Goal: Transaction & Acquisition: Book appointment/travel/reservation

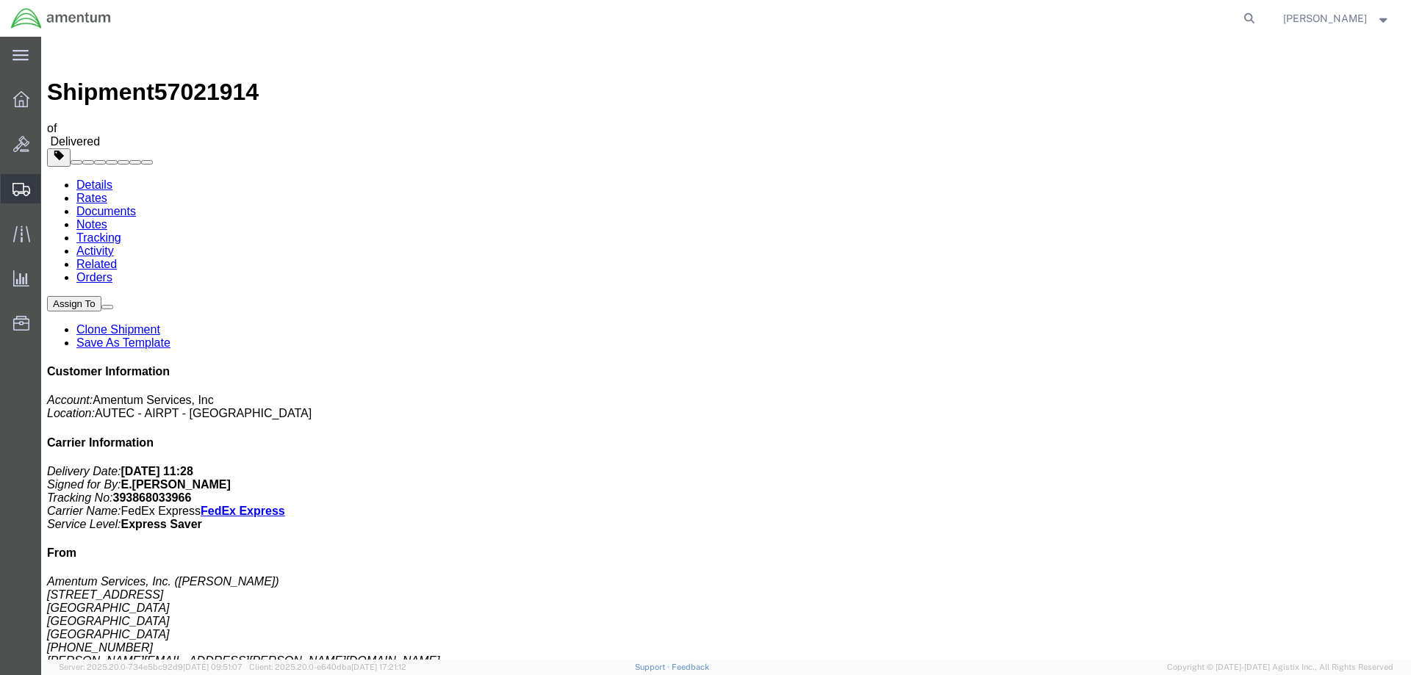
click at [0, 0] on span "Shipment Manager" at bounding box center [0, 0] width 0 height 0
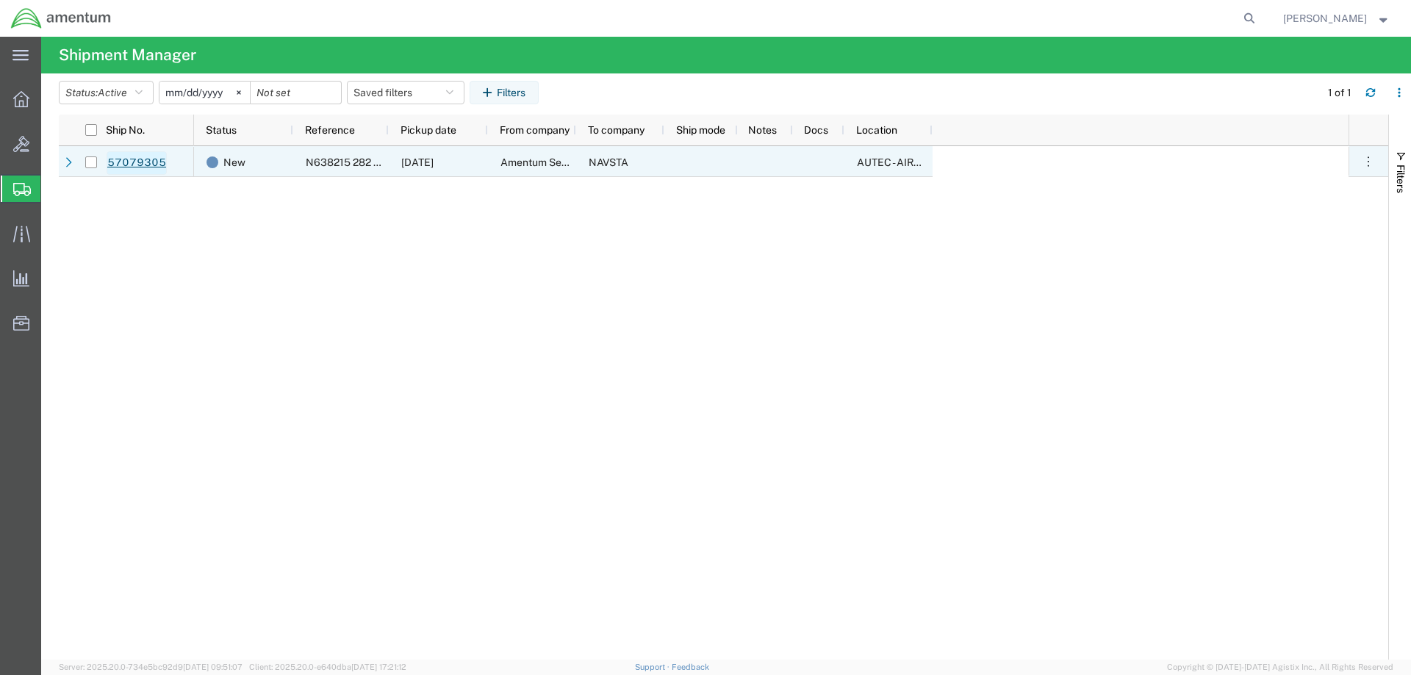
click at [137, 163] on link "57079305" at bounding box center [137, 163] width 60 height 24
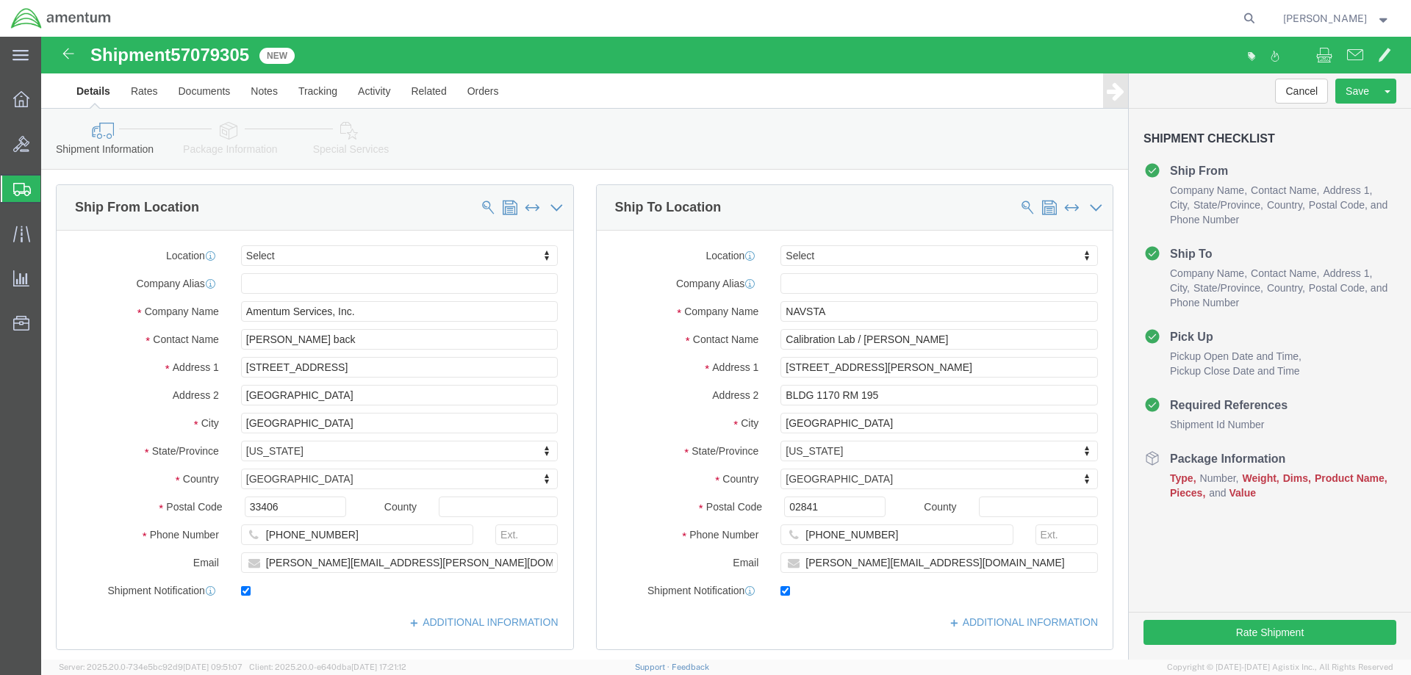
select select
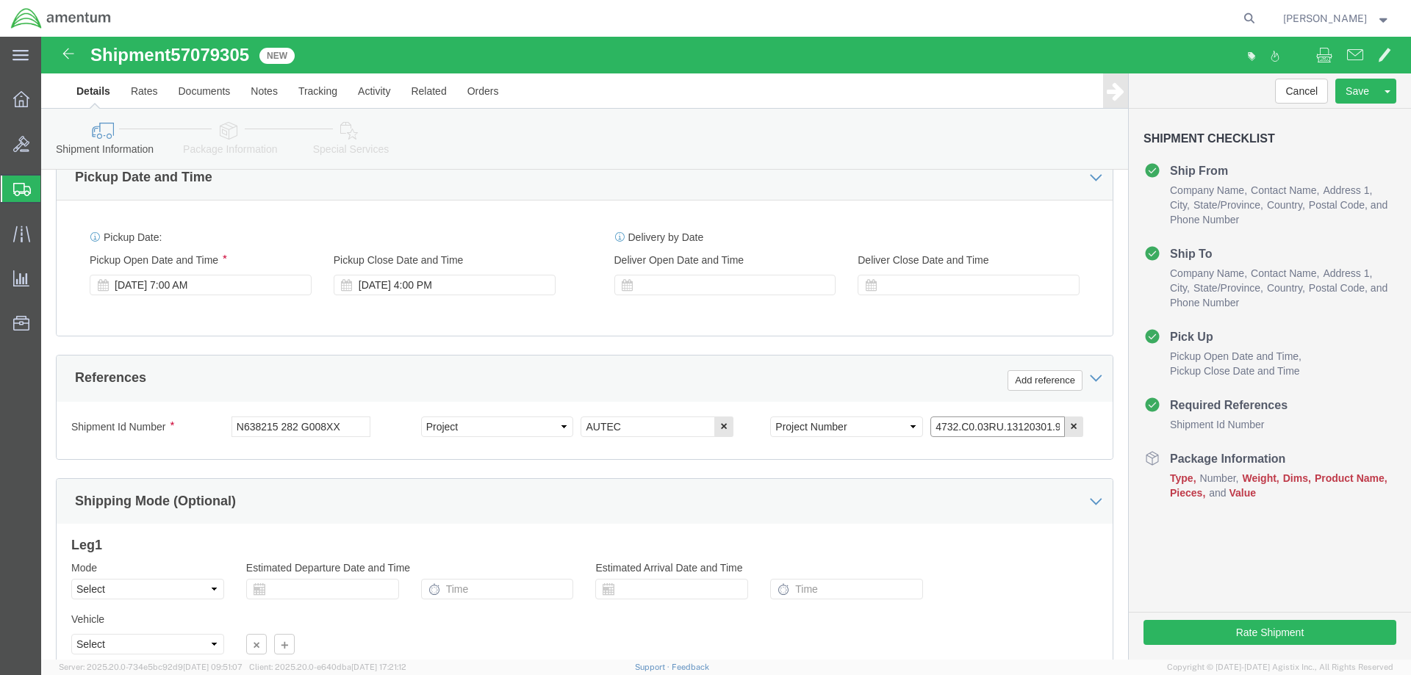
click input "4732.C0.03RU.13120301.900E0170"
click button "Continue"
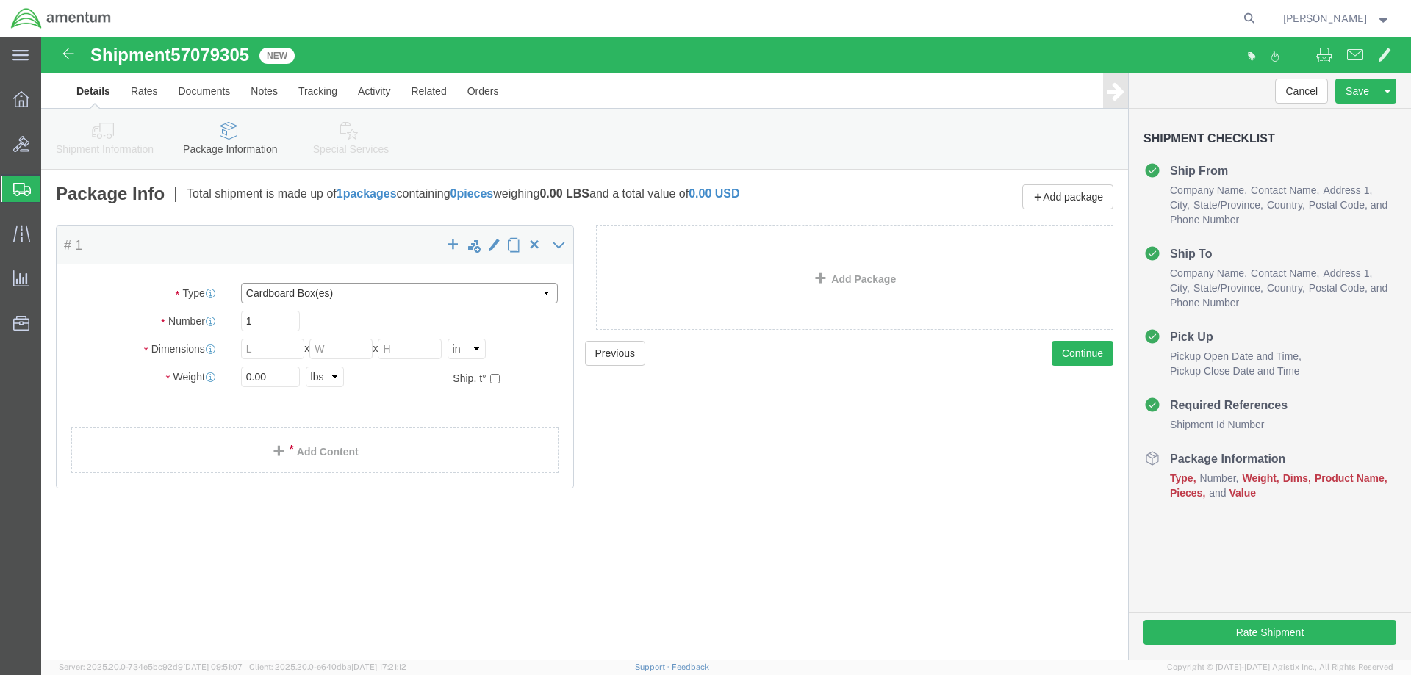
select select "YRPK"
drag, startPoint x: 235, startPoint y: 314, endPoint x: 206, endPoint y: 314, distance: 29.4
click div "Dimensions Length x Width x Height Select cm ft in"
type input "26"
type input "18"
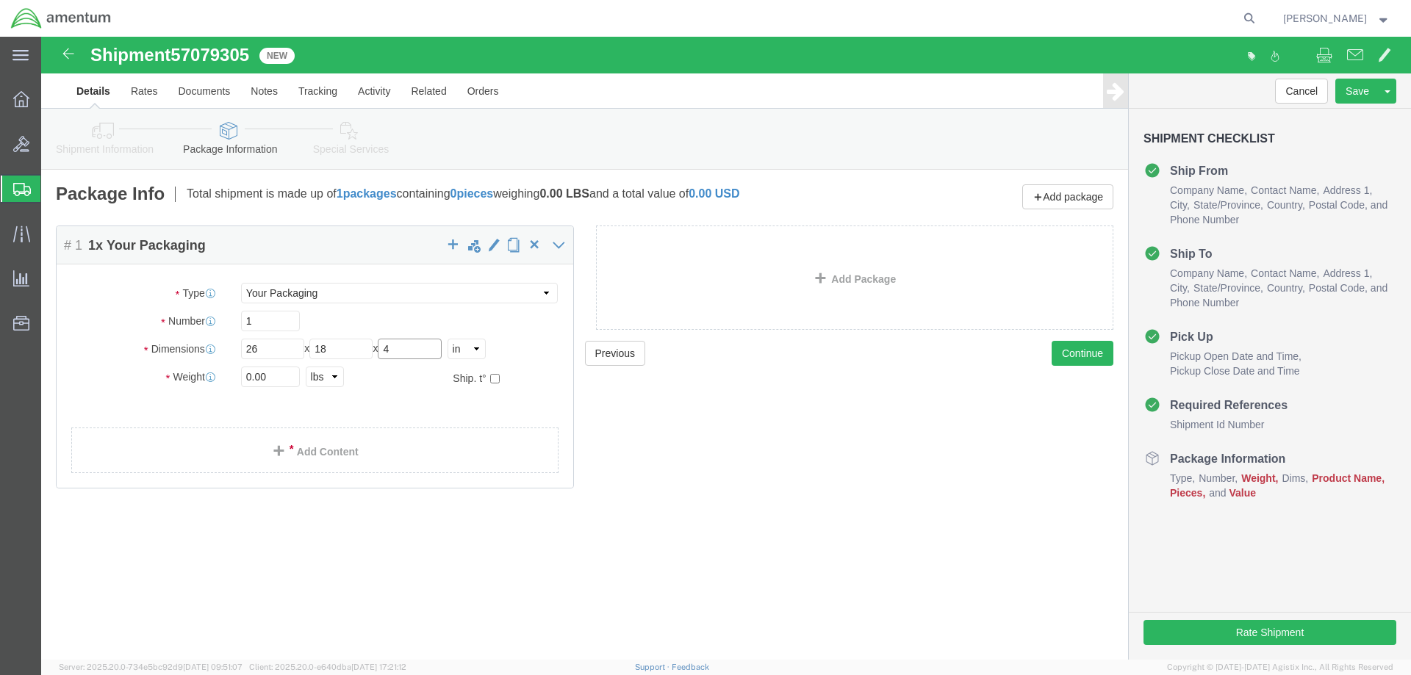
type input "4"
type input "9"
click link "Add Content"
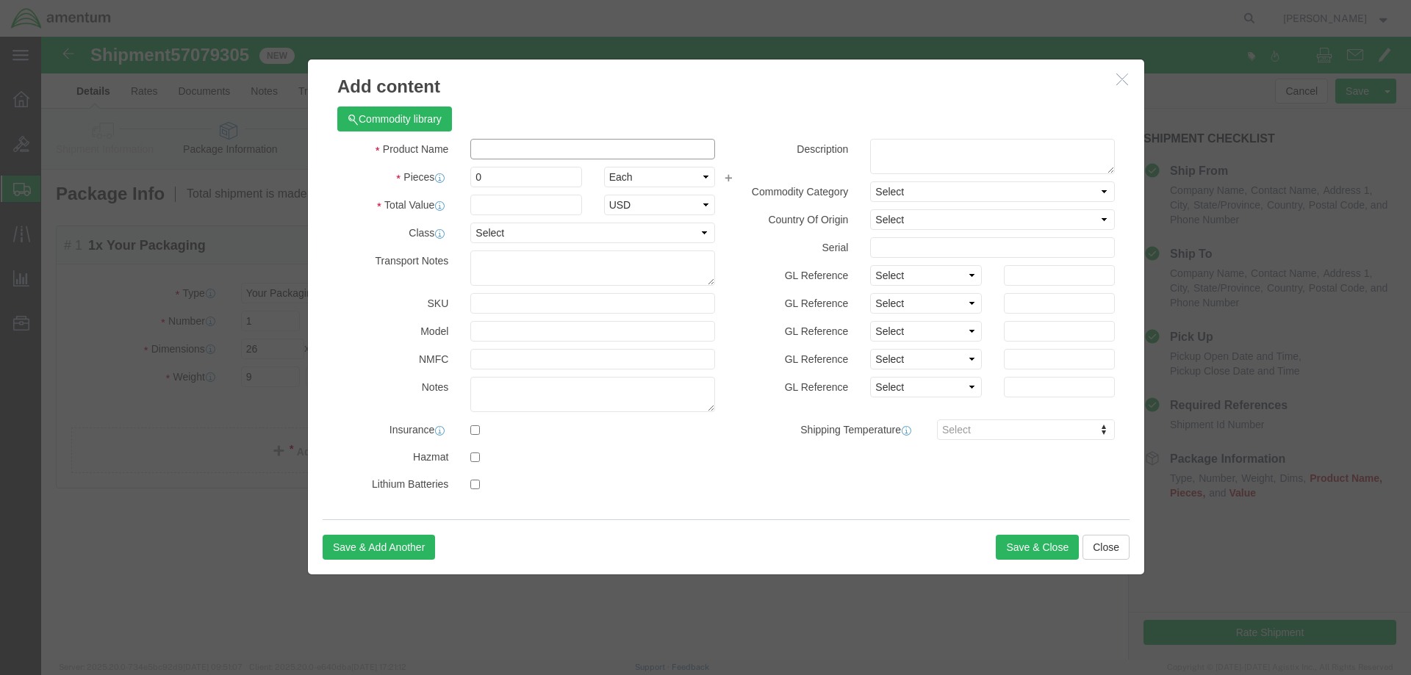
click input "text"
type input "Test Equipment1"
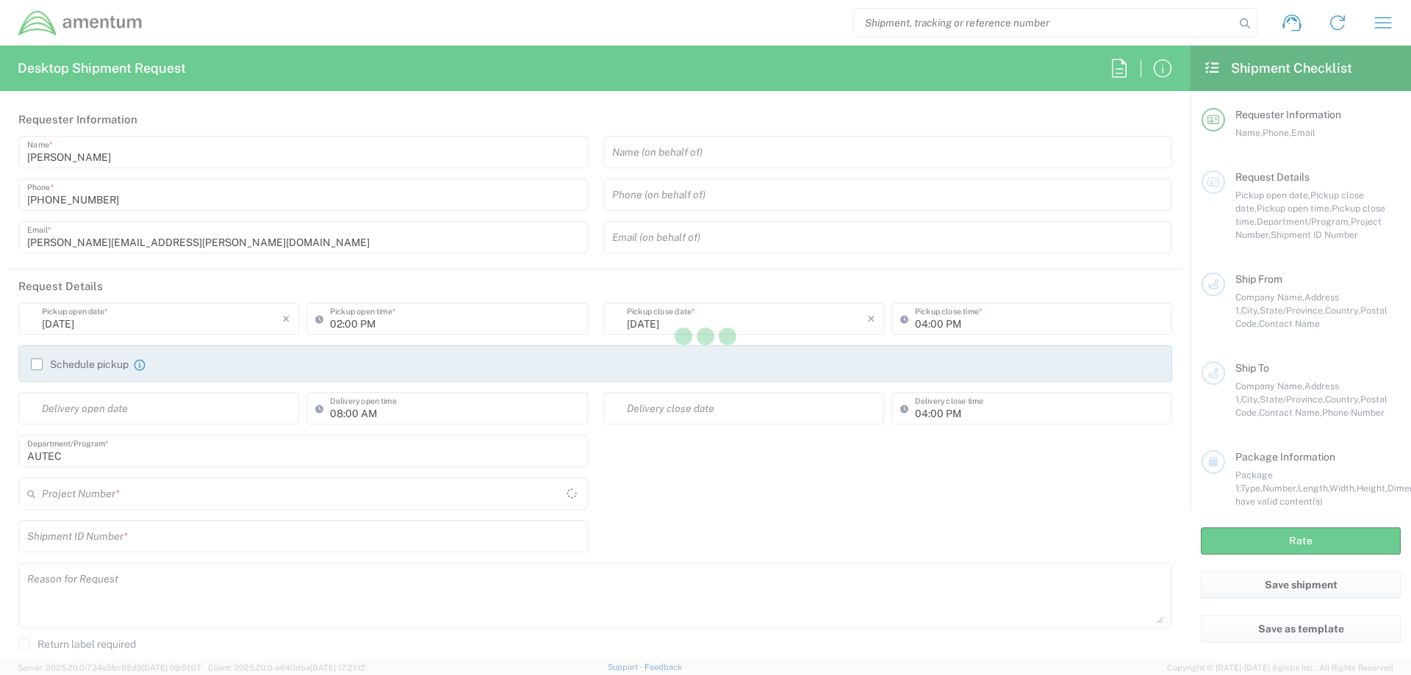
type input "United States"
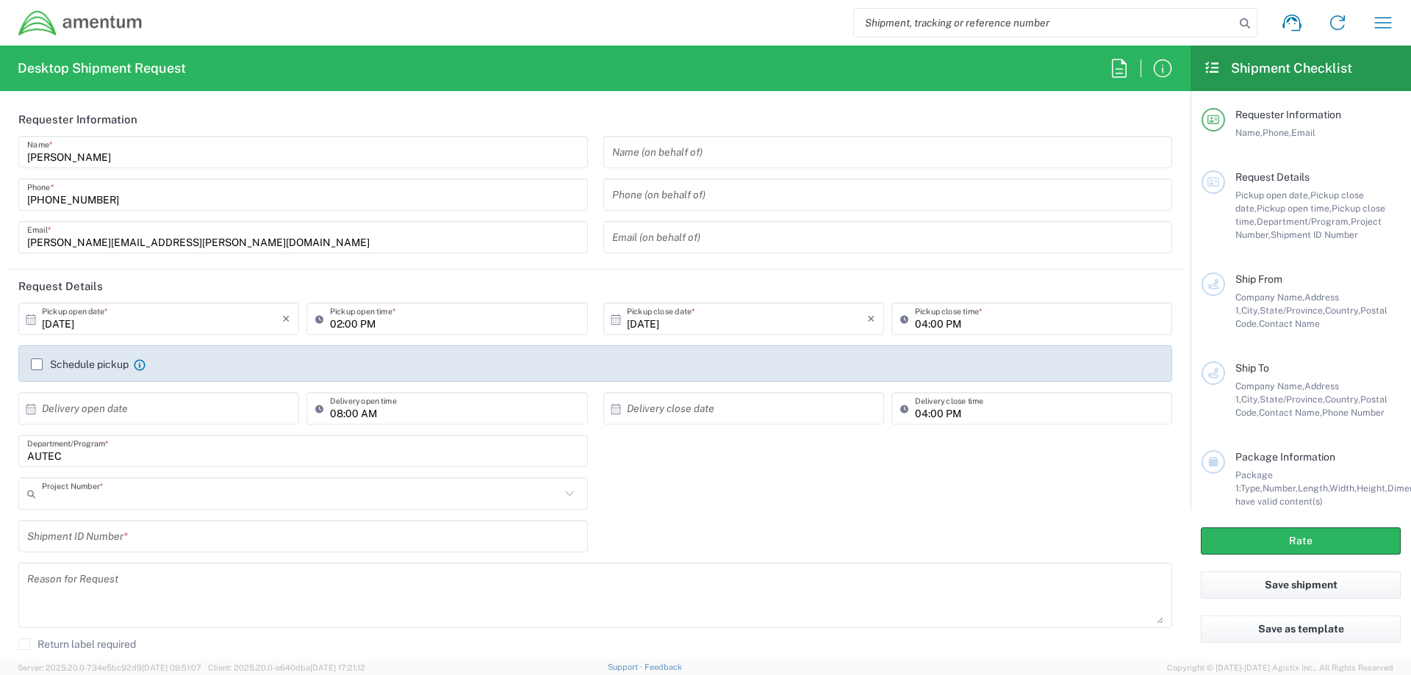
type input "AUTEC"
click at [1381, 26] on icon "button" at bounding box center [1383, 23] width 24 height 24
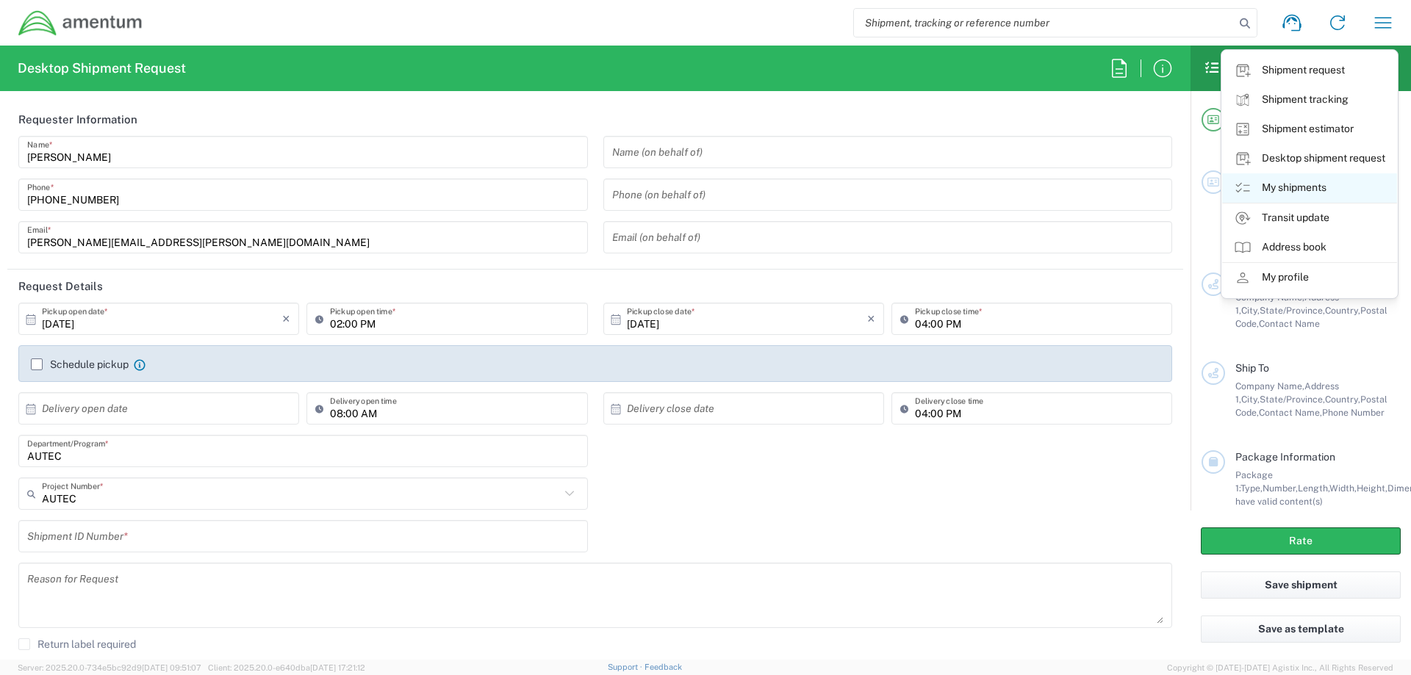
click at [1291, 187] on link "My shipments" at bounding box center [1309, 187] width 175 height 29
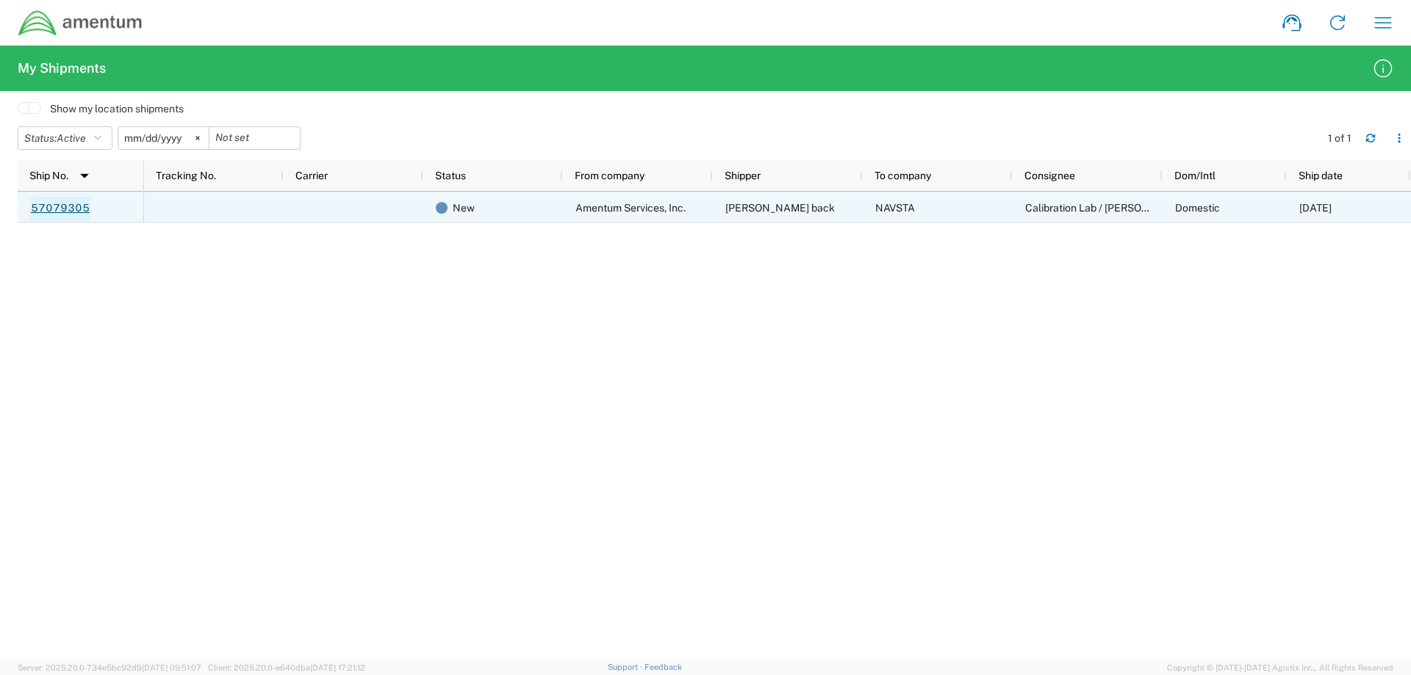
click at [70, 205] on link "57079305" at bounding box center [60, 209] width 60 height 24
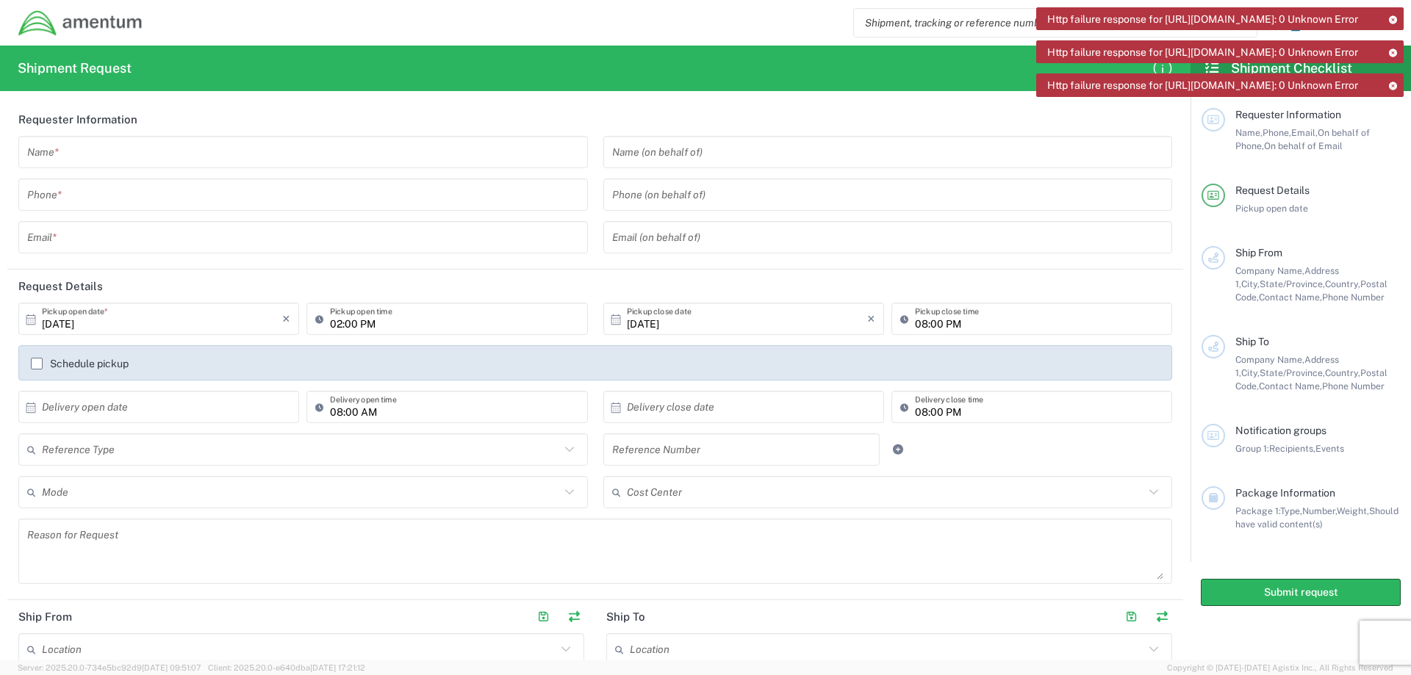
click at [957, 112] on header "Requester Information" at bounding box center [595, 119] width 1176 height 33
click at [1393, 18] on icon at bounding box center [1392, 19] width 10 height 8
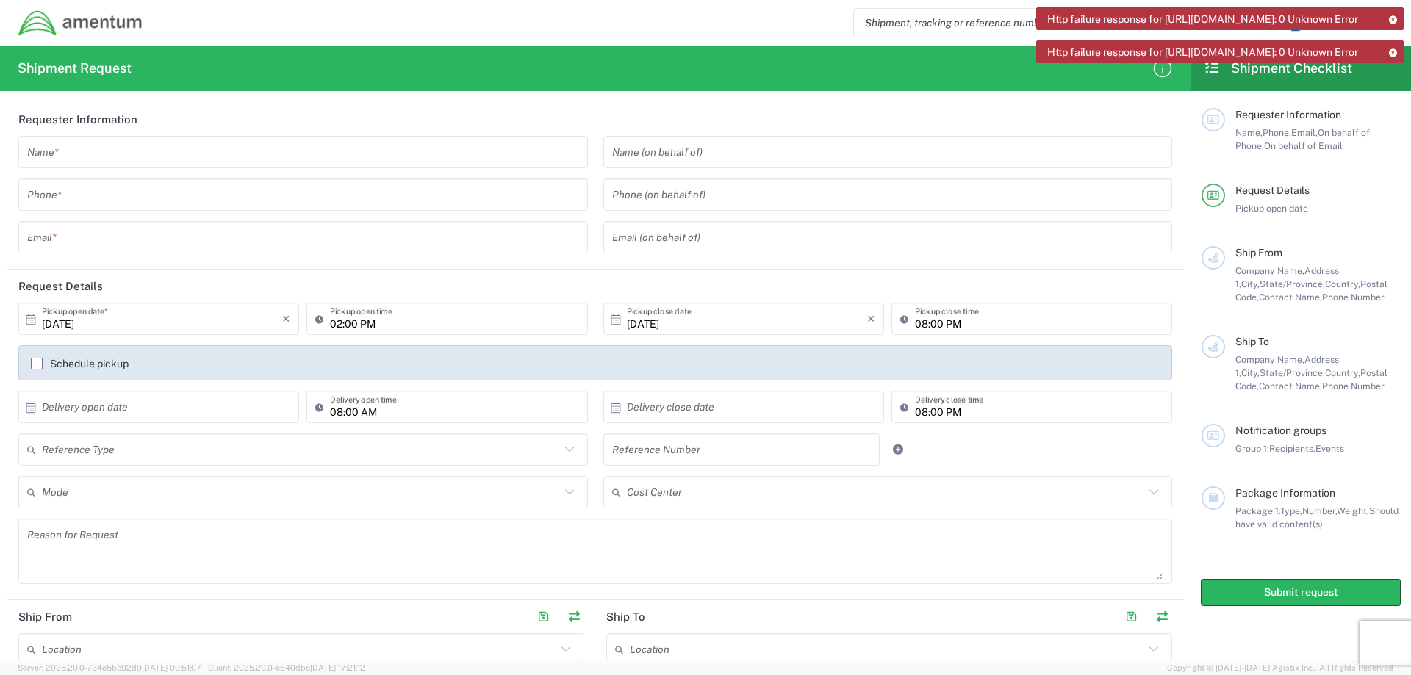
click at [1395, 57] on icon at bounding box center [1392, 52] width 10 height 8
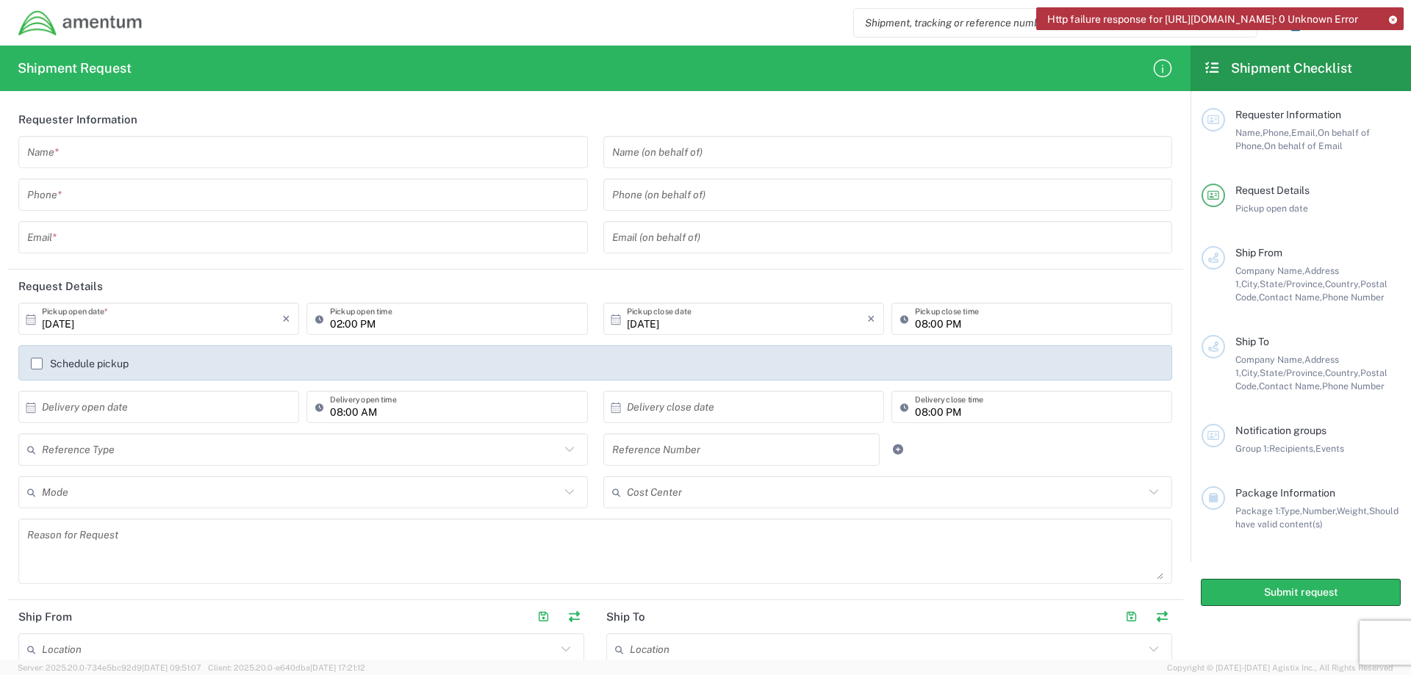
click at [1395, 18] on icon at bounding box center [1392, 19] width 10 height 8
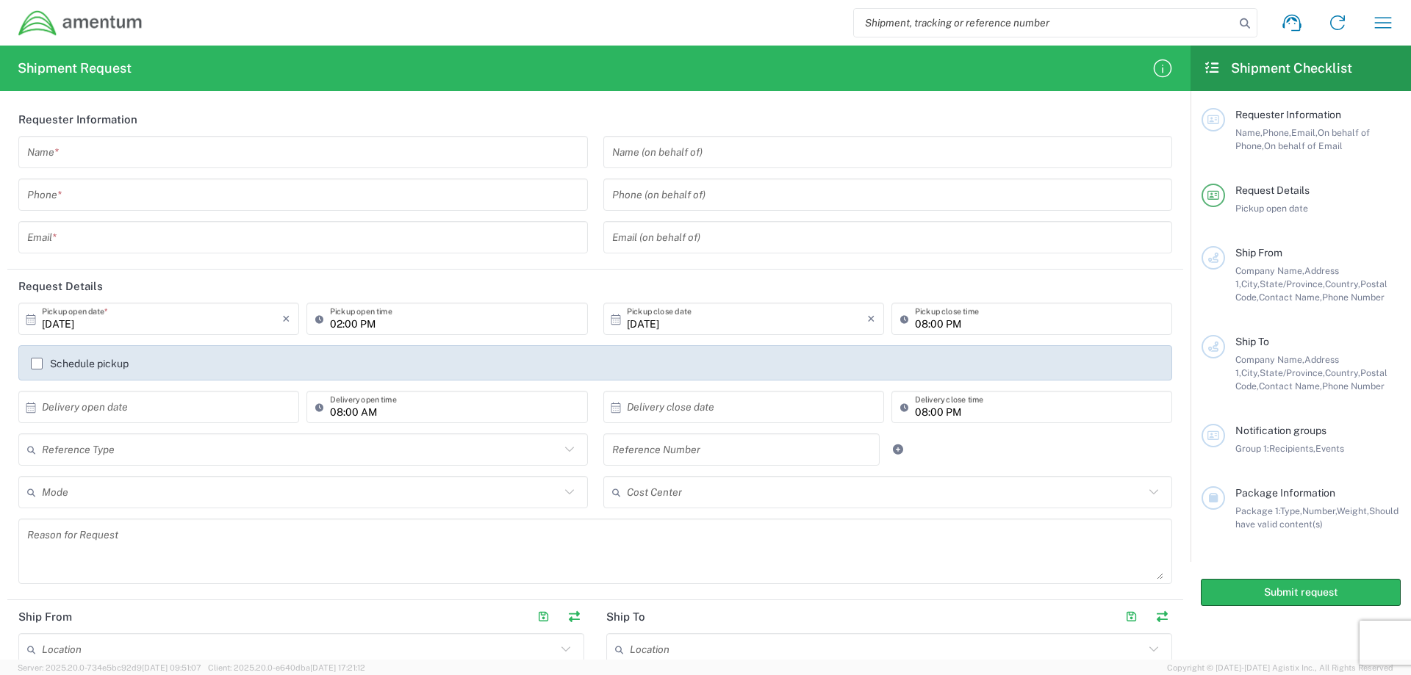
click at [1209, 73] on icon at bounding box center [1212, 67] width 17 height 13
click at [1212, 68] on icon at bounding box center [1212, 67] width 17 height 13
click at [1386, 23] on icon "button" at bounding box center [1383, 22] width 17 height 11
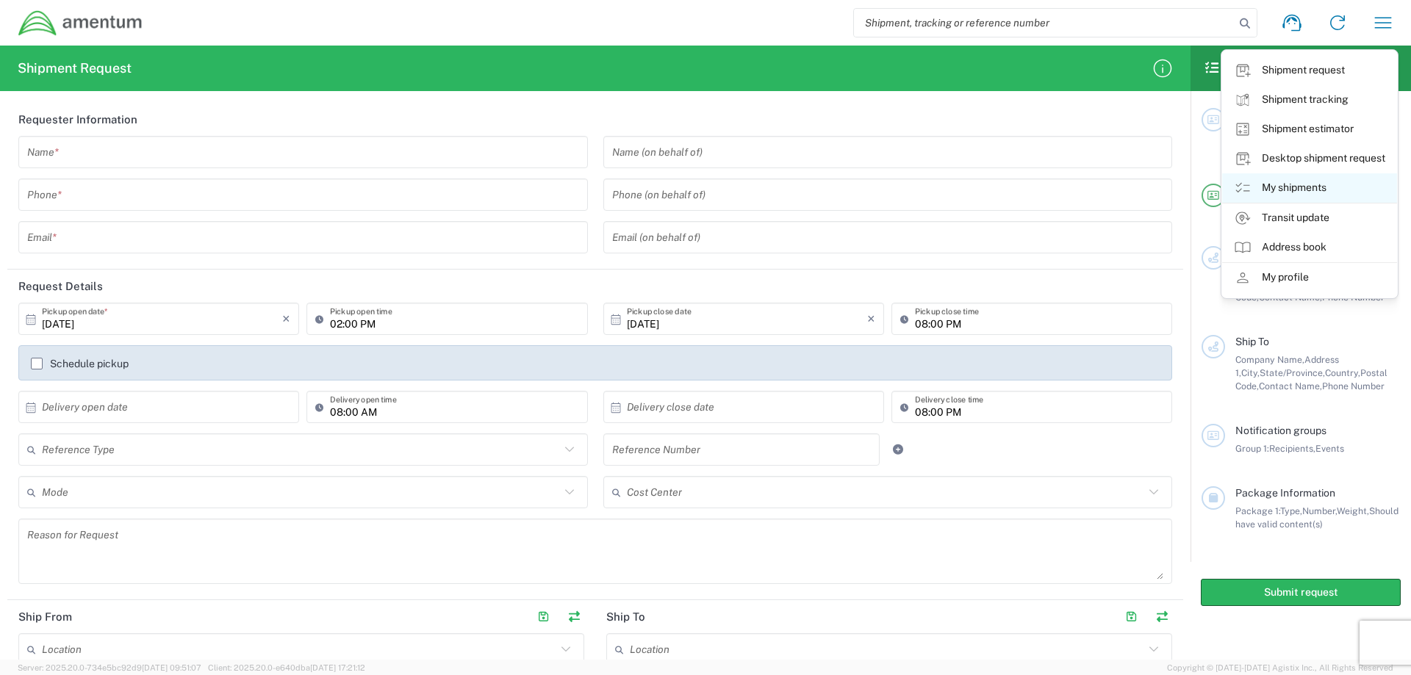
click at [1300, 187] on link "My shipments" at bounding box center [1309, 187] width 175 height 29
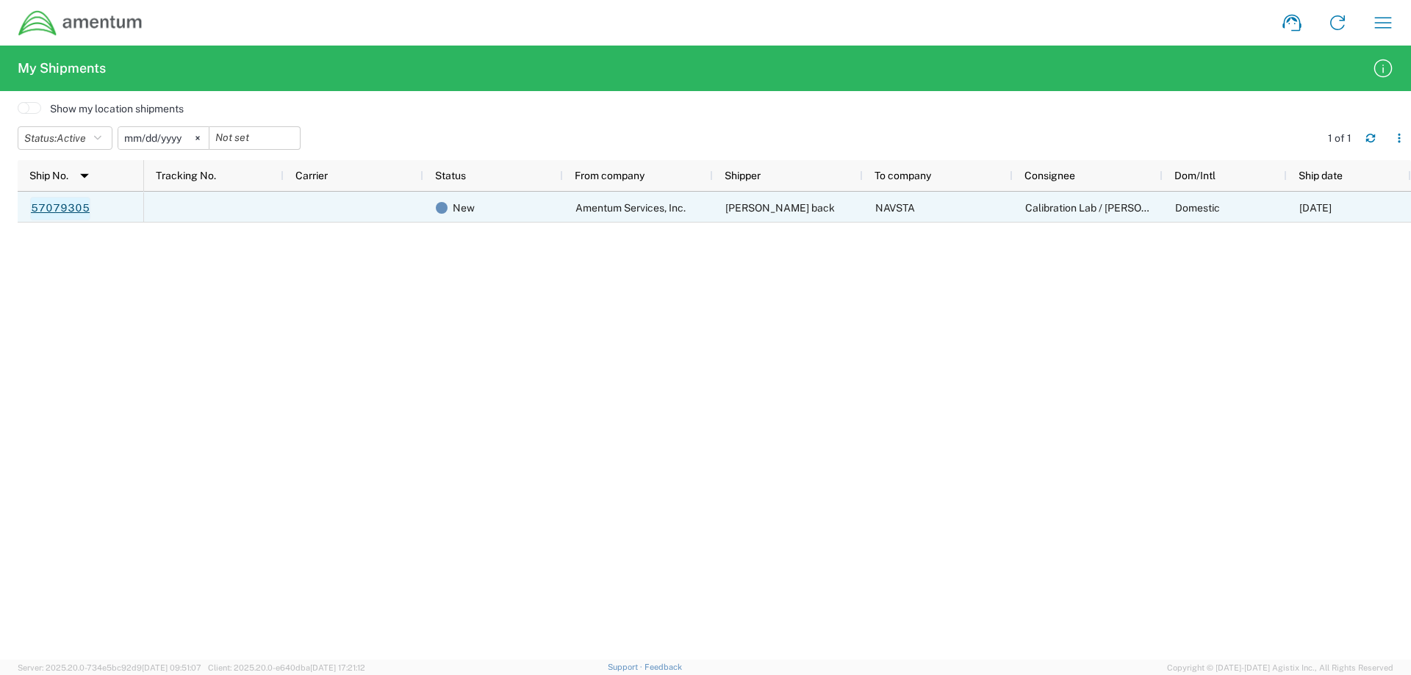
click at [63, 206] on link "57079305" at bounding box center [60, 209] width 60 height 24
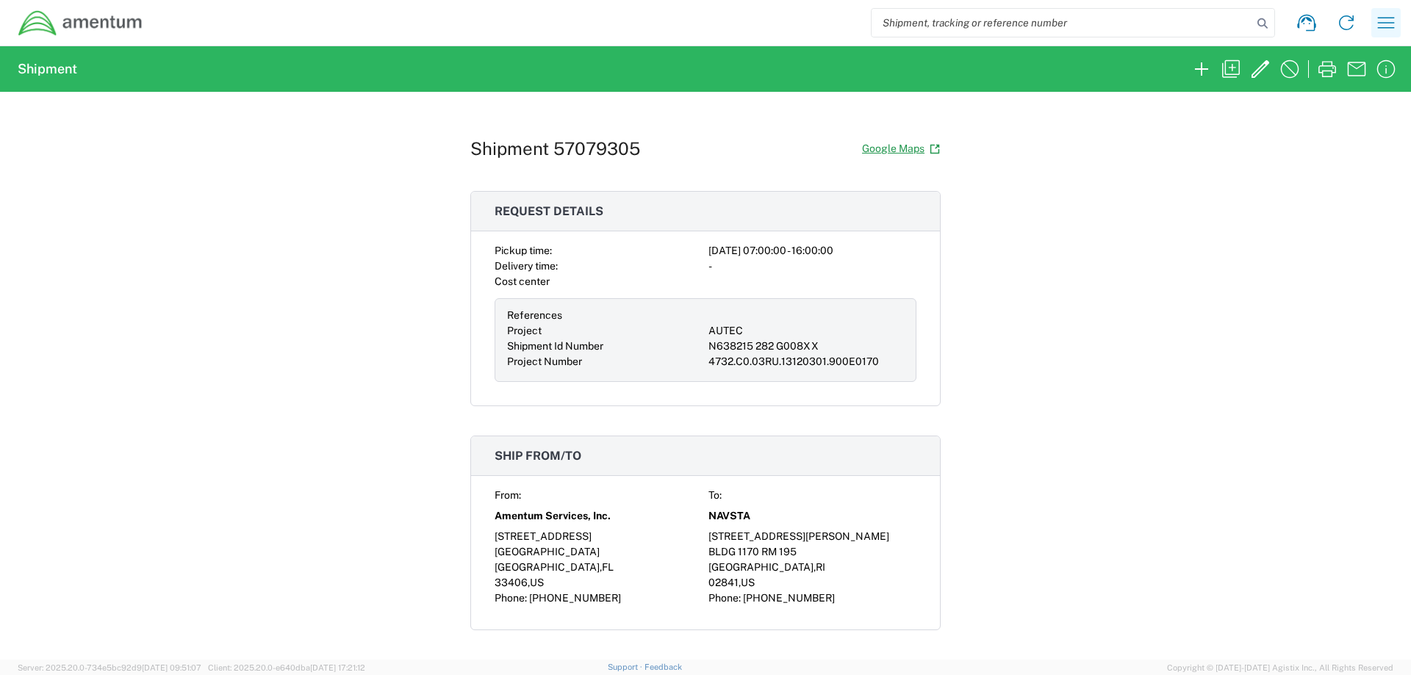
click at [1384, 24] on icon "button" at bounding box center [1386, 23] width 24 height 24
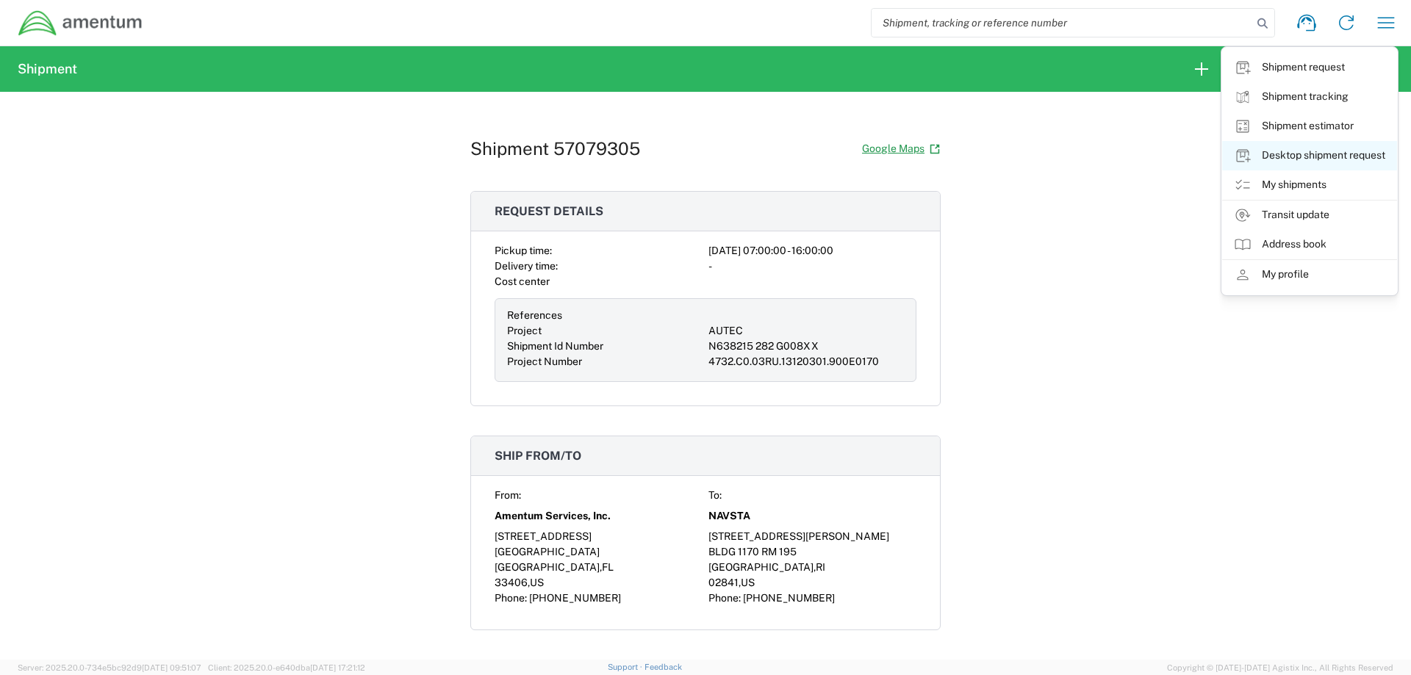
click at [1304, 155] on link "Desktop shipment request" at bounding box center [1309, 155] width 175 height 29
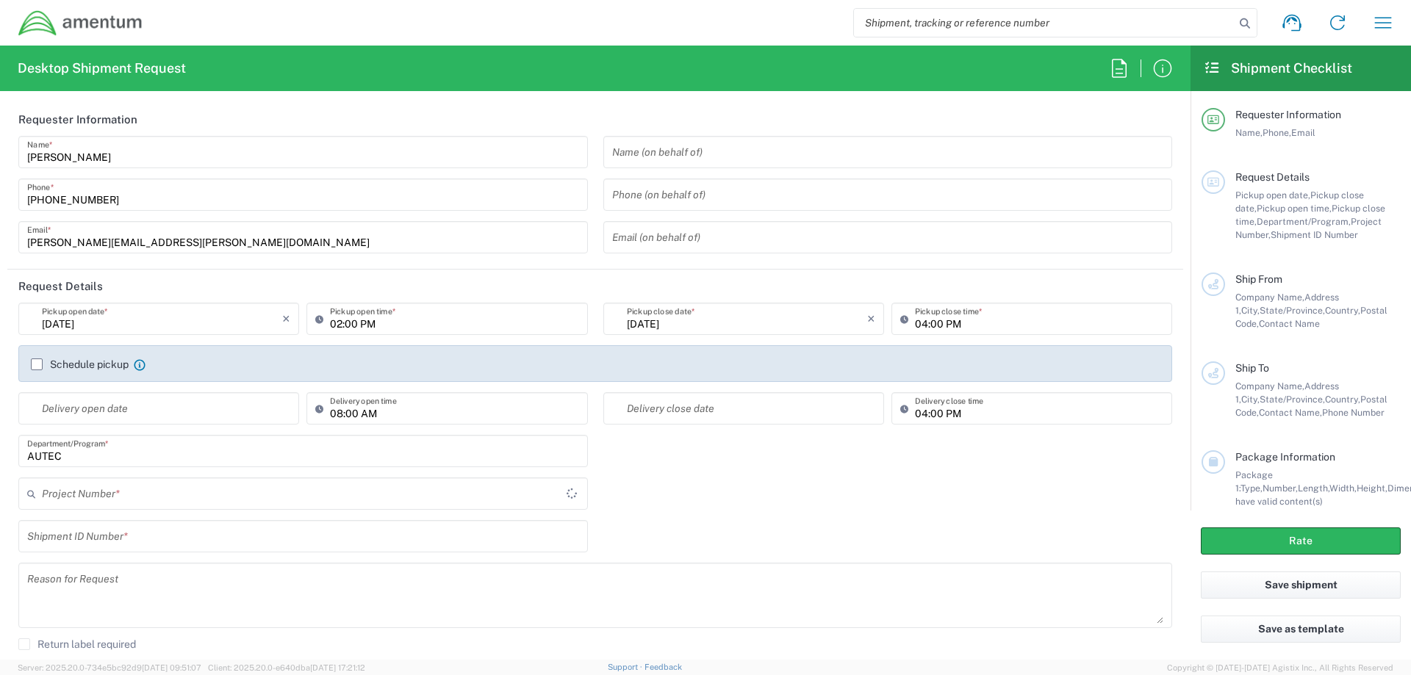
type input "AUTEC"
click at [735, 151] on input "text" at bounding box center [888, 153] width 552 height 26
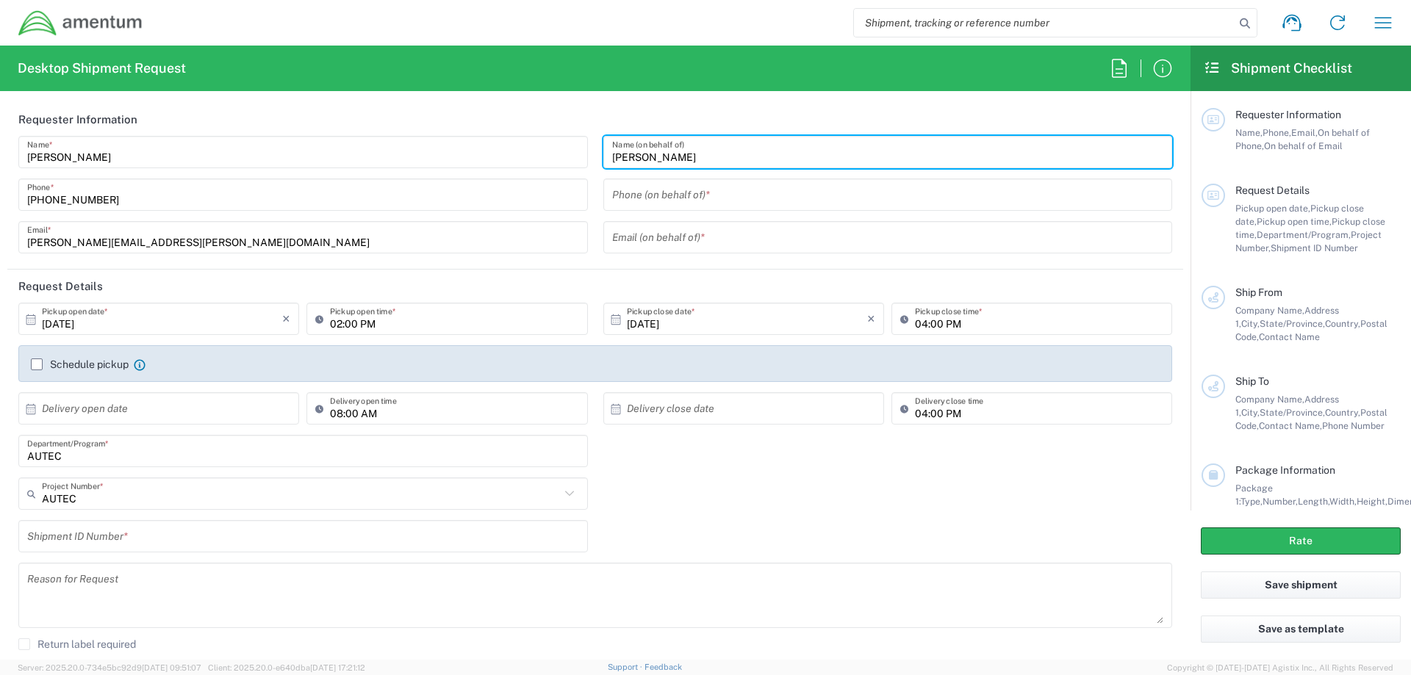
type input "[PERSON_NAME]"
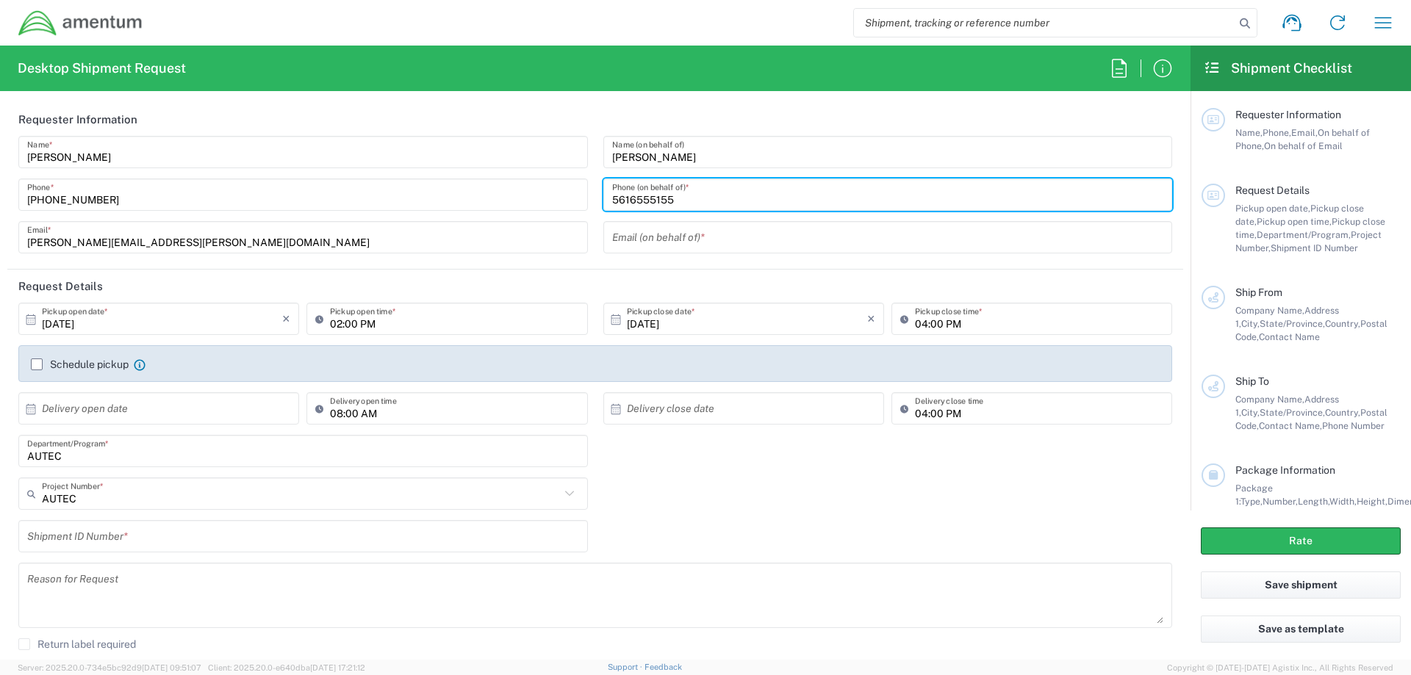
type input "5616555155"
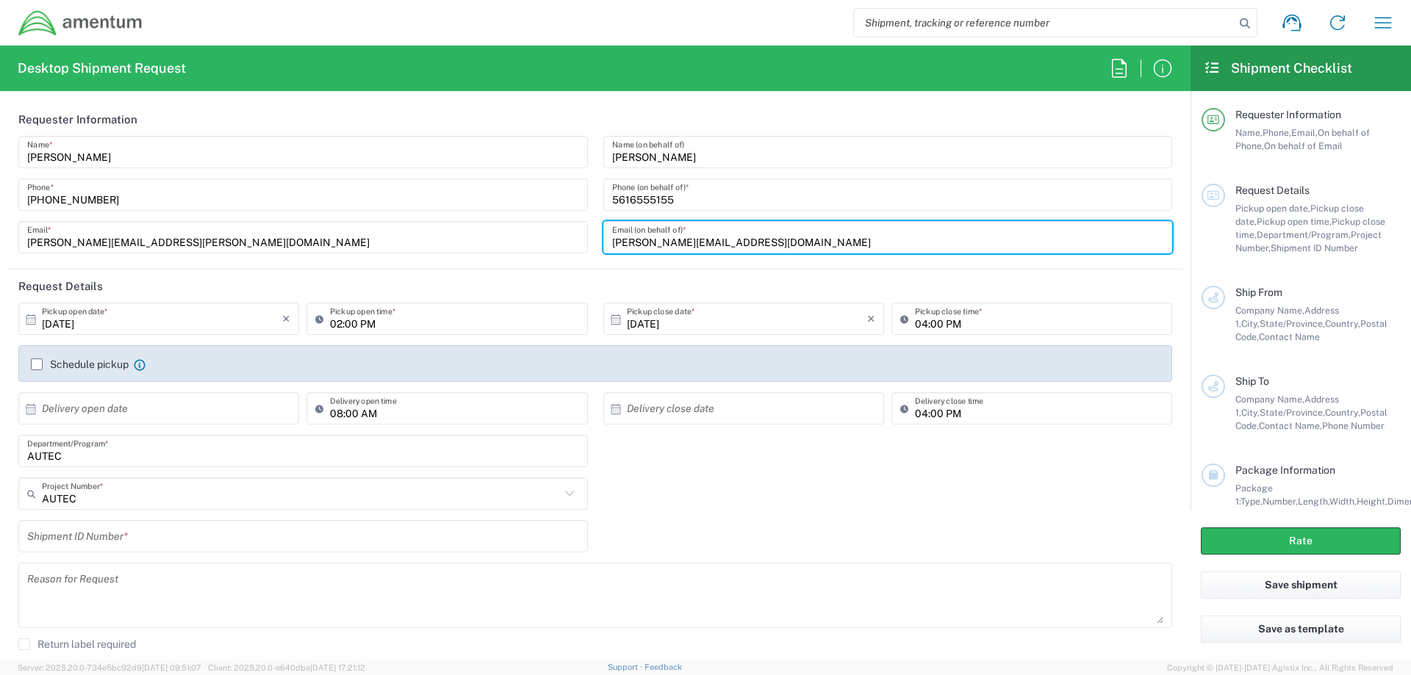
click at [658, 240] on input "[PERSON_NAME][EMAIL_ADDRESS][DOMAIN_NAME]" at bounding box center [888, 238] width 552 height 26
type input "[PERSON_NAME][EMAIL_ADDRESS][DOMAIN_NAME]"
click at [104, 324] on input "[DATE]" at bounding box center [162, 319] width 240 height 26
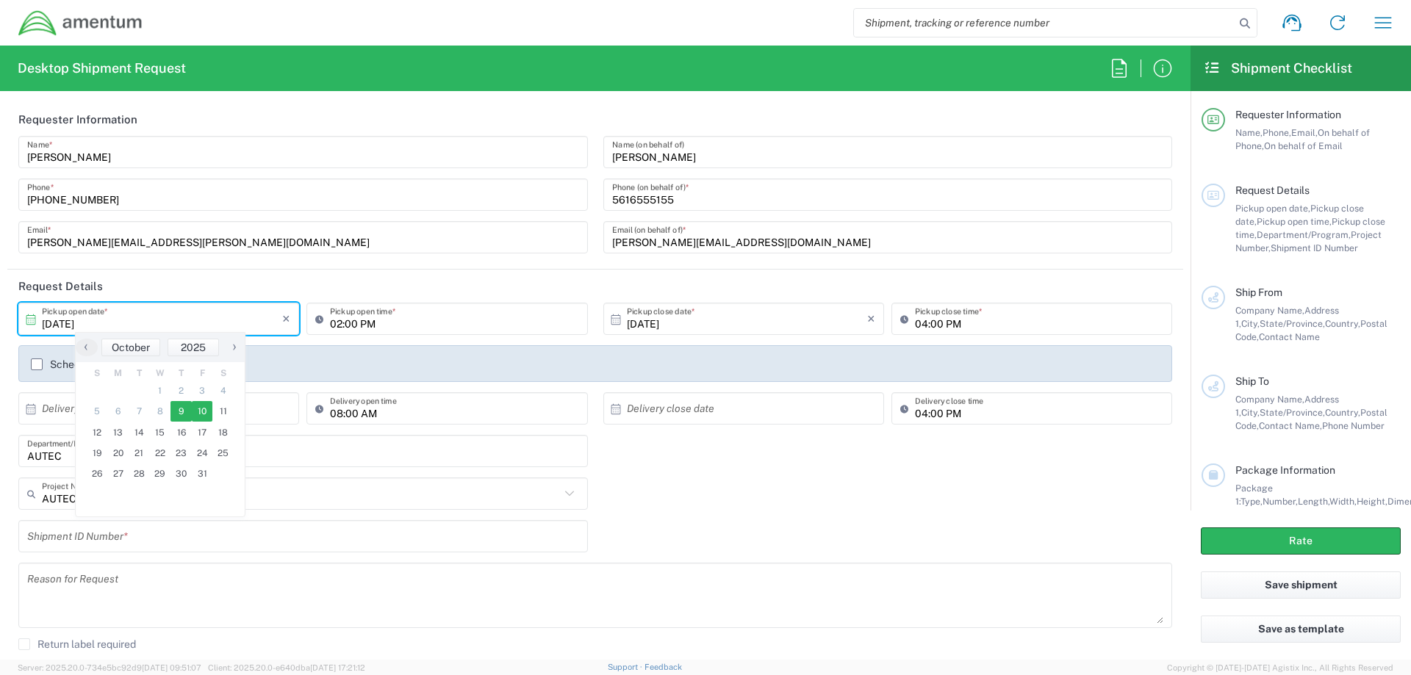
drag, startPoint x: 172, startPoint y: 400, endPoint x: 204, endPoint y: 409, distance: 32.6
click at [204, 408] on span "10" at bounding box center [202, 411] width 21 height 21
type input "[DATE]"
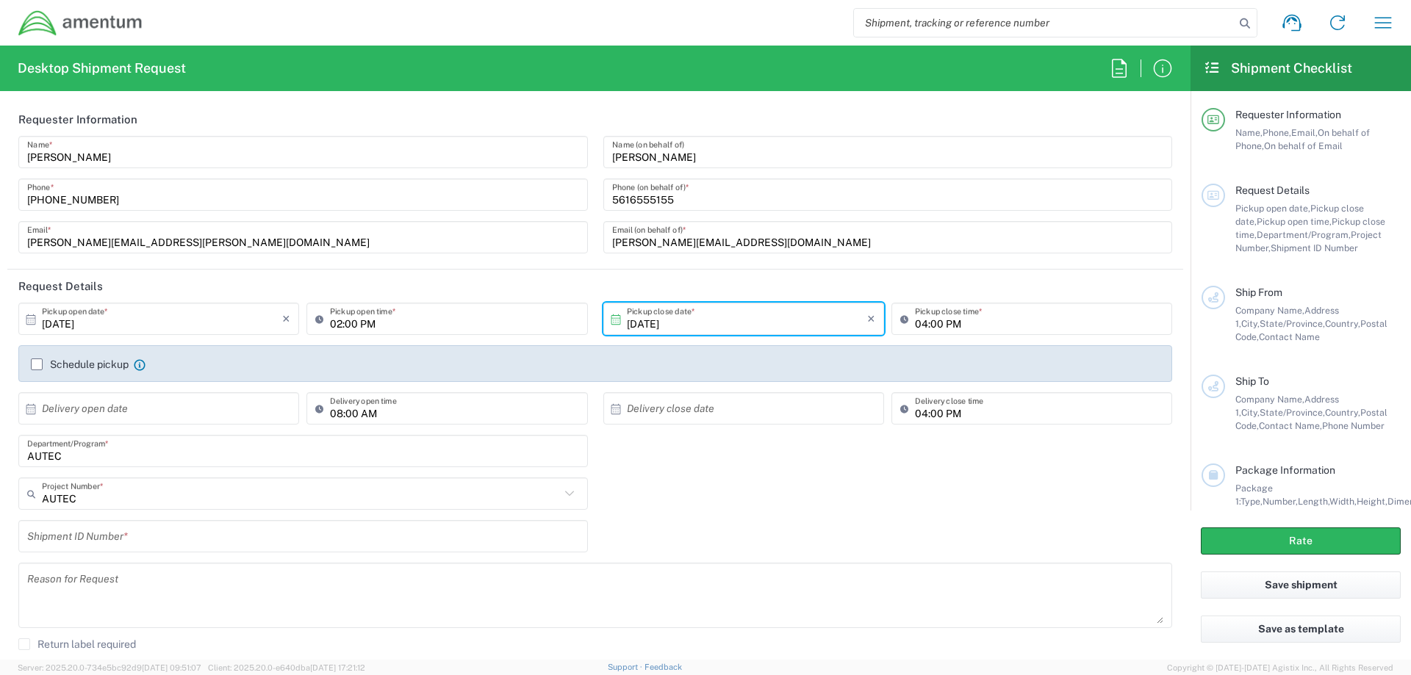
click at [390, 321] on input "02:00 PM" at bounding box center [454, 319] width 248 height 26
click at [339, 323] on input "02:00 PM" at bounding box center [454, 319] width 248 height 26
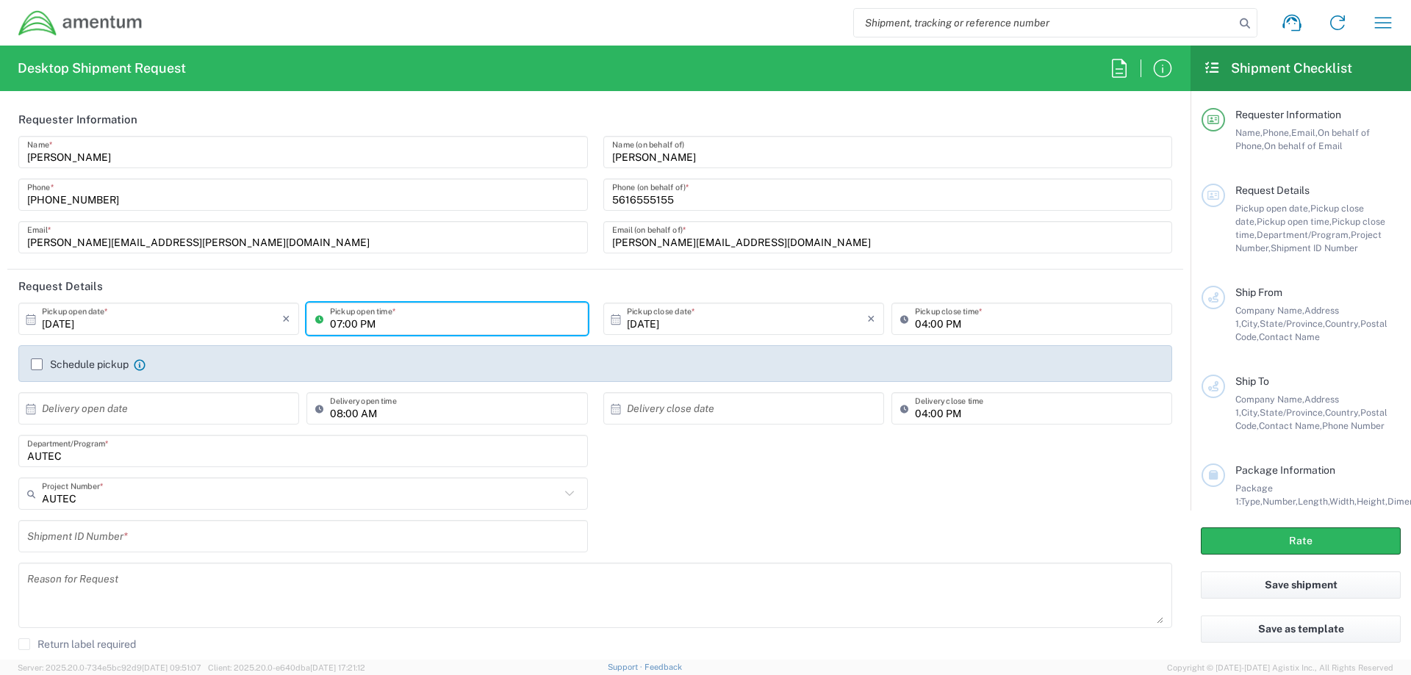
click at [363, 321] on input "07:00 PM" at bounding box center [454, 319] width 248 height 26
type input "07:00 AM"
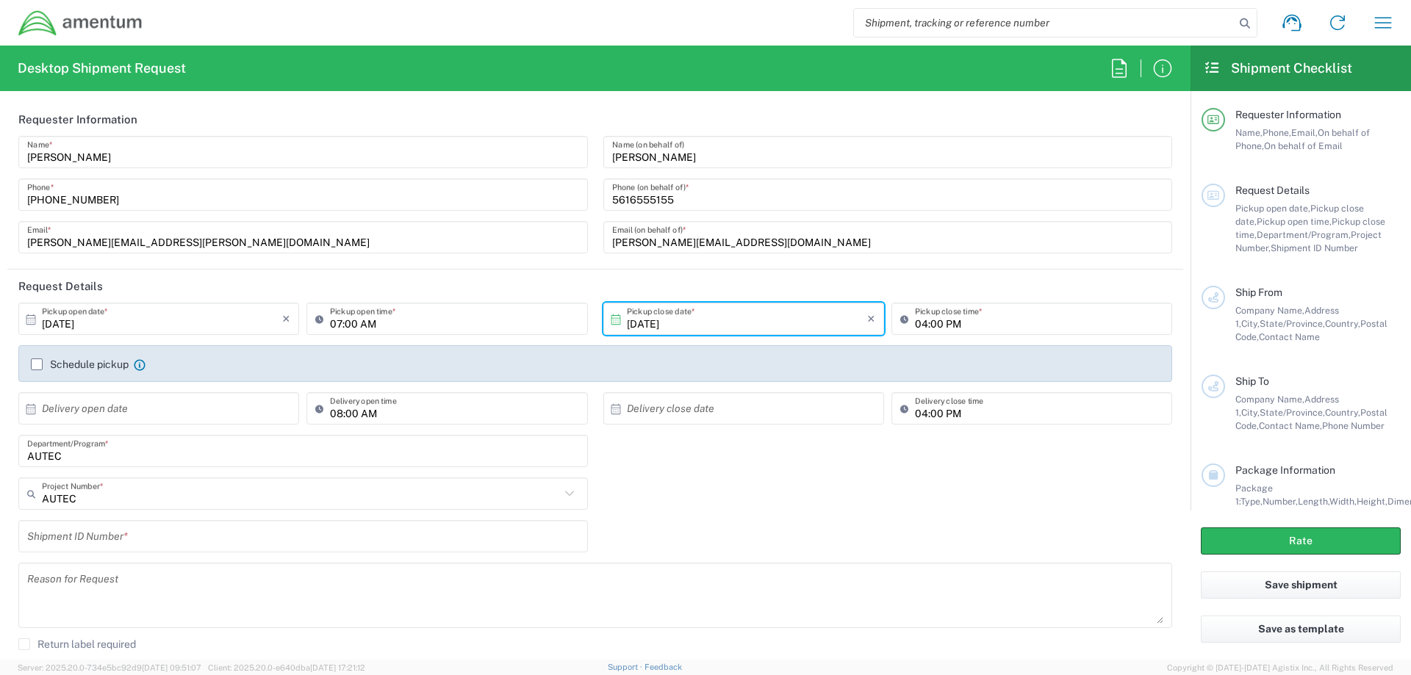
scroll to position [147, 0]
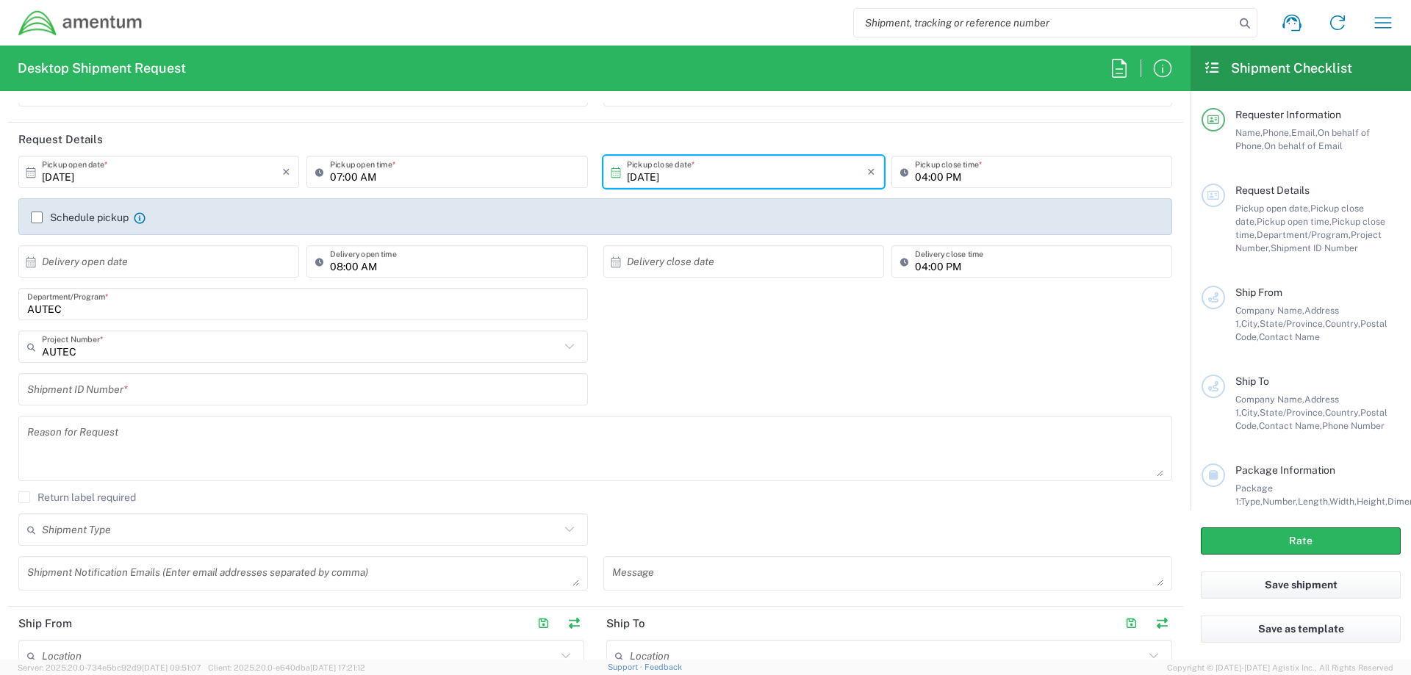
click at [103, 355] on input "AUTEC" at bounding box center [301, 347] width 518 height 26
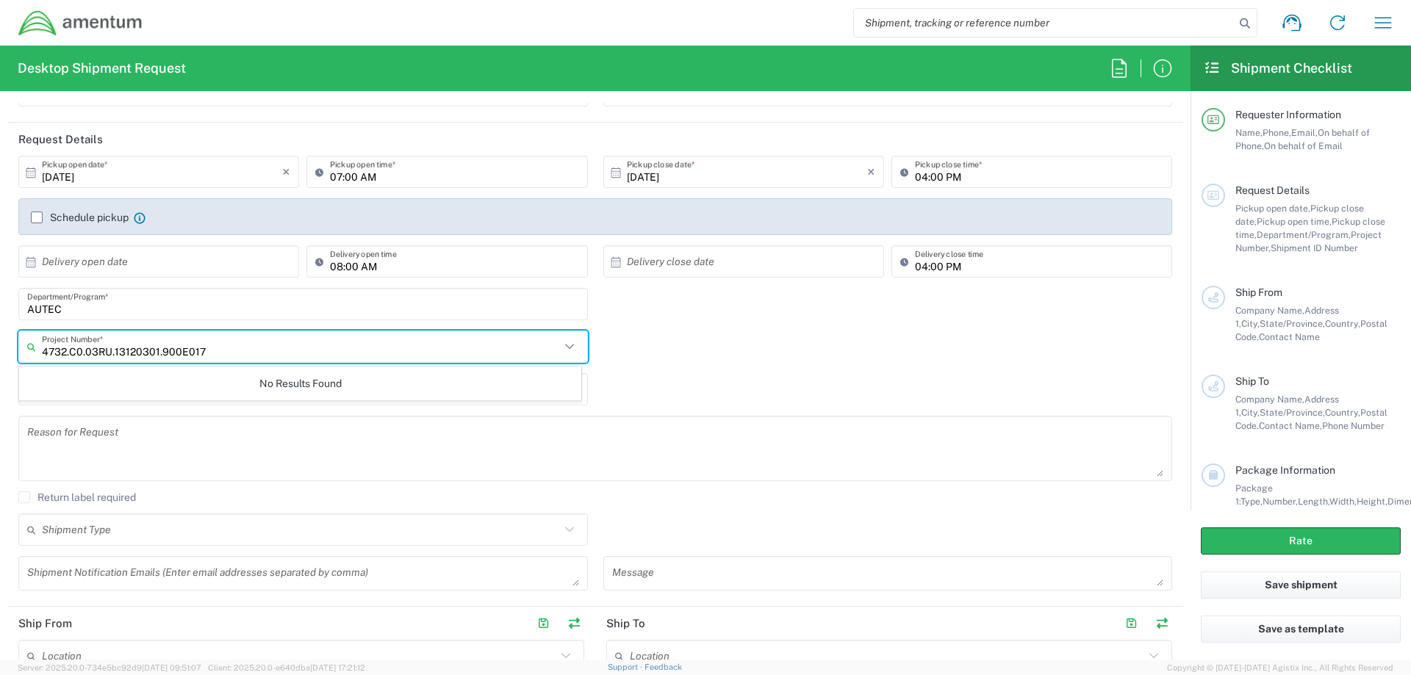
type input "4732.C0.03RU.13120301.900E0170"
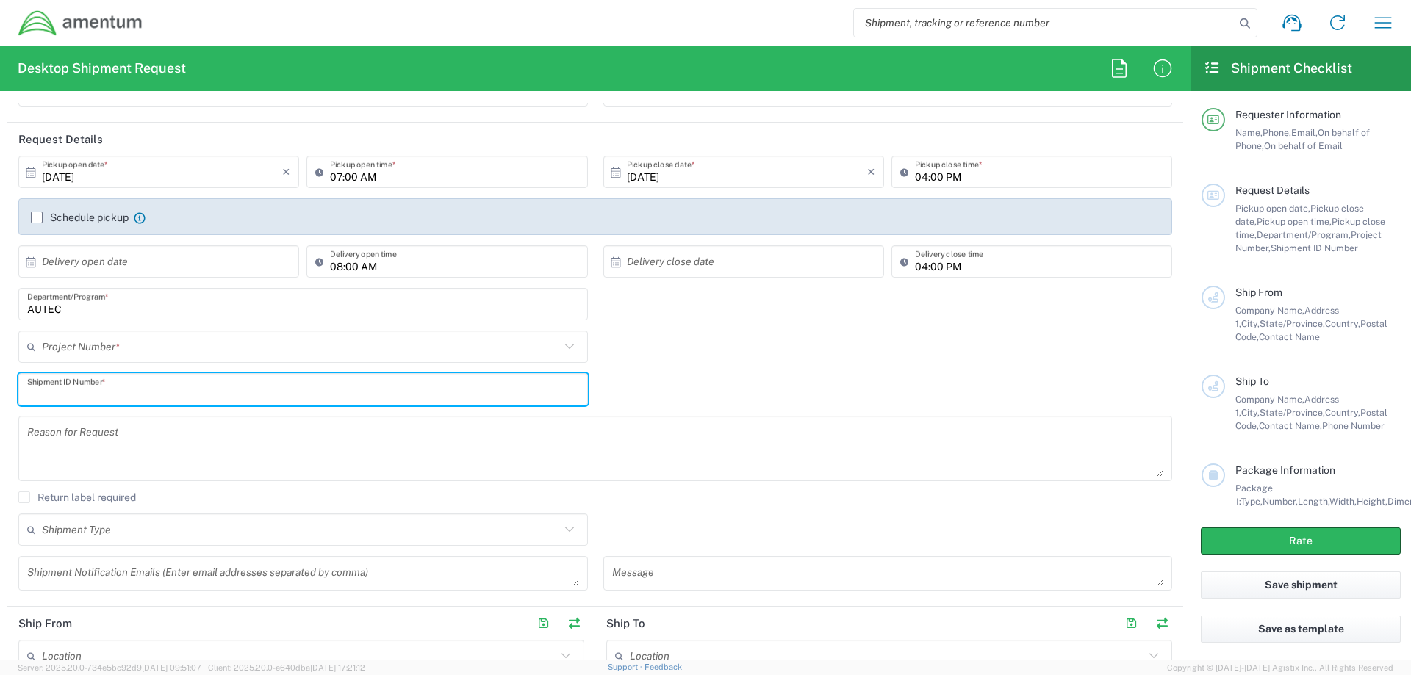
click at [146, 349] on input "text" at bounding box center [301, 347] width 518 height 26
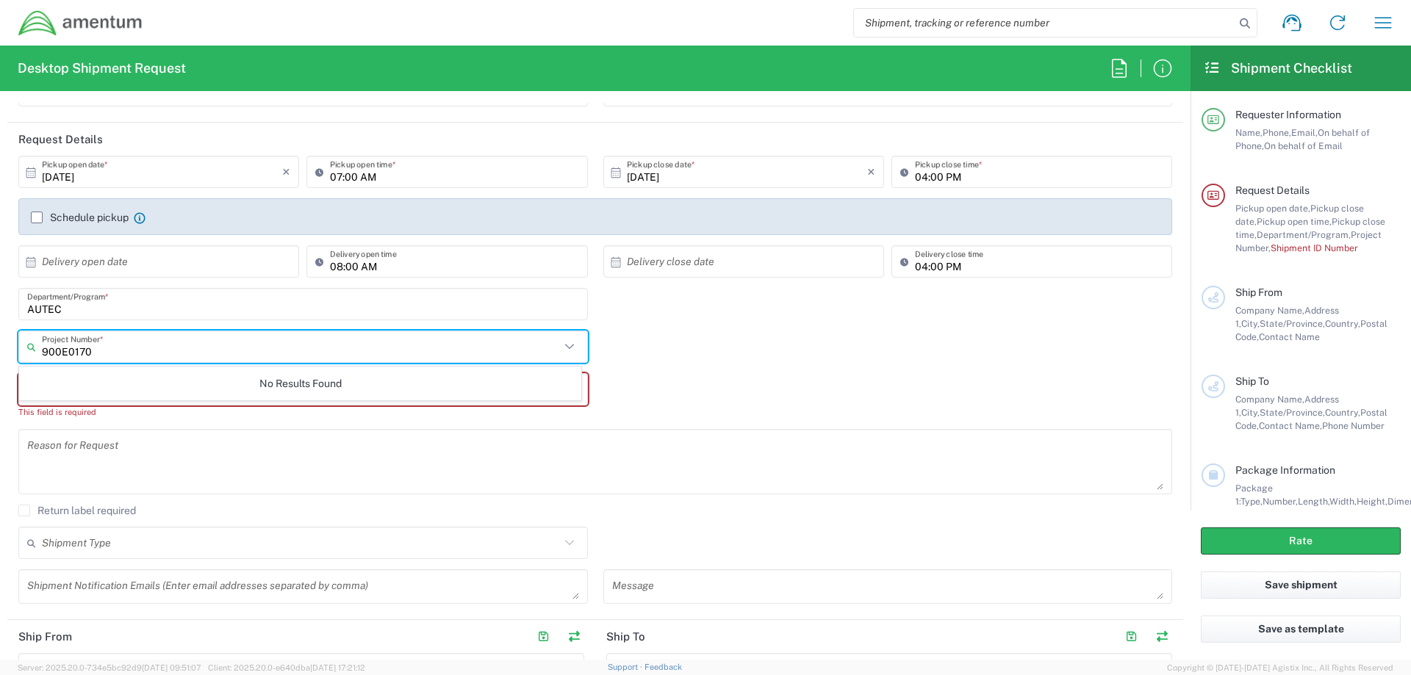
click at [340, 385] on div "No Results Found" at bounding box center [300, 384] width 562 height 34
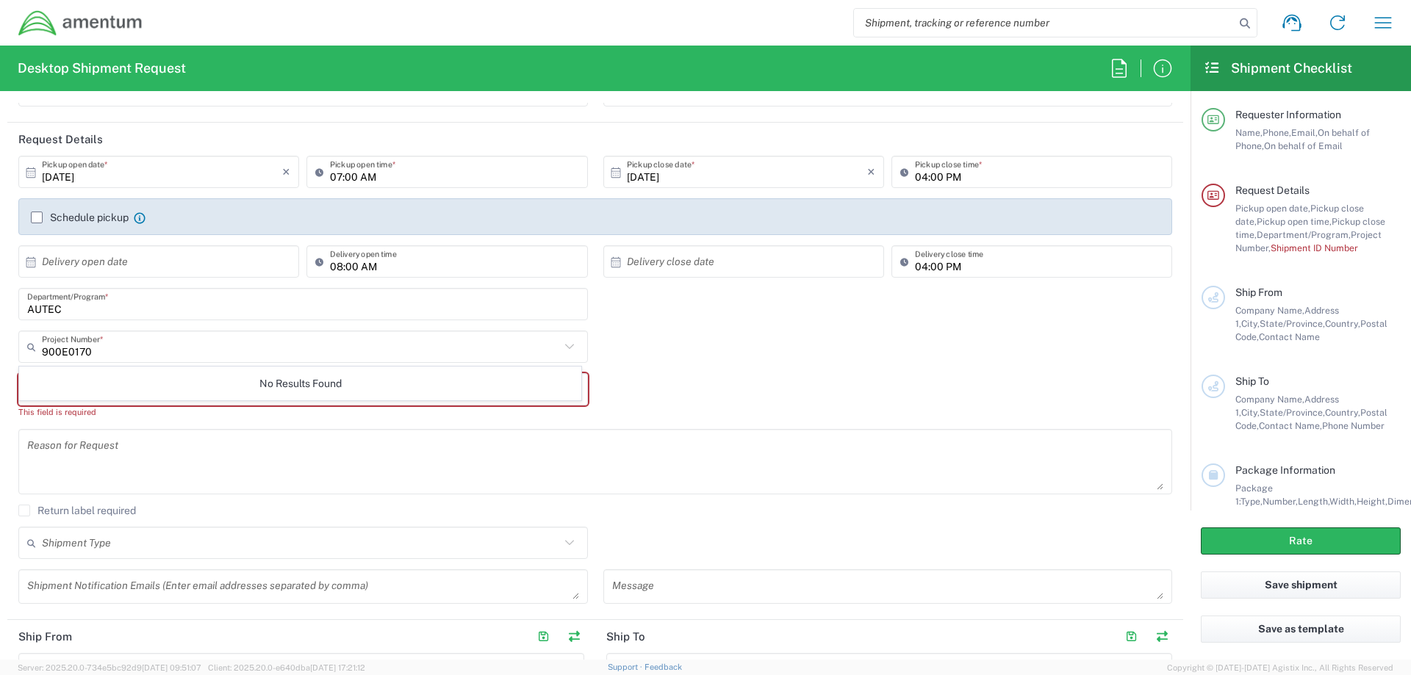
click at [112, 347] on input "900E0170" at bounding box center [301, 347] width 518 height 26
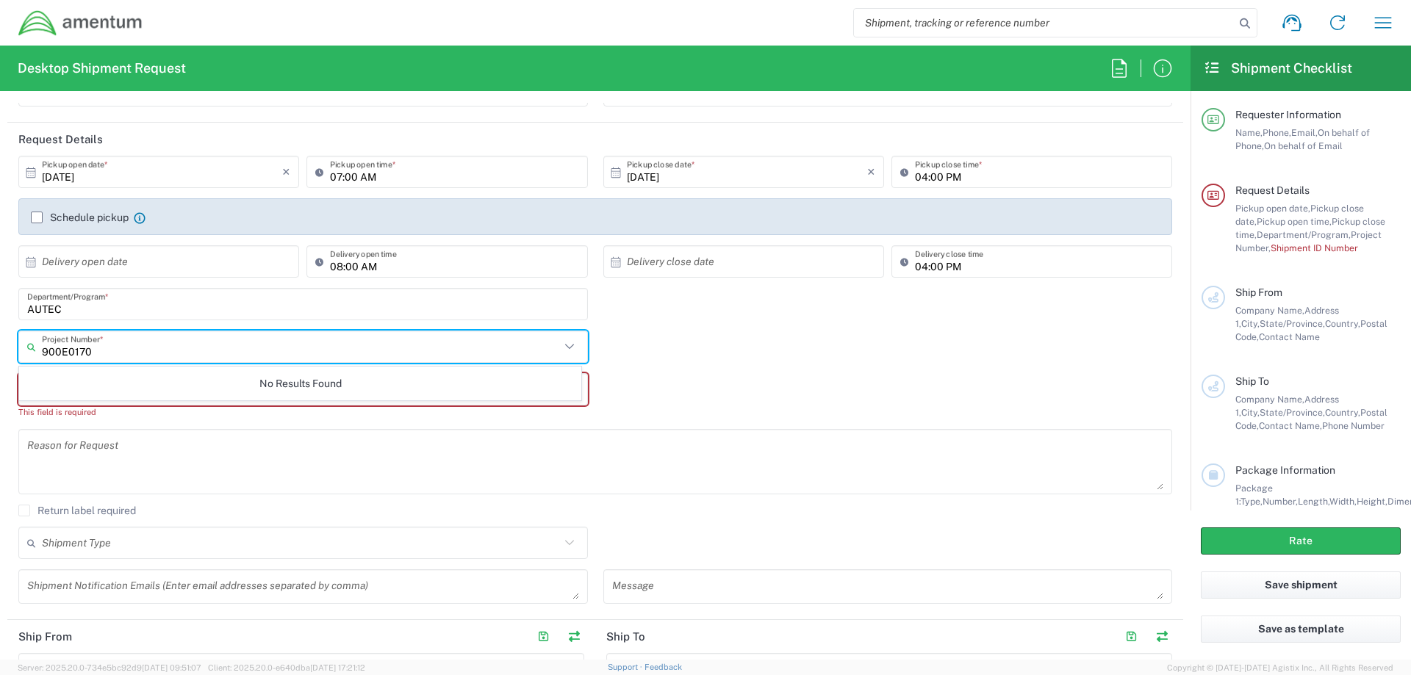
drag, startPoint x: 94, startPoint y: 351, endPoint x: 32, endPoint y: 353, distance: 61.8
click at [24, 353] on div "900E0170 Project Number *" at bounding box center [302, 347] width 569 height 32
type input "4732.C0"
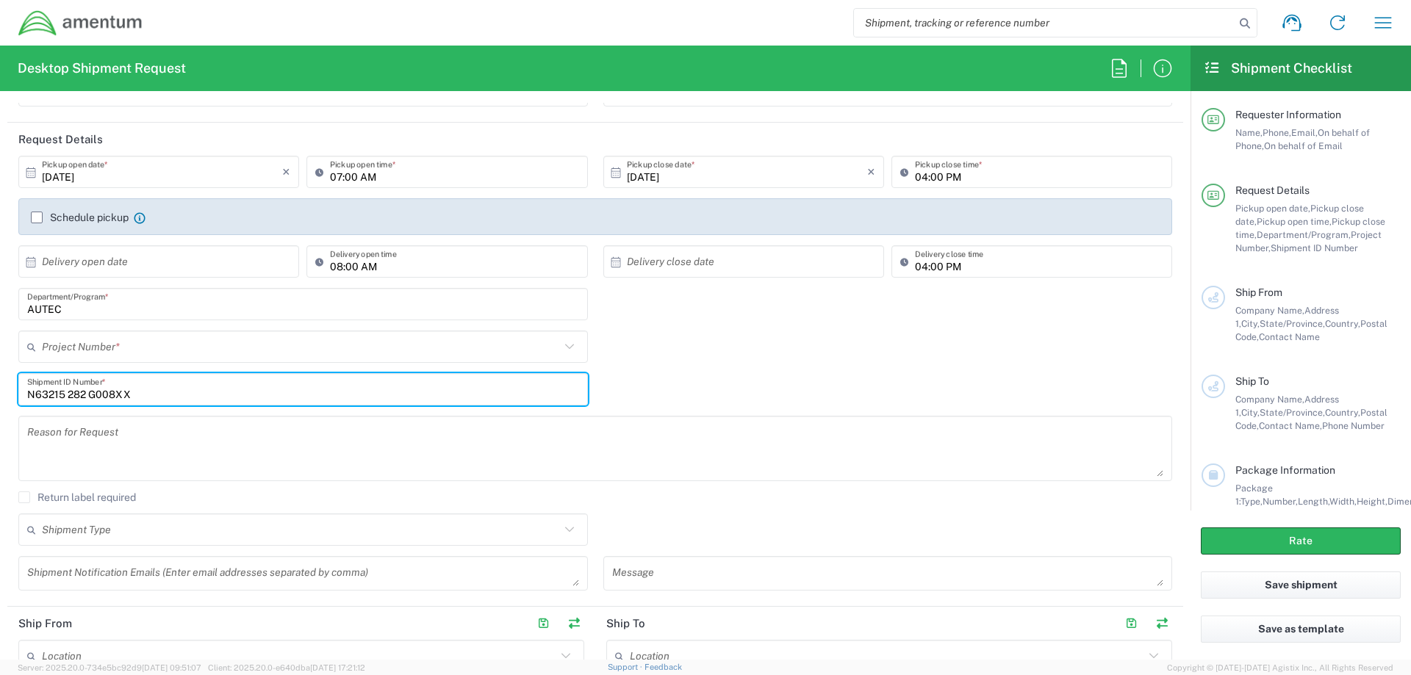
type input "N63215 282 G008XX"
click at [145, 346] on input "text" at bounding box center [301, 347] width 518 height 26
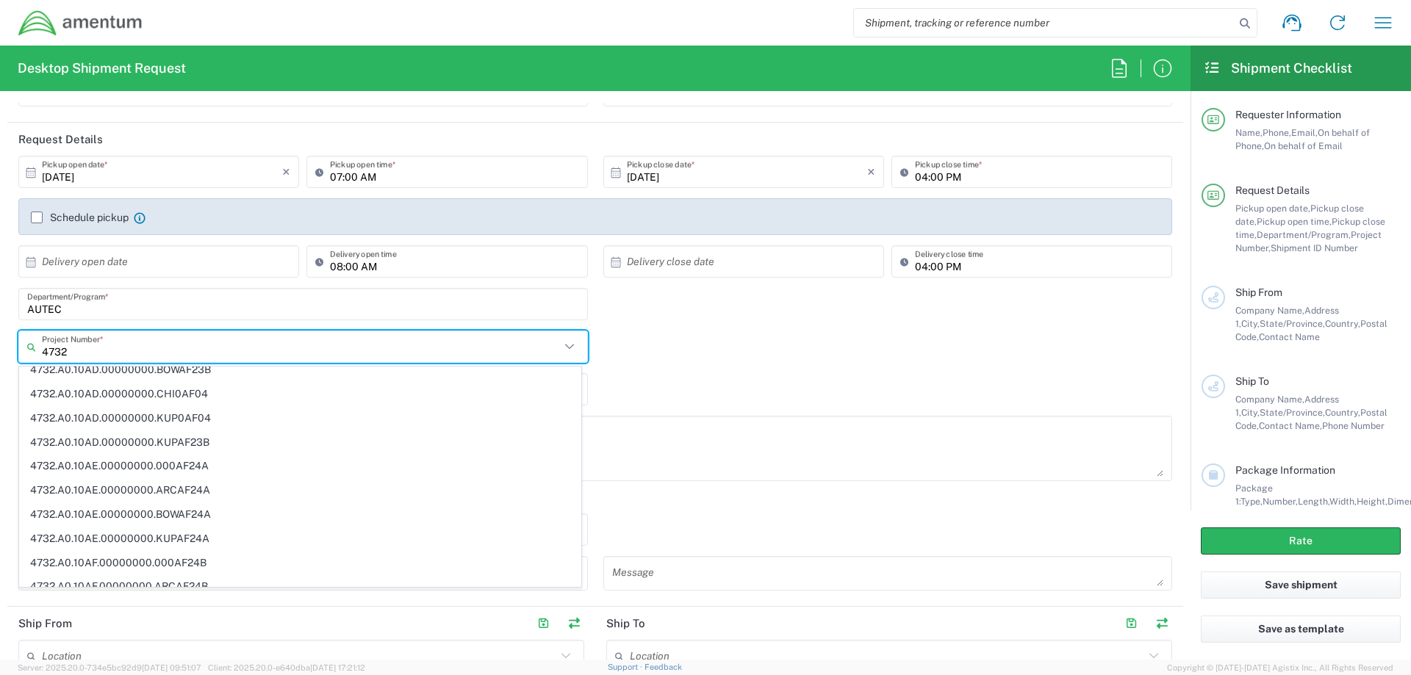
scroll to position [985, 0]
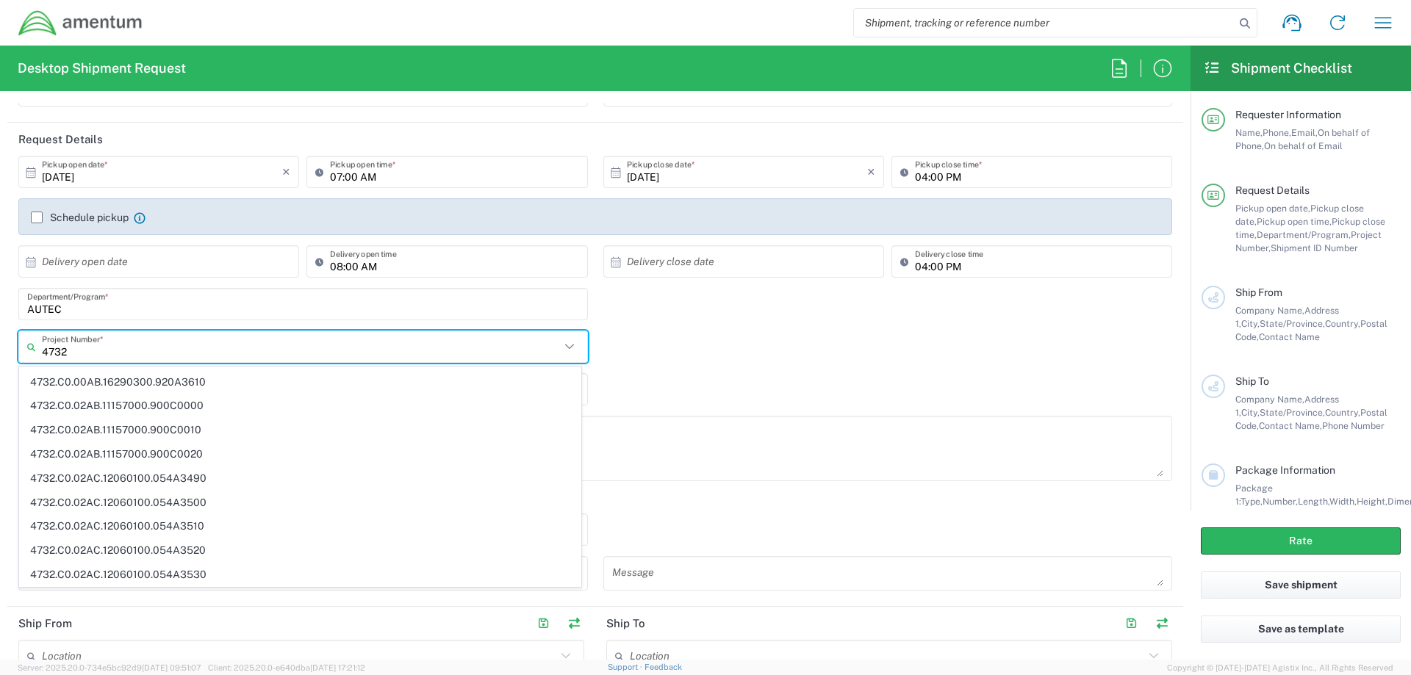
type input "4732"
click at [74, 309] on input "AUTEC" at bounding box center [303, 305] width 552 height 26
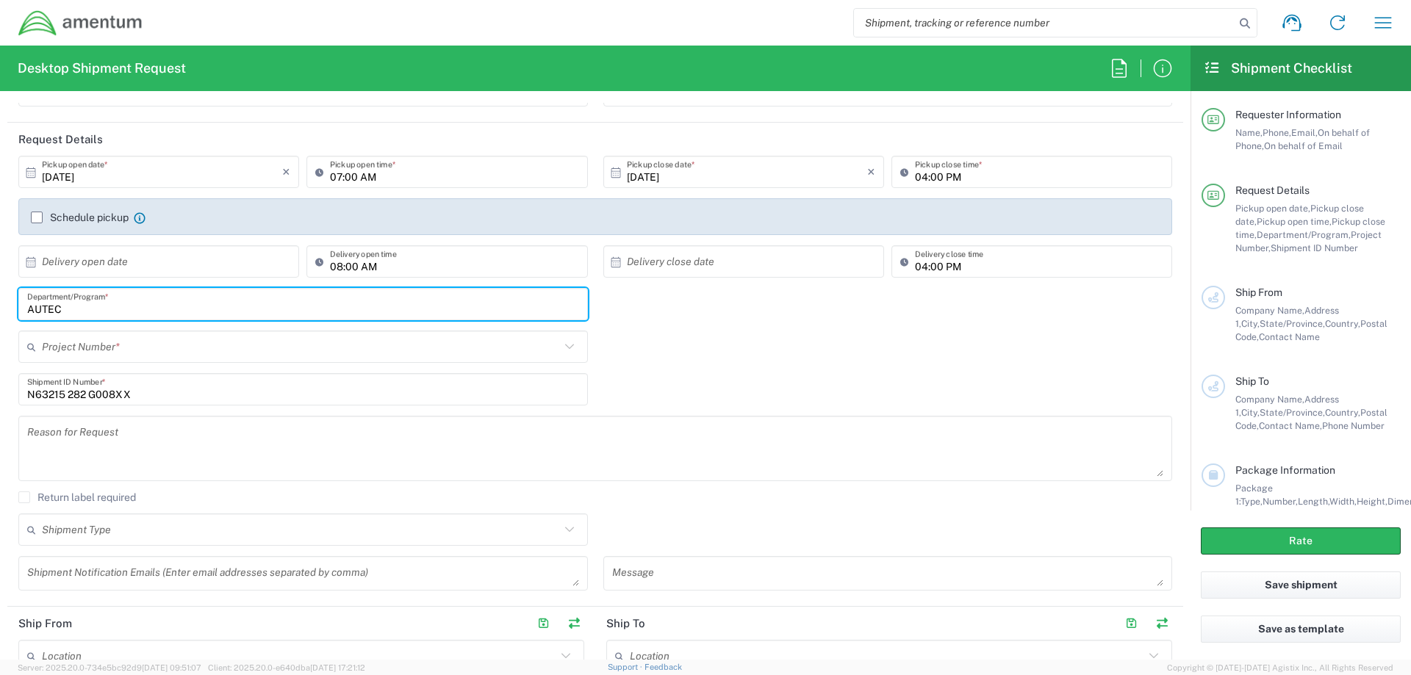
drag, startPoint x: 73, startPoint y: 311, endPoint x: 20, endPoint y: 309, distance: 53.7
click at [14, 309] on div "AUTEC Department/Program *" at bounding box center [303, 309] width 585 height 43
type input "4732"
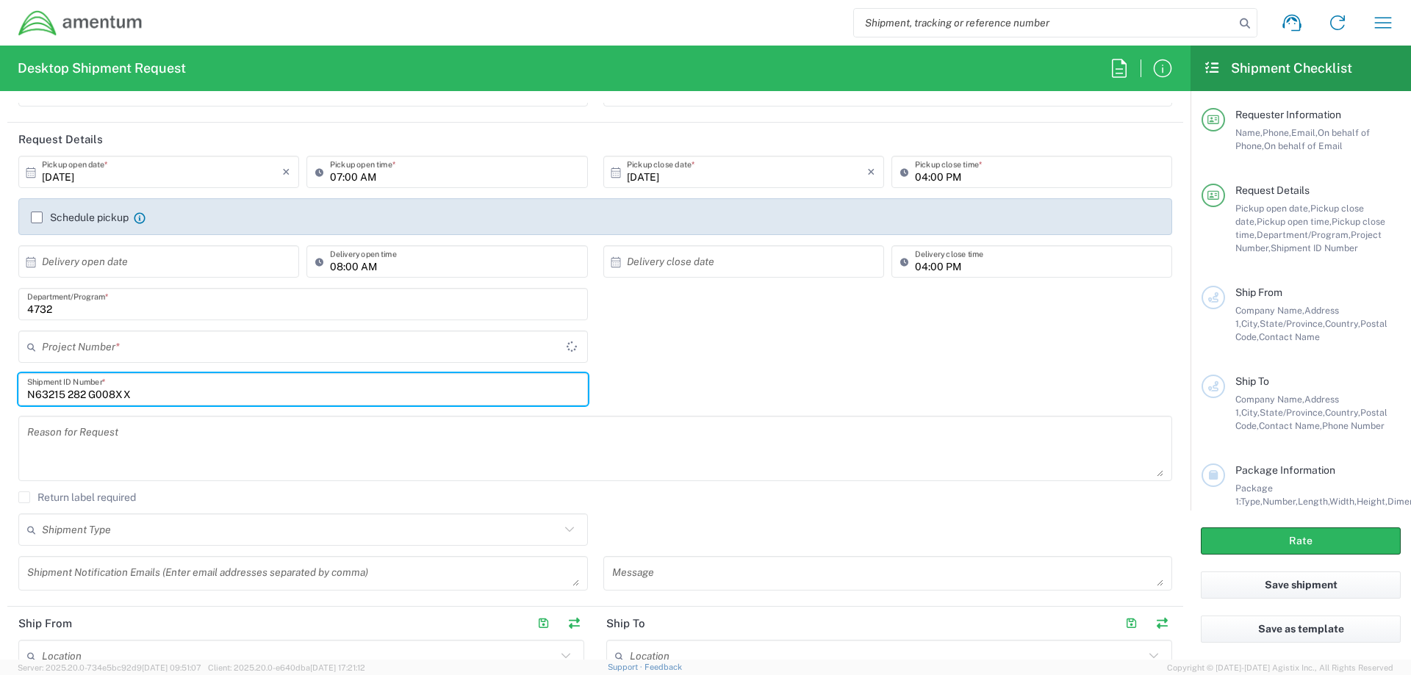
click at [69, 311] on input "4732" at bounding box center [303, 305] width 552 height 26
click at [79, 357] on input "text" at bounding box center [304, 347] width 525 height 26
click at [76, 307] on input "4732" at bounding box center [303, 305] width 552 height 26
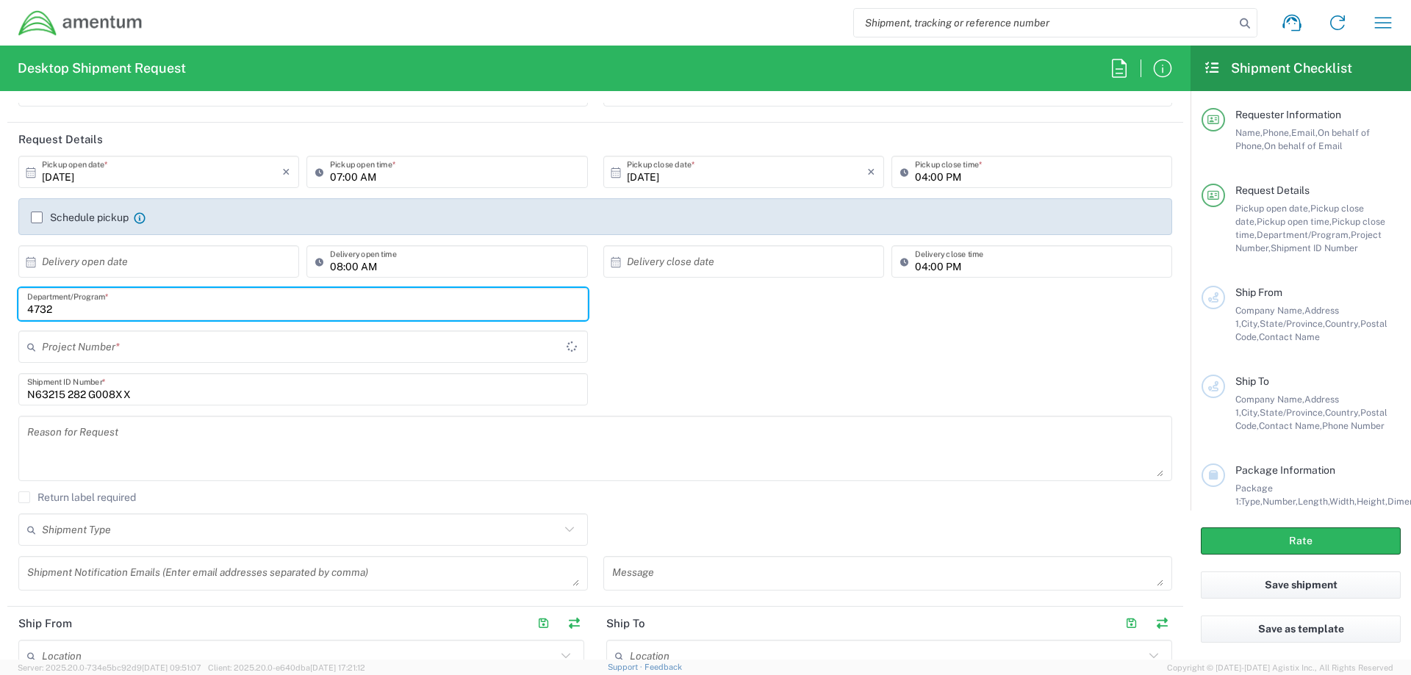
type input "AUTEC"
type input "4732.c0.03ru"
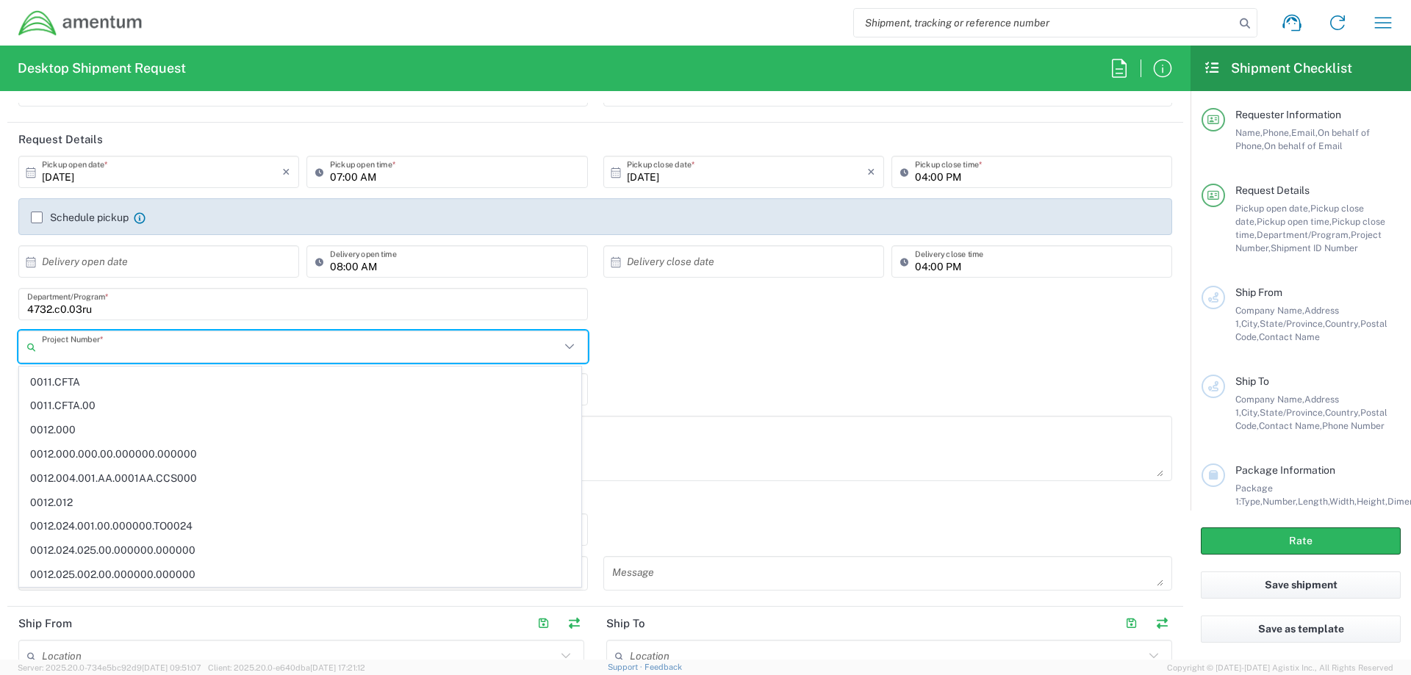
scroll to position [0, 0]
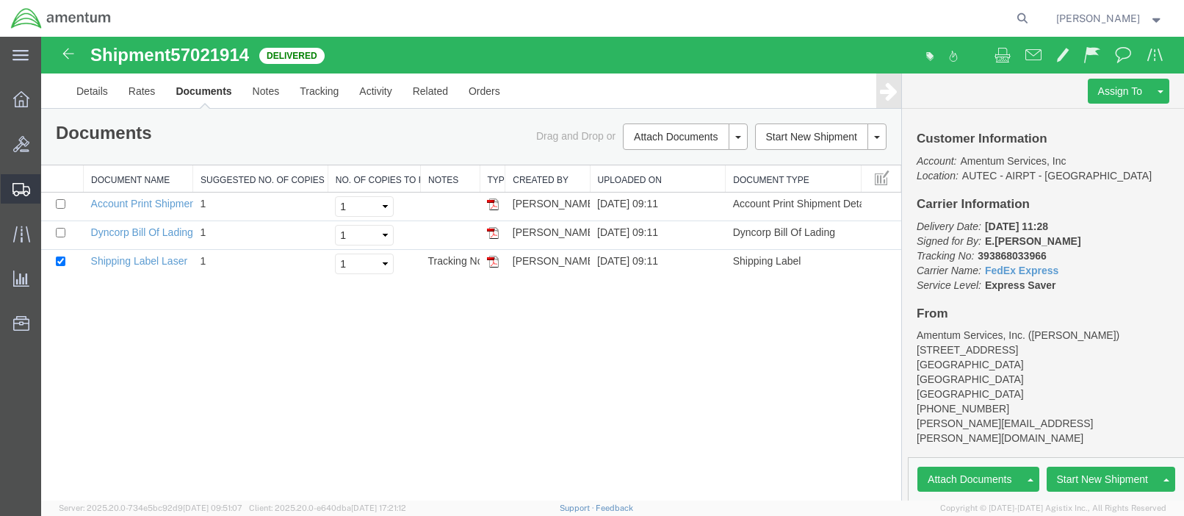
click at [0, 0] on span "Shipment Manager" at bounding box center [0, 0] width 0 height 0
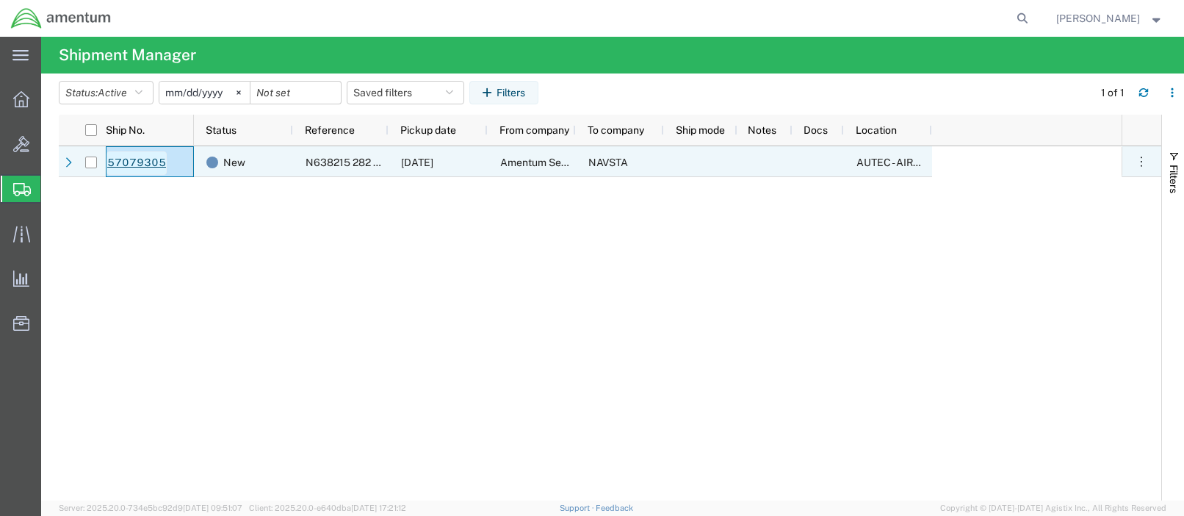
click at [136, 163] on link "57079305" at bounding box center [137, 163] width 60 height 24
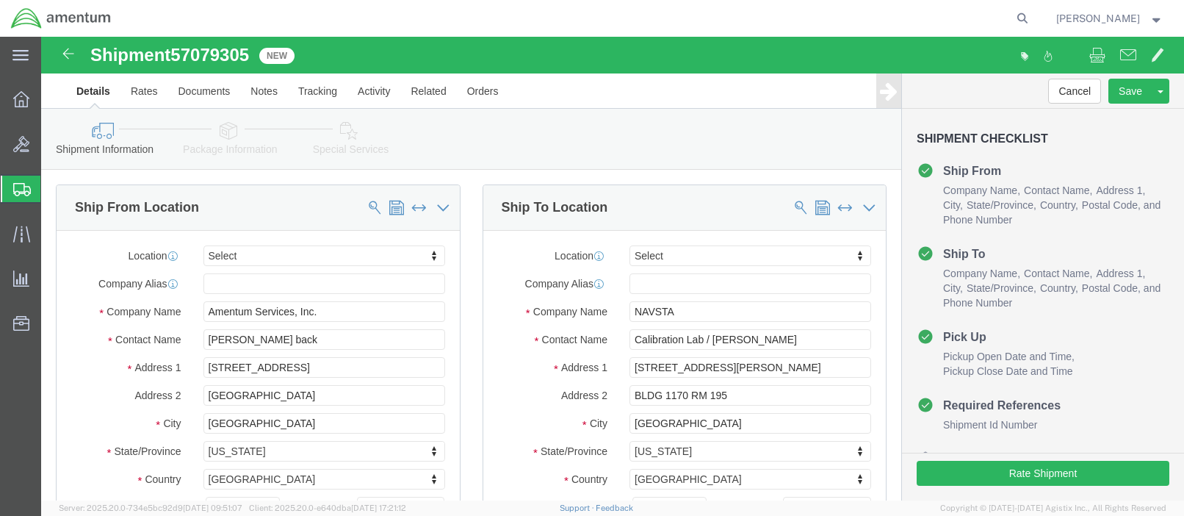
select select
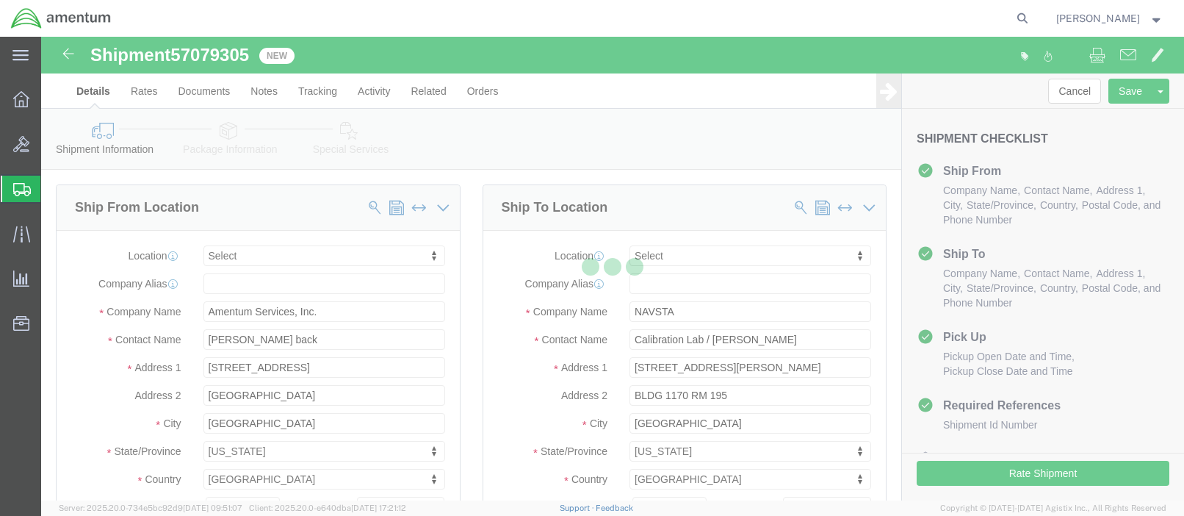
select select
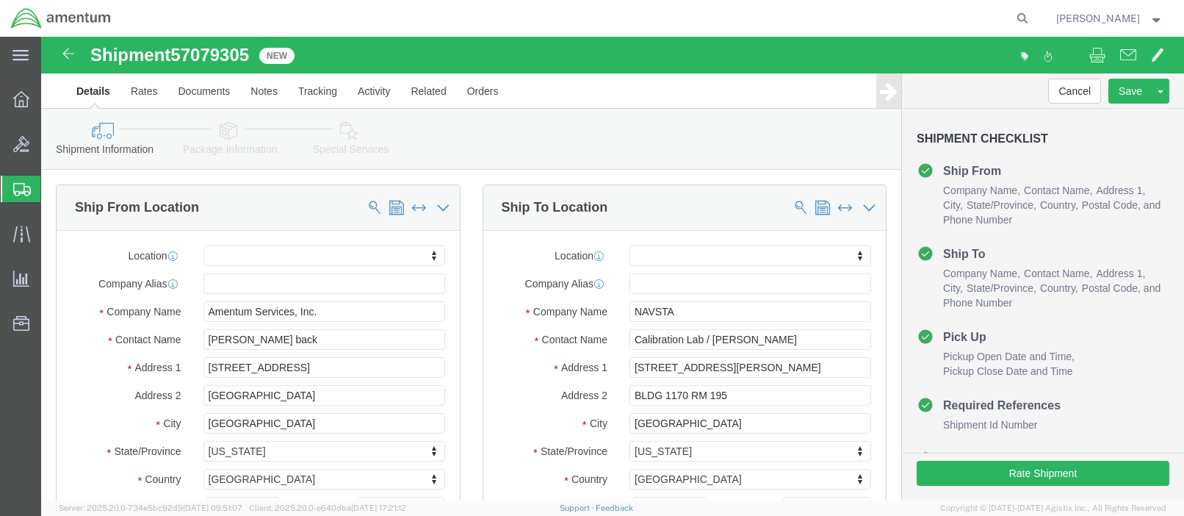
scroll to position [810, 0]
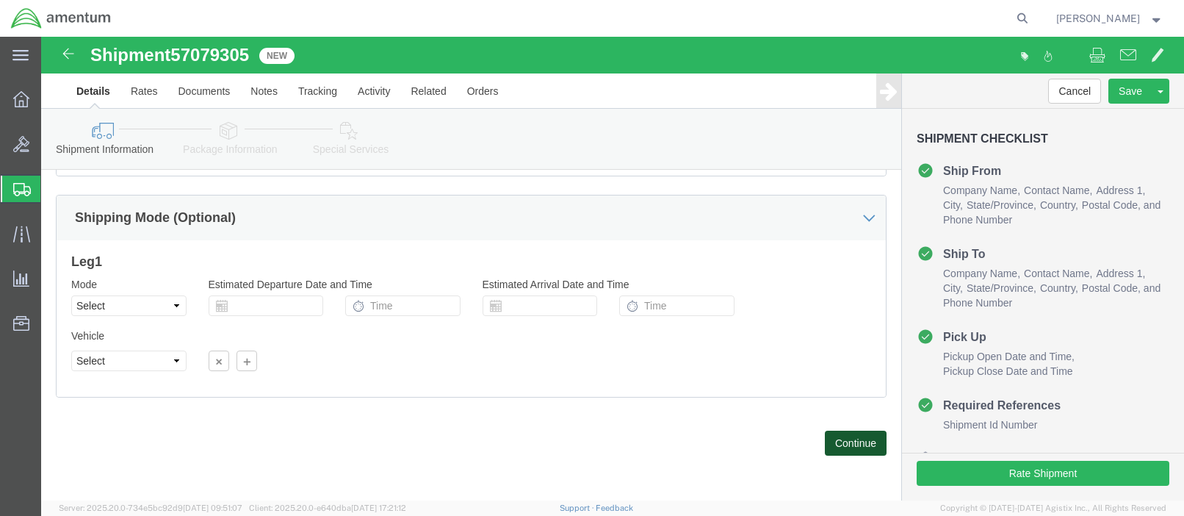
click button "Continue"
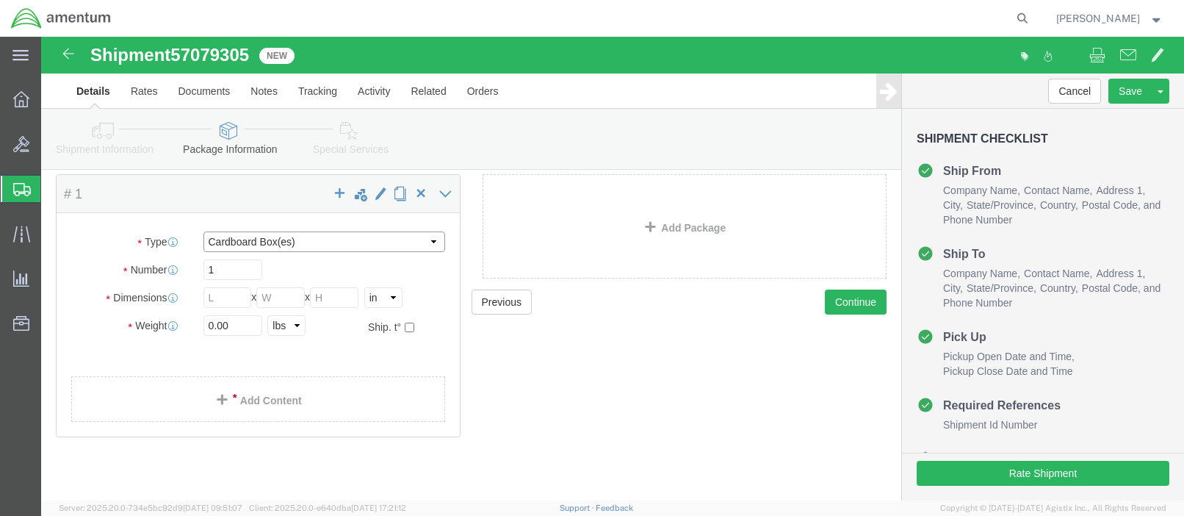
select select "YRPK"
click input "text"
type input "26"
type input "18"
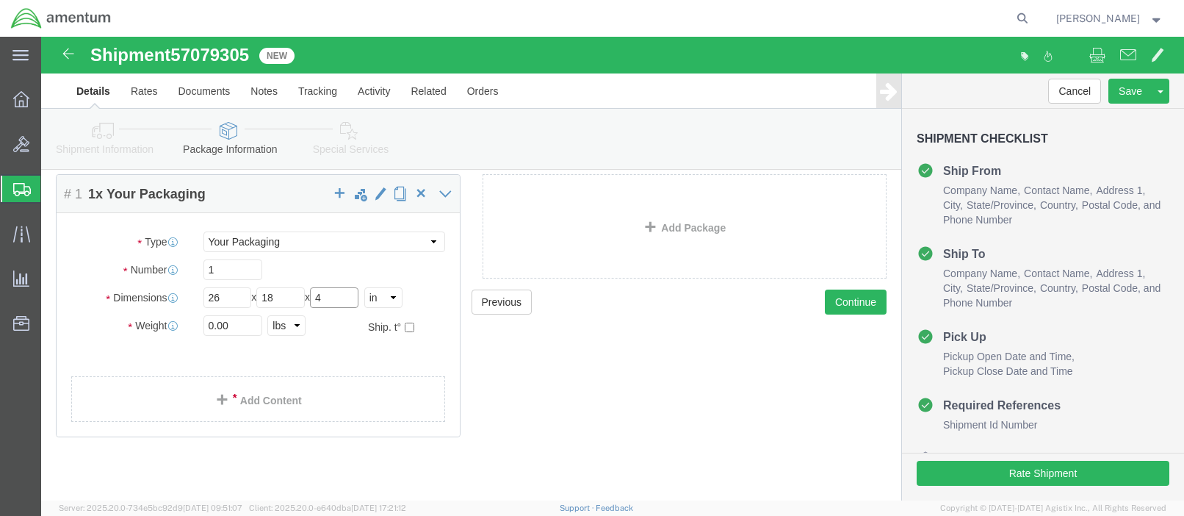
type input "4"
type input "9"
click link "Add Content"
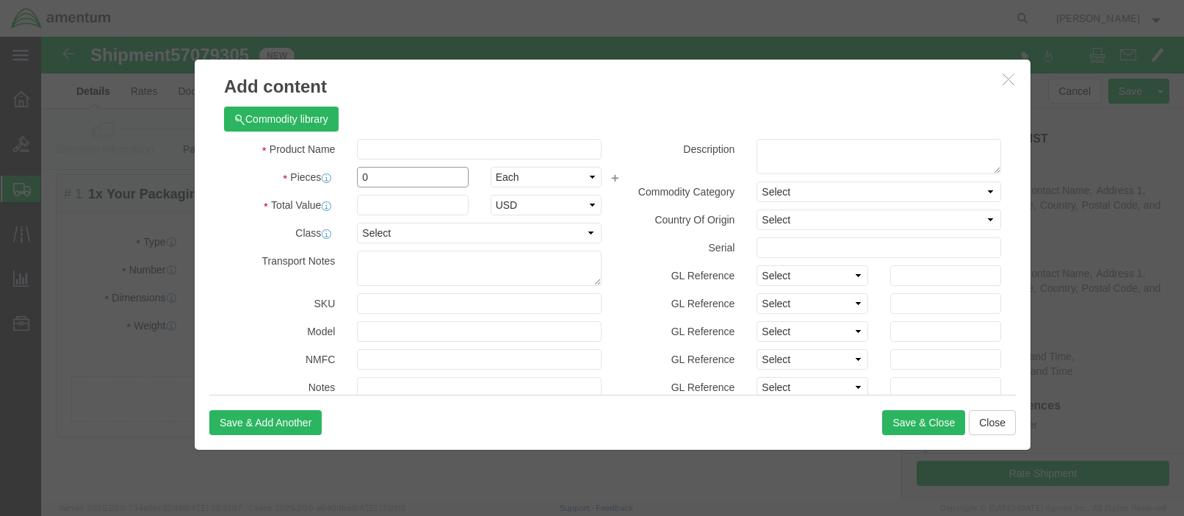
drag, startPoint x: 336, startPoint y: 144, endPoint x: 270, endPoint y: 140, distance: 65.5
click div "Pieces 0 Select Bag Barrels 100Board Feet Bottle Box Blister Pack Carats Can Ca…"
type input "1"
type input "700"
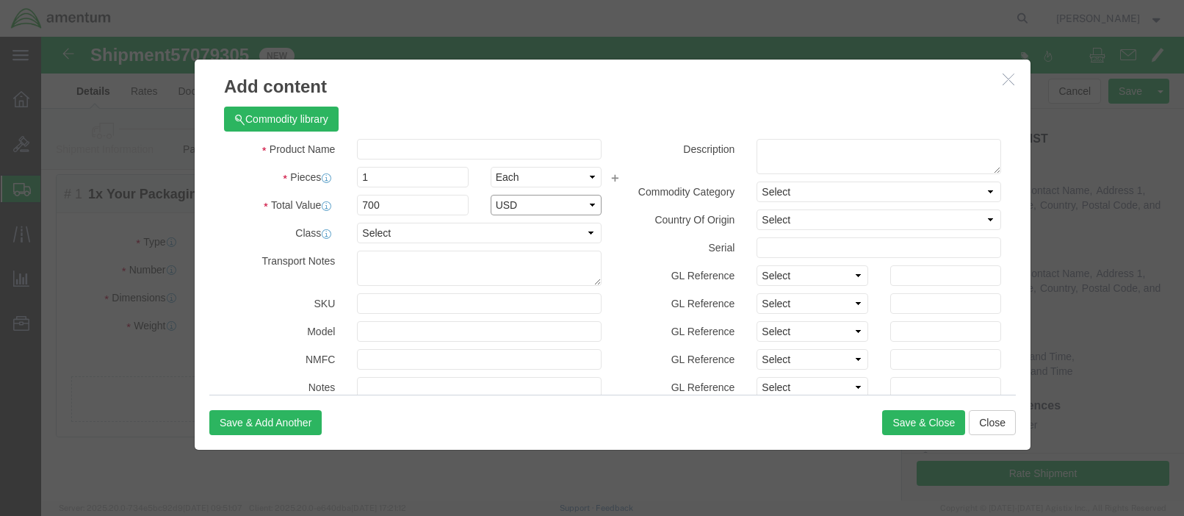
select select "USD"
click input "text"
type input "Test Equipment"
click button "Save & Close"
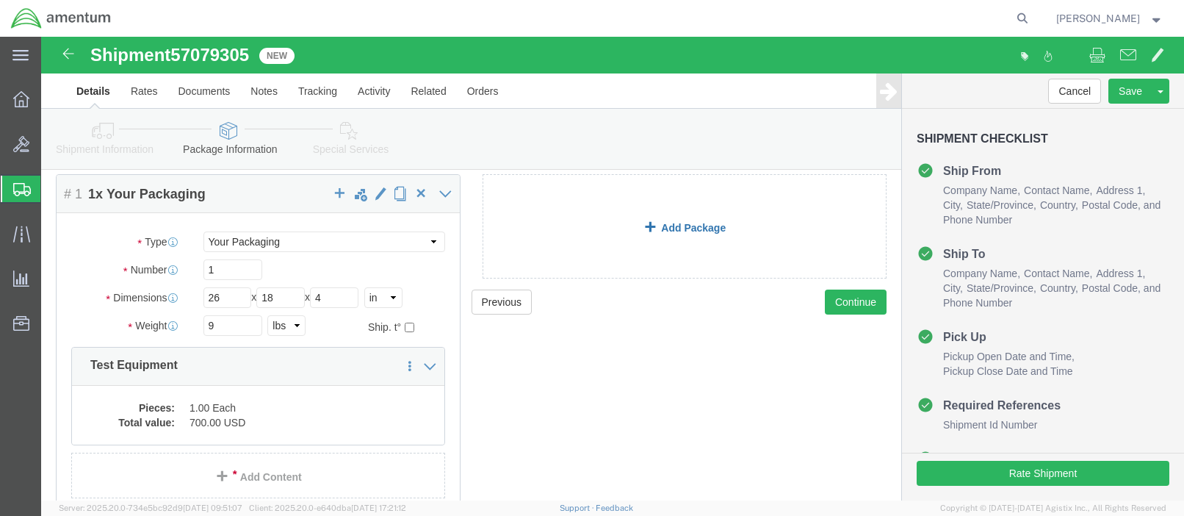
click link "Add Package"
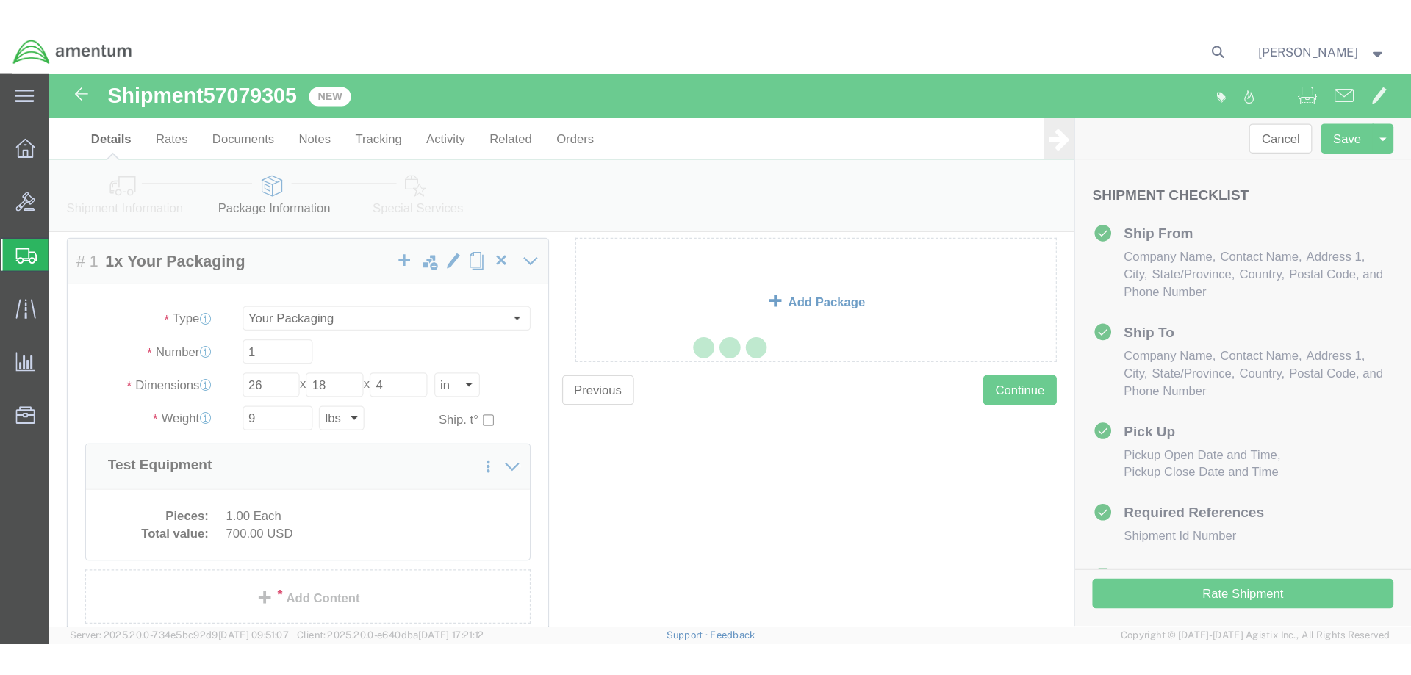
scroll to position [0, 0]
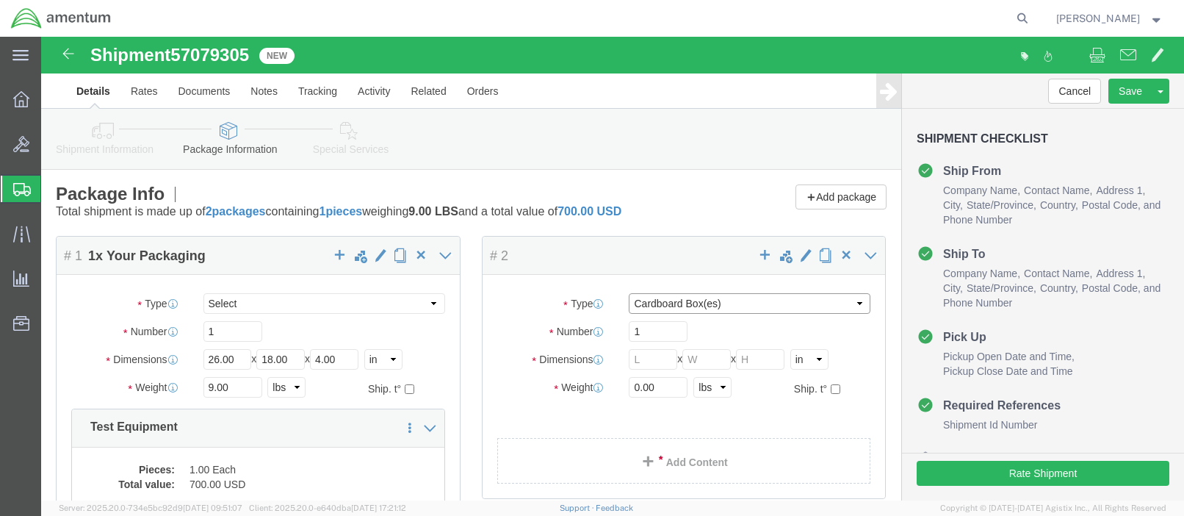
select select "YRPK"
drag, startPoint x: 604, startPoint y: 328, endPoint x: 593, endPoint y: 325, distance: 11.4
click input "text"
type input "30"
type input "10"
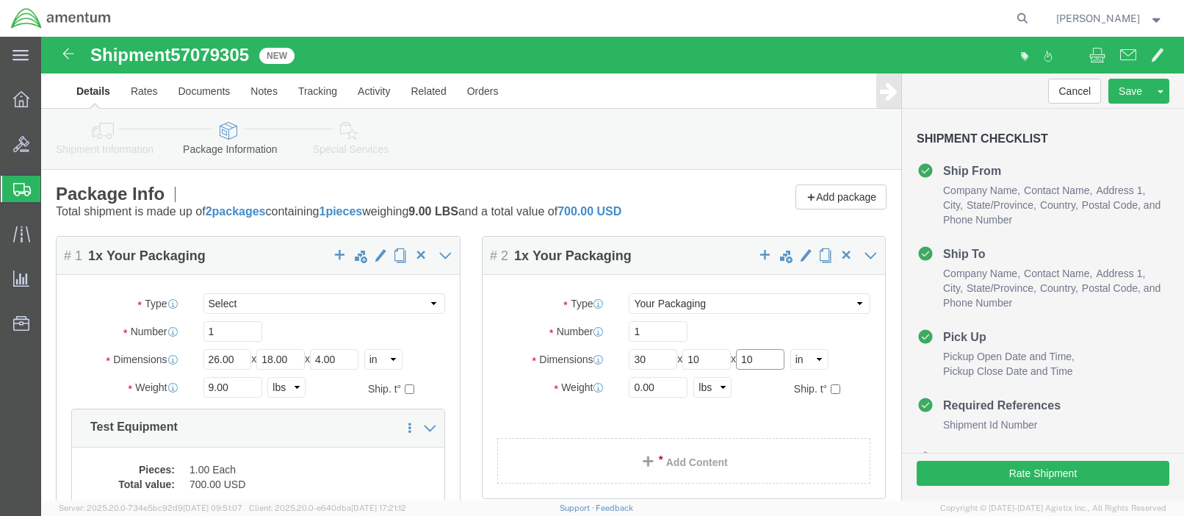
type input "10"
type input "19"
click link "Add Content"
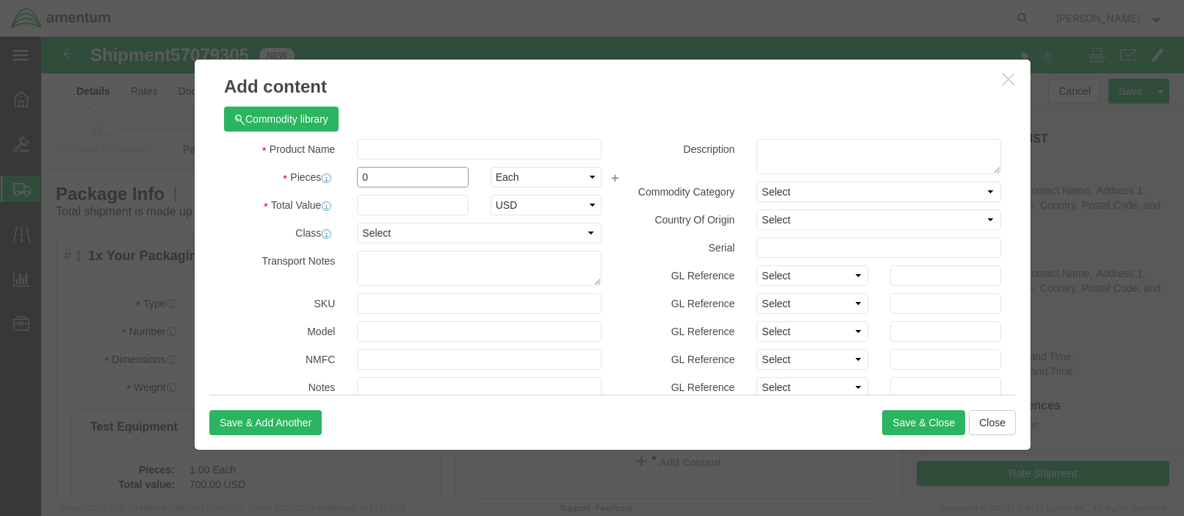
click input "0"
drag, startPoint x: 326, startPoint y: 141, endPoint x: 301, endPoint y: 139, distance: 25.8
click div "0"
type input "1"
type input "2900"
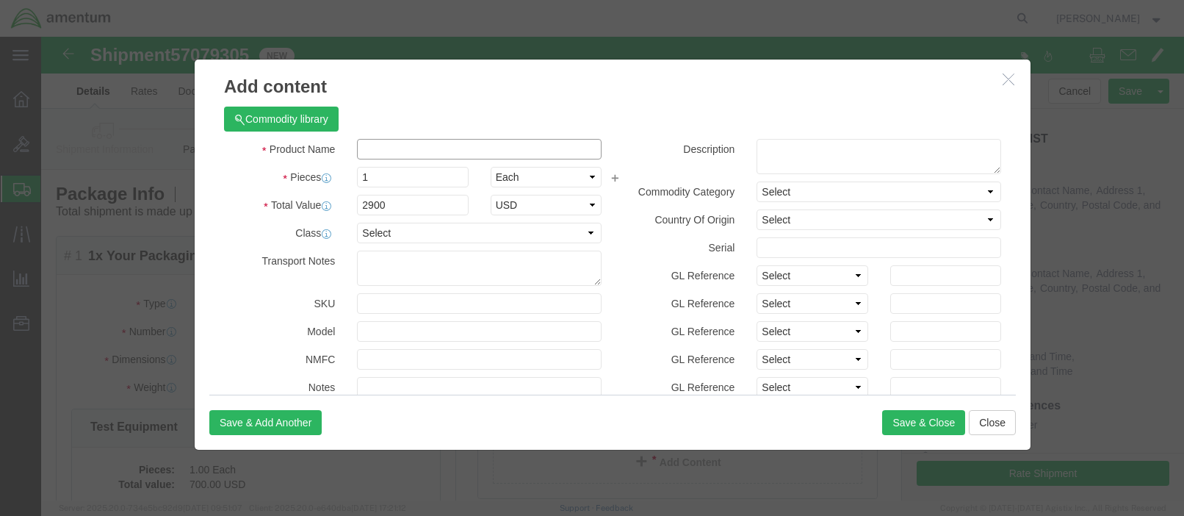
click input "text"
type input "Test Equipment"
click button "Save & Close"
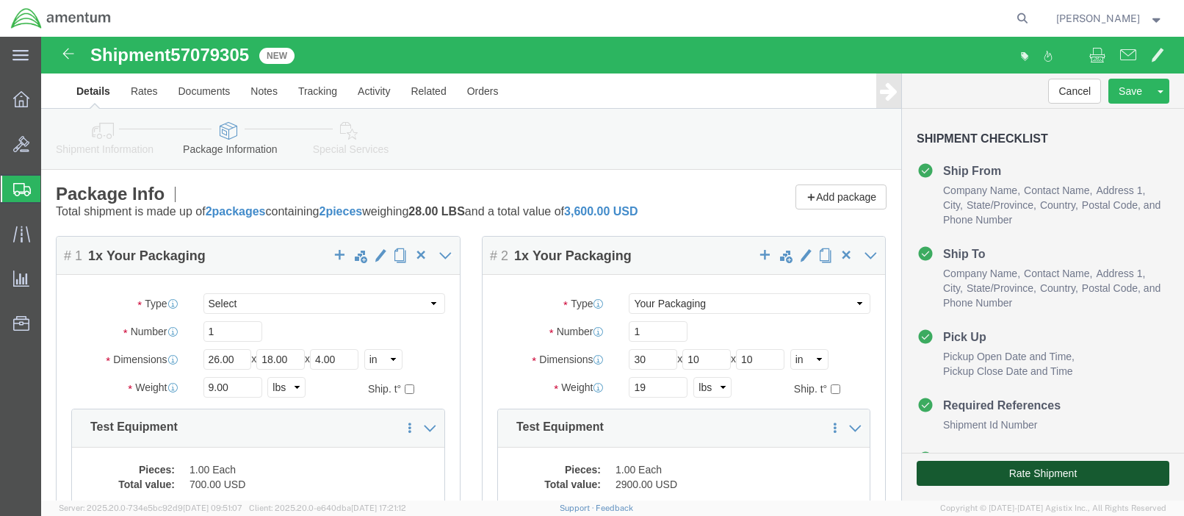
click button "Rate Shipment"
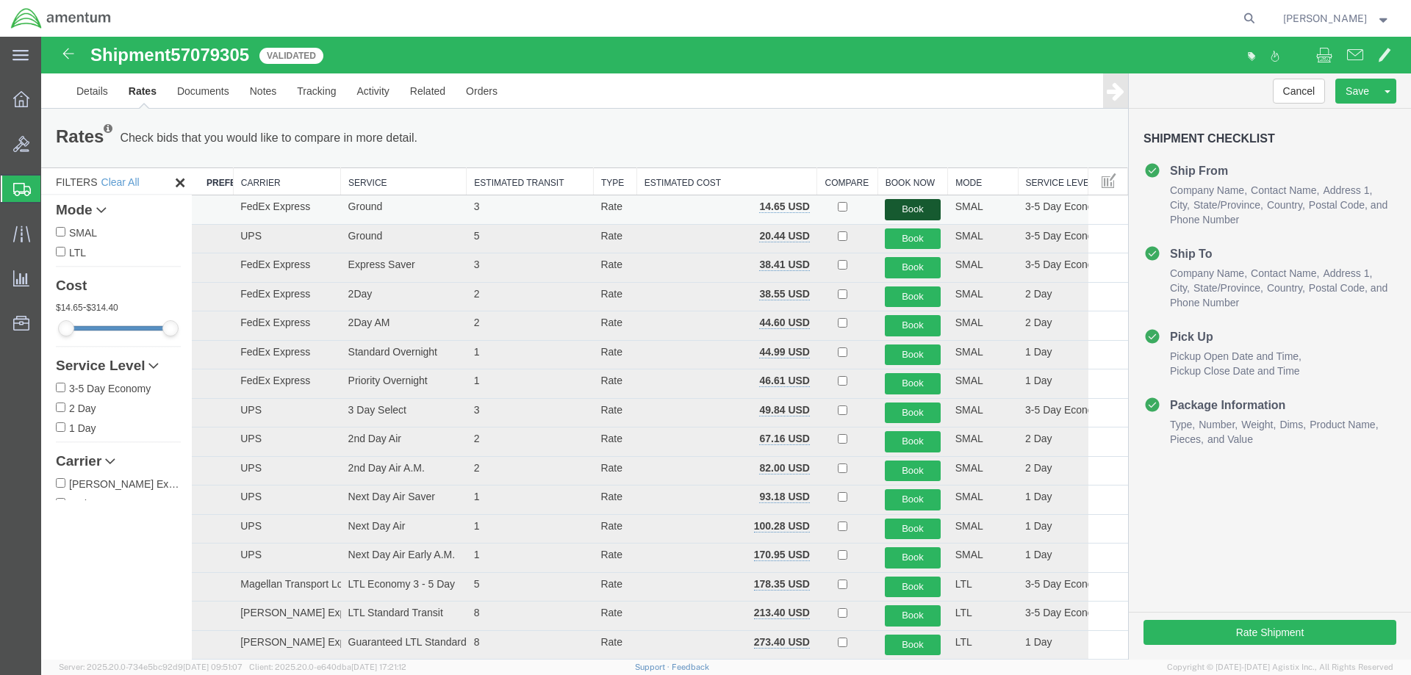
click at [911, 207] on button "Book" at bounding box center [912, 209] width 55 height 21
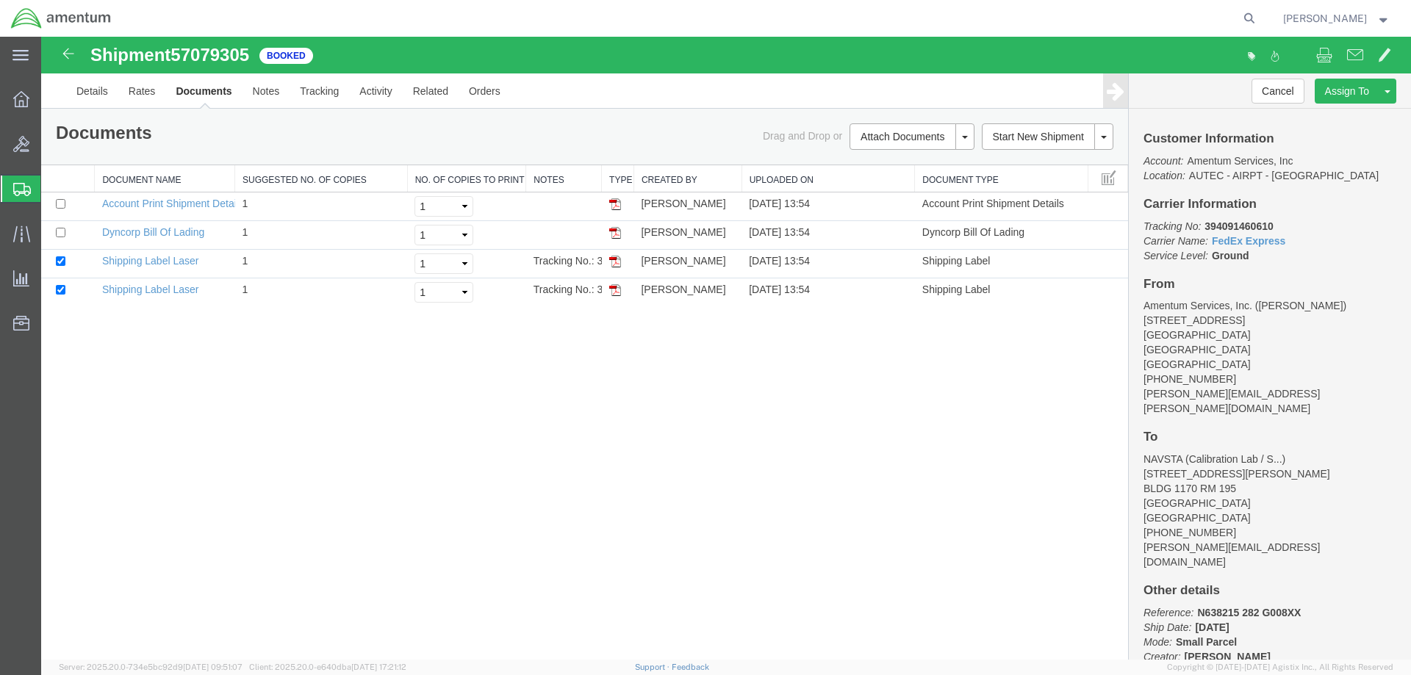
drag, startPoint x: 83, startPoint y: 236, endPoint x: 140, endPoint y: 206, distance: 64.4
click at [0, 0] on span "Create Shipment" at bounding box center [0, 0] width 0 height 0
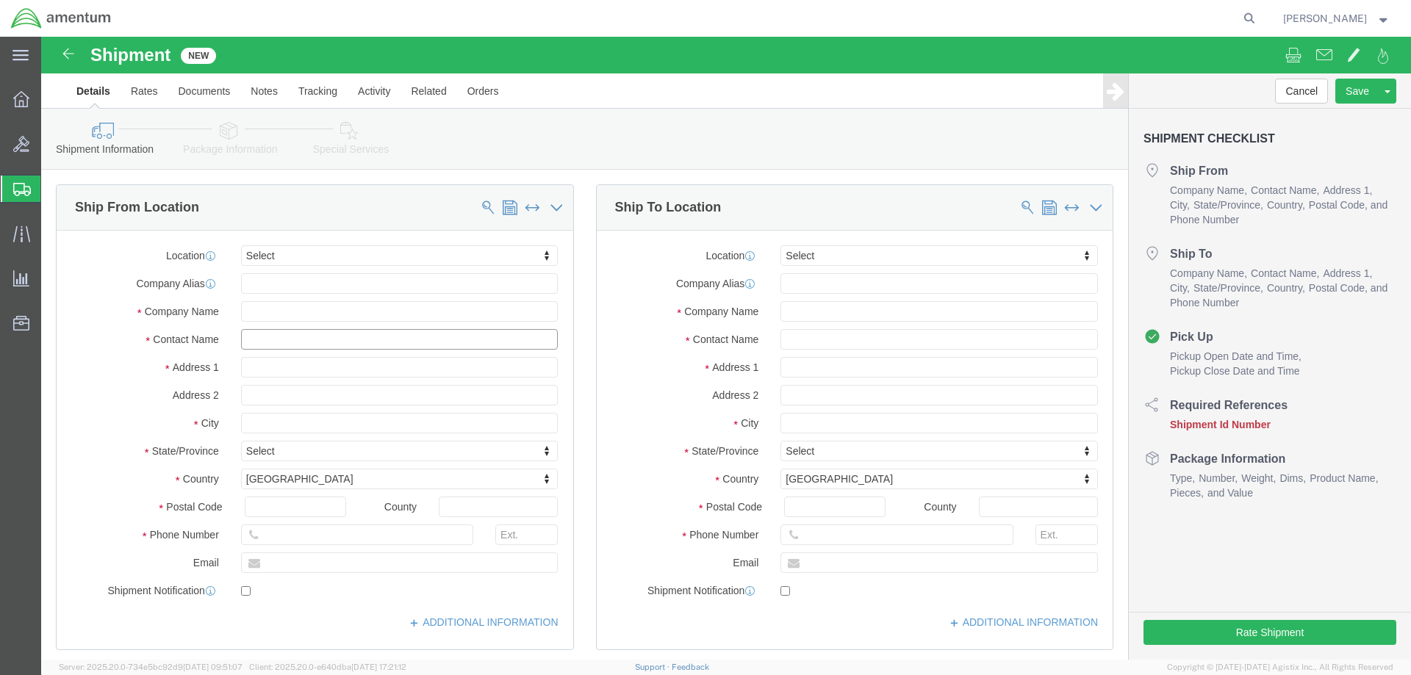
click input "text"
type input "cynthia"
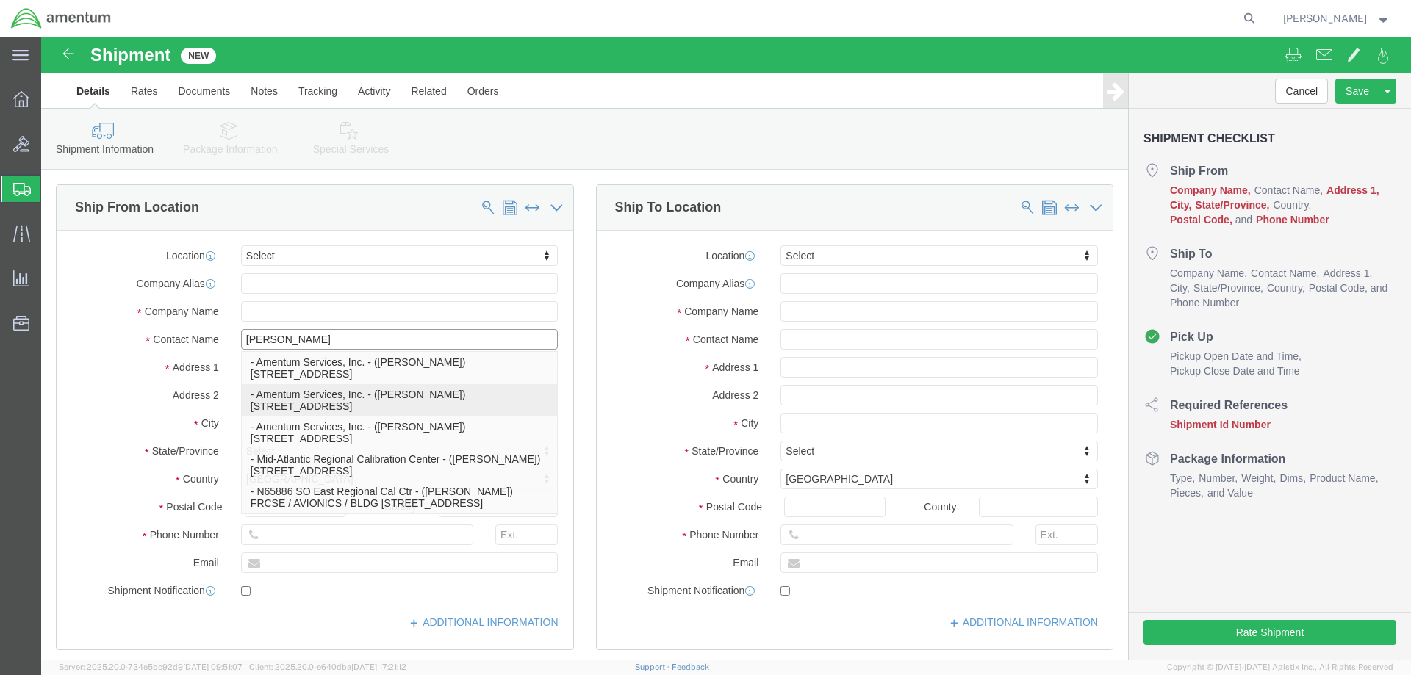
click p "- Amentum Services, Inc. - (cynthia back) 1624 Perimeter Rd, AUTEC Air Terminal…"
select select "FL"
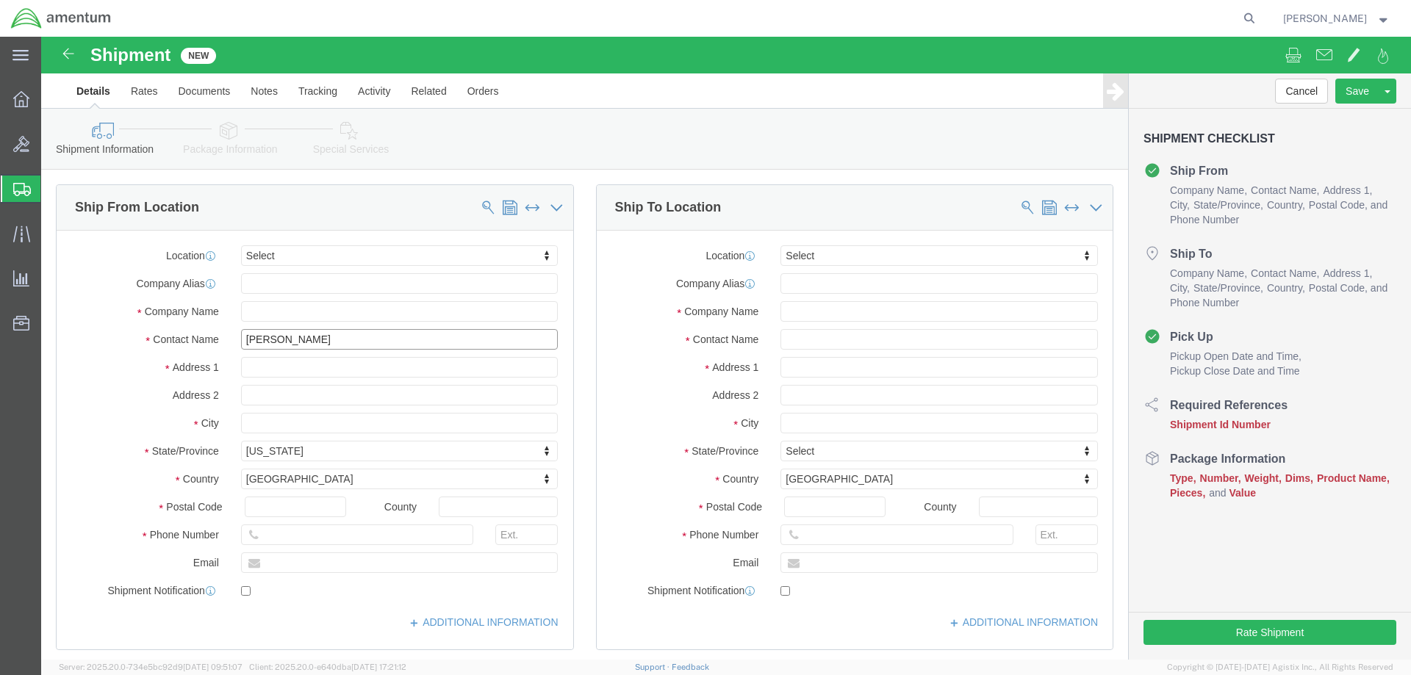
type input "[PERSON_NAME] back"
click input "text"
type input "Trescal"
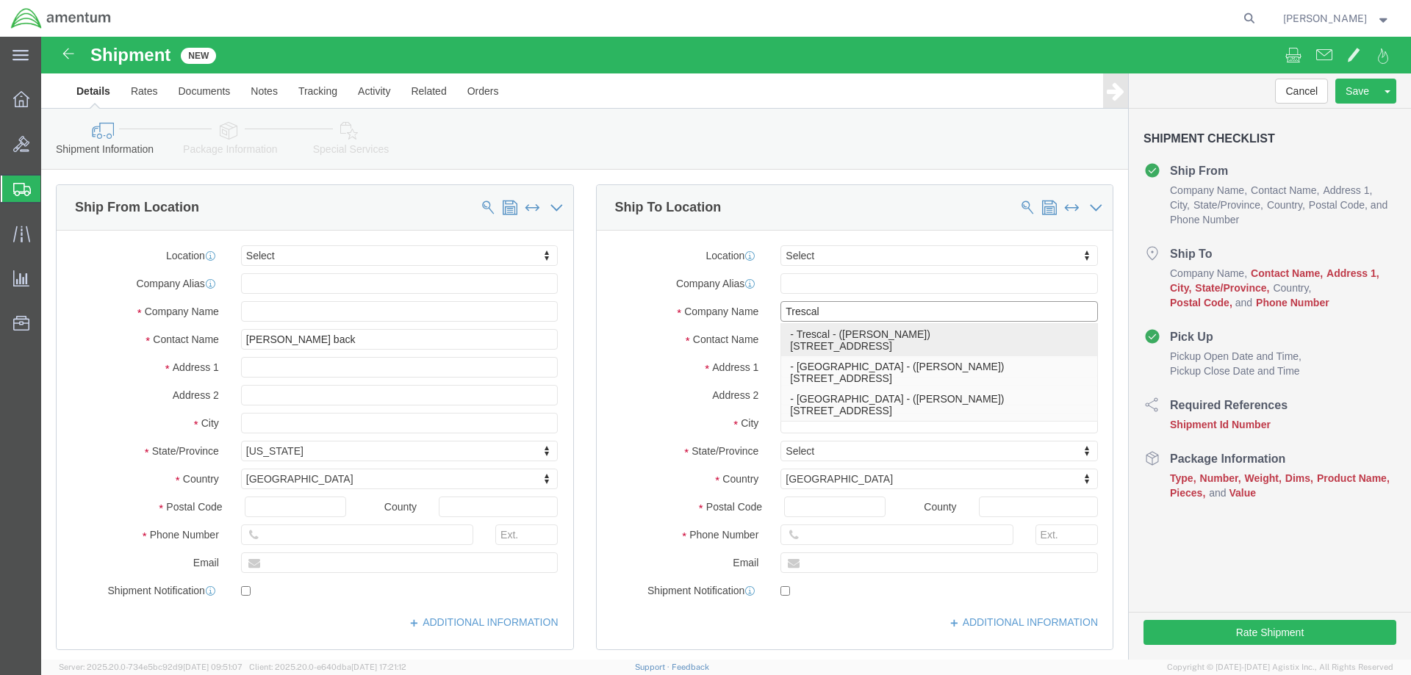
click p "- Trescal - (Catherine Sturgis) 554 Nw 77th Street, Boca Raton, FL, 33487, US"
select select "FL"
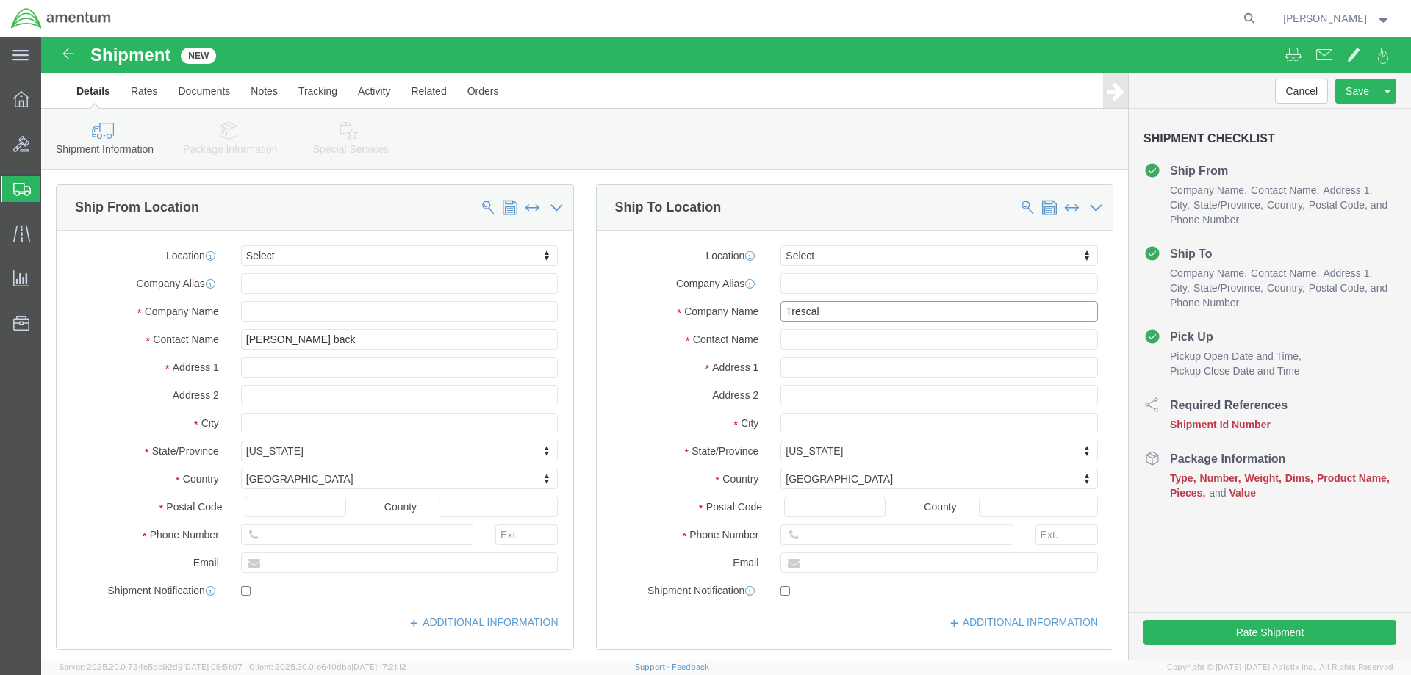
type input "Trescal"
click input "text"
type input "[PERSON_NAME]."
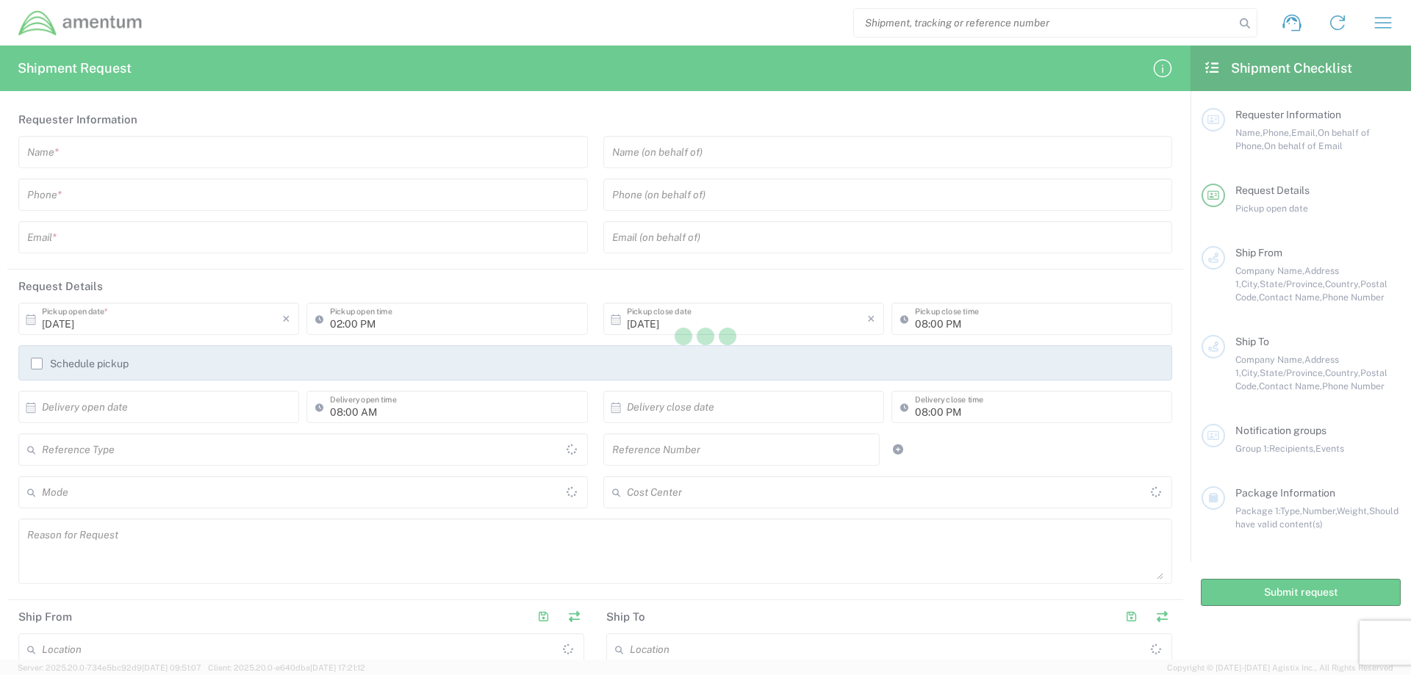
type input "[GEOGRAPHIC_DATA]"
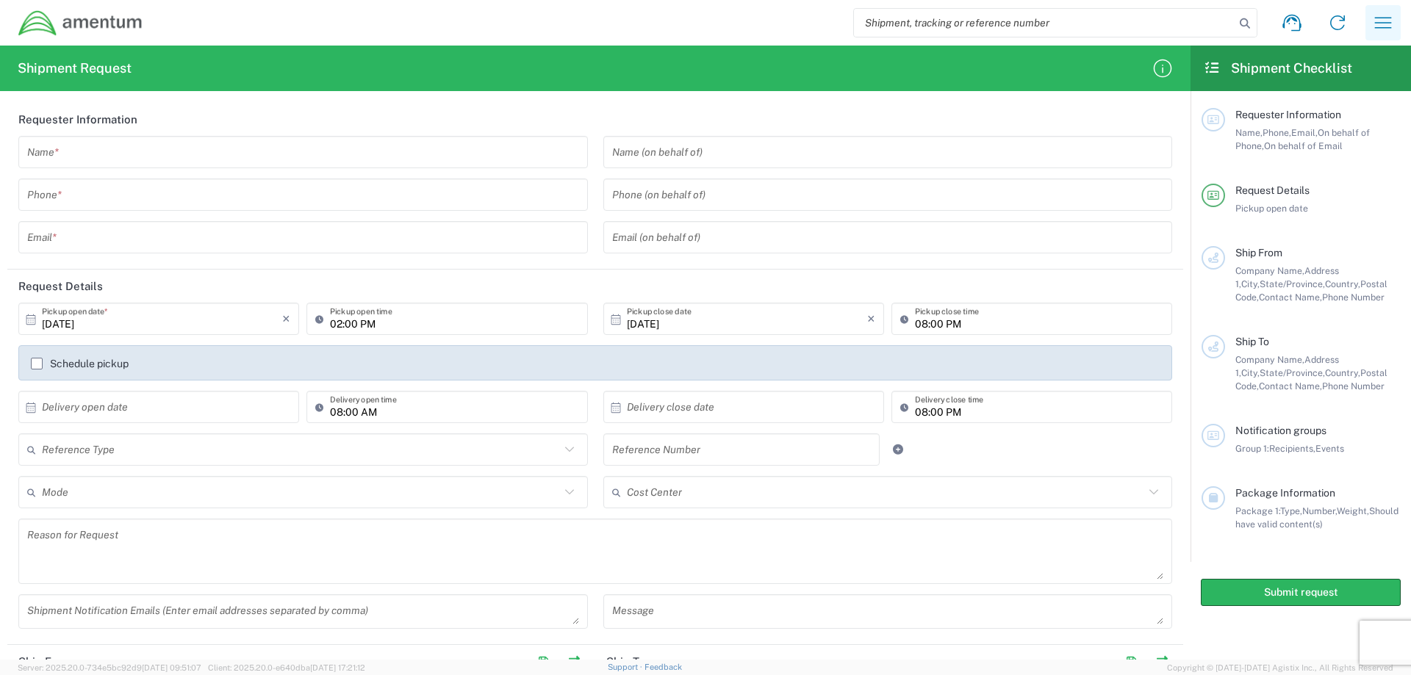
click at [1384, 21] on icon "button" at bounding box center [1383, 23] width 24 height 24
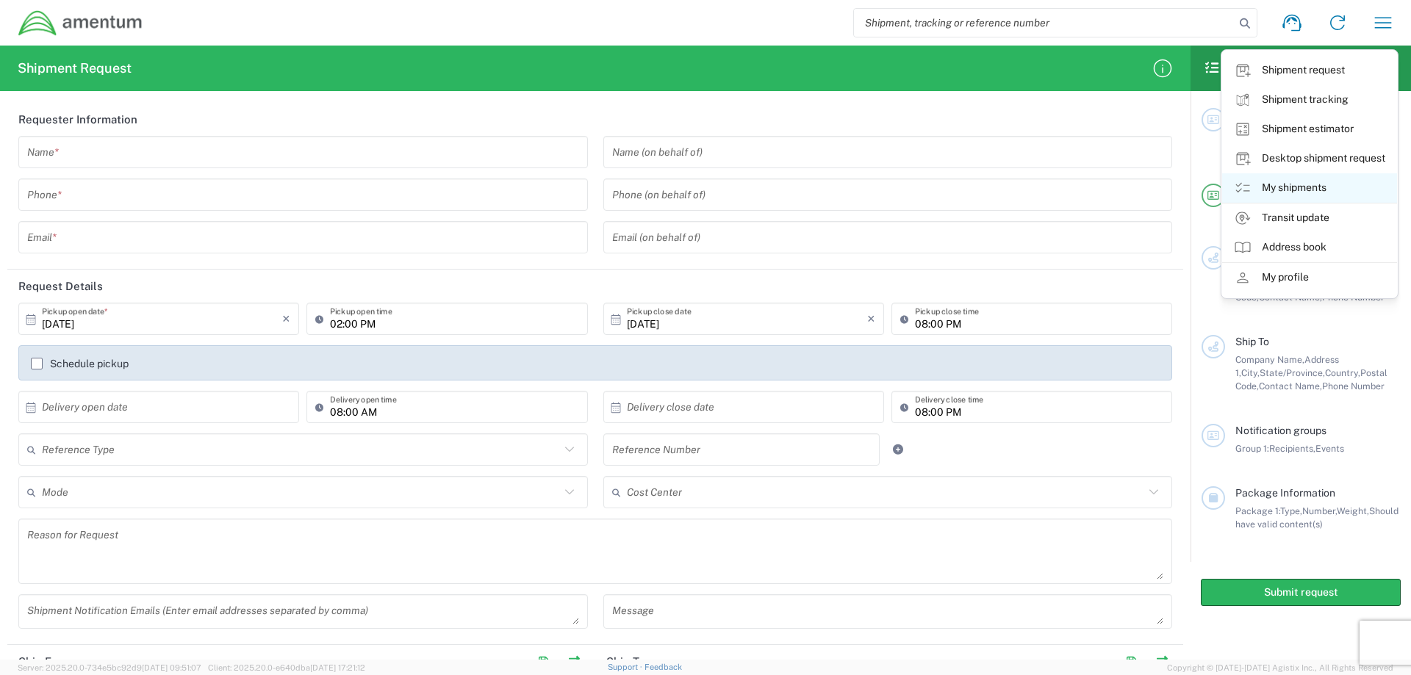
click at [1291, 189] on link "My shipments" at bounding box center [1309, 187] width 175 height 29
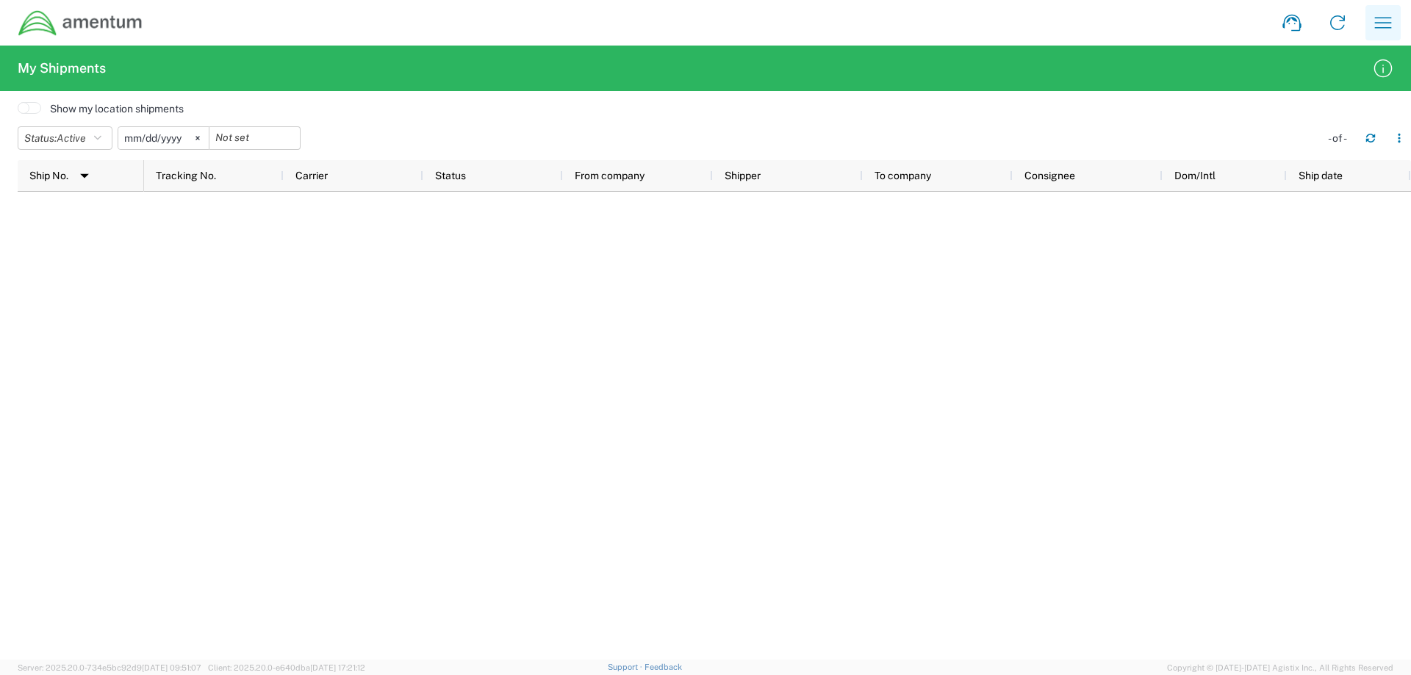
click at [1389, 19] on icon "button" at bounding box center [1383, 23] width 24 height 24
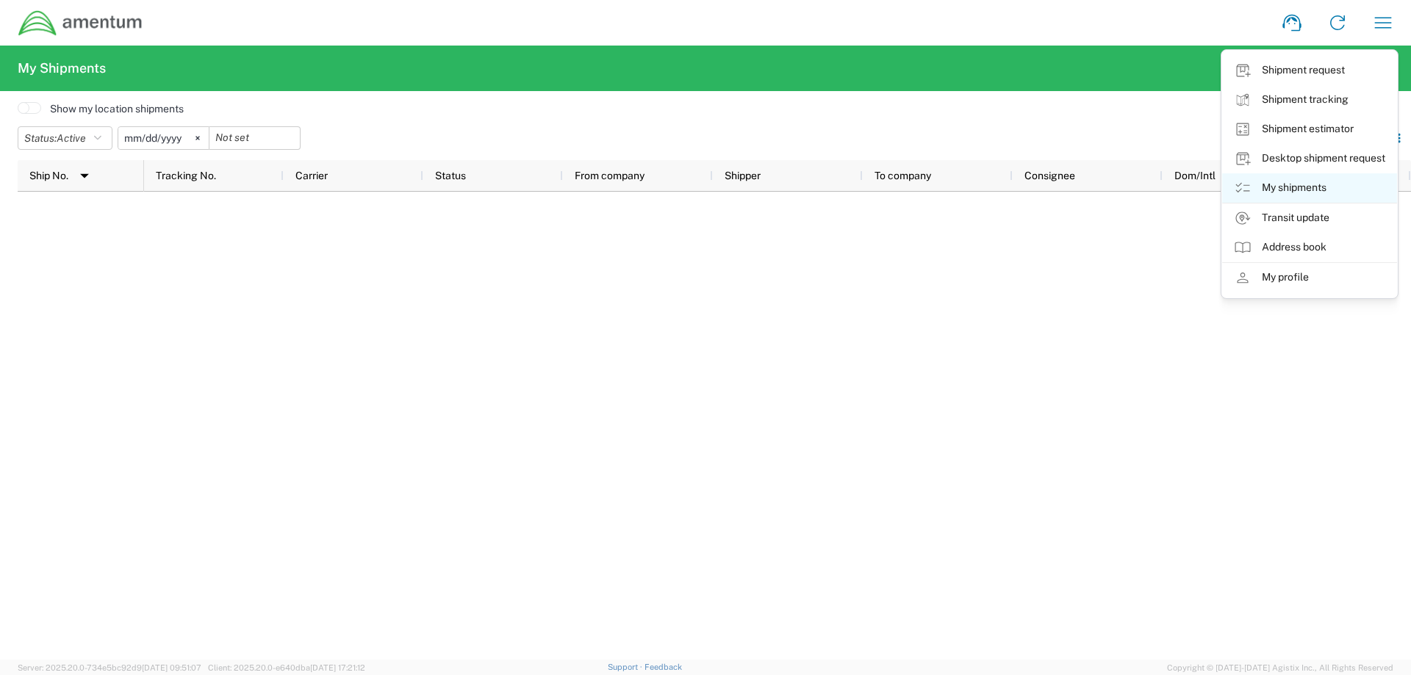
click at [1307, 187] on link "My shipments" at bounding box center [1309, 187] width 175 height 29
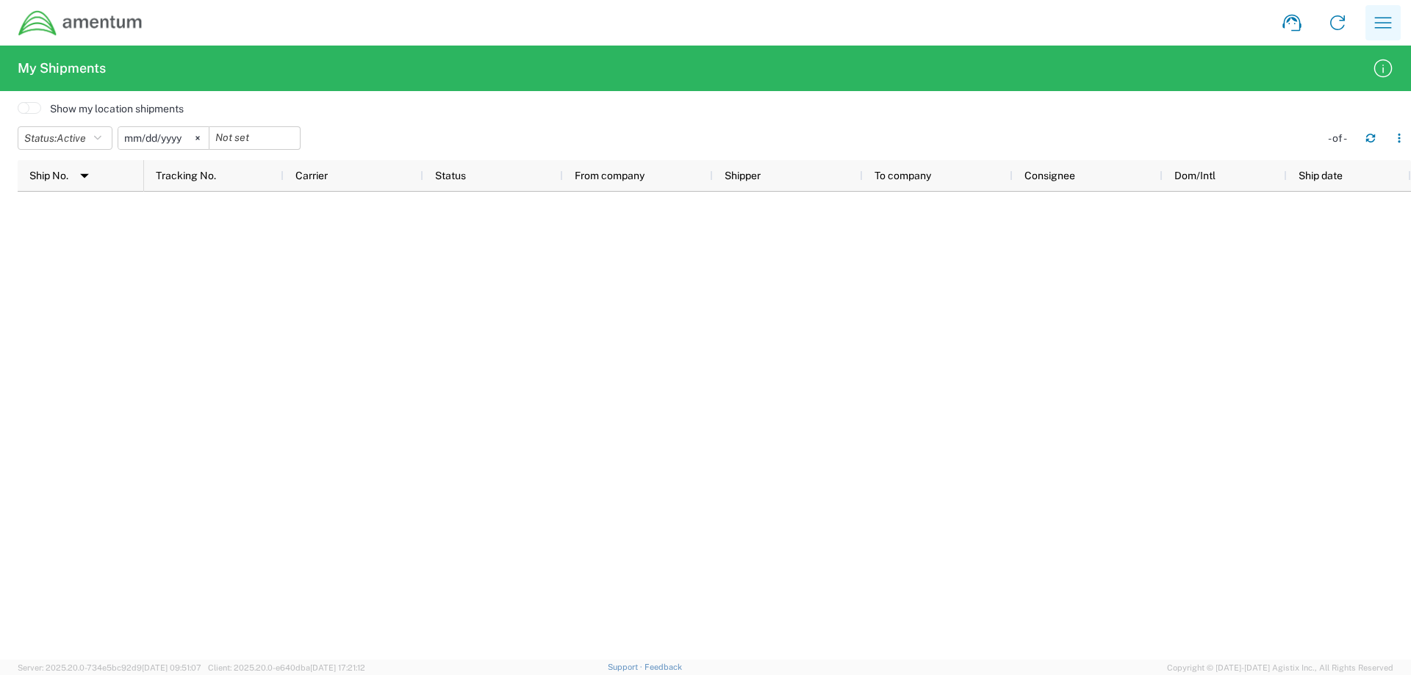
click at [1392, 26] on icon "button" at bounding box center [1383, 23] width 24 height 24
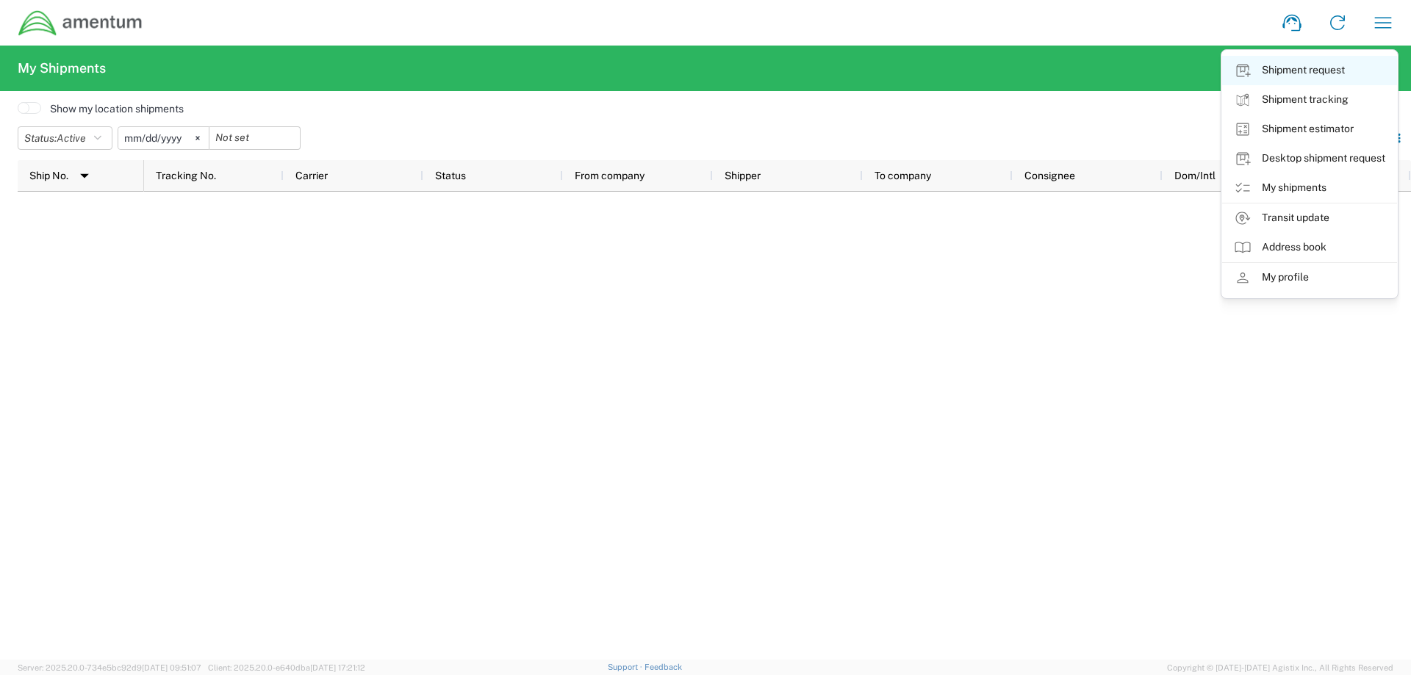
click at [1316, 67] on link "Shipment request" at bounding box center [1309, 70] width 175 height 29
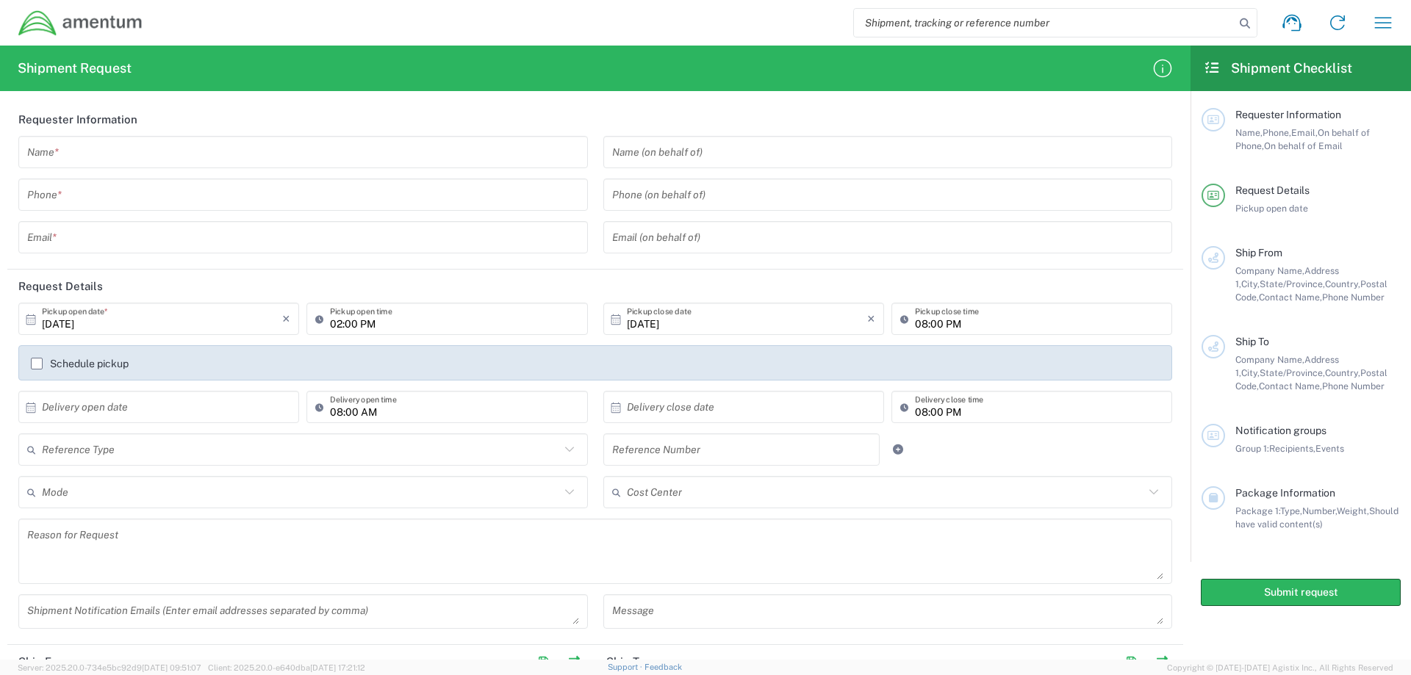
click at [86, 151] on input "text" at bounding box center [303, 153] width 552 height 26
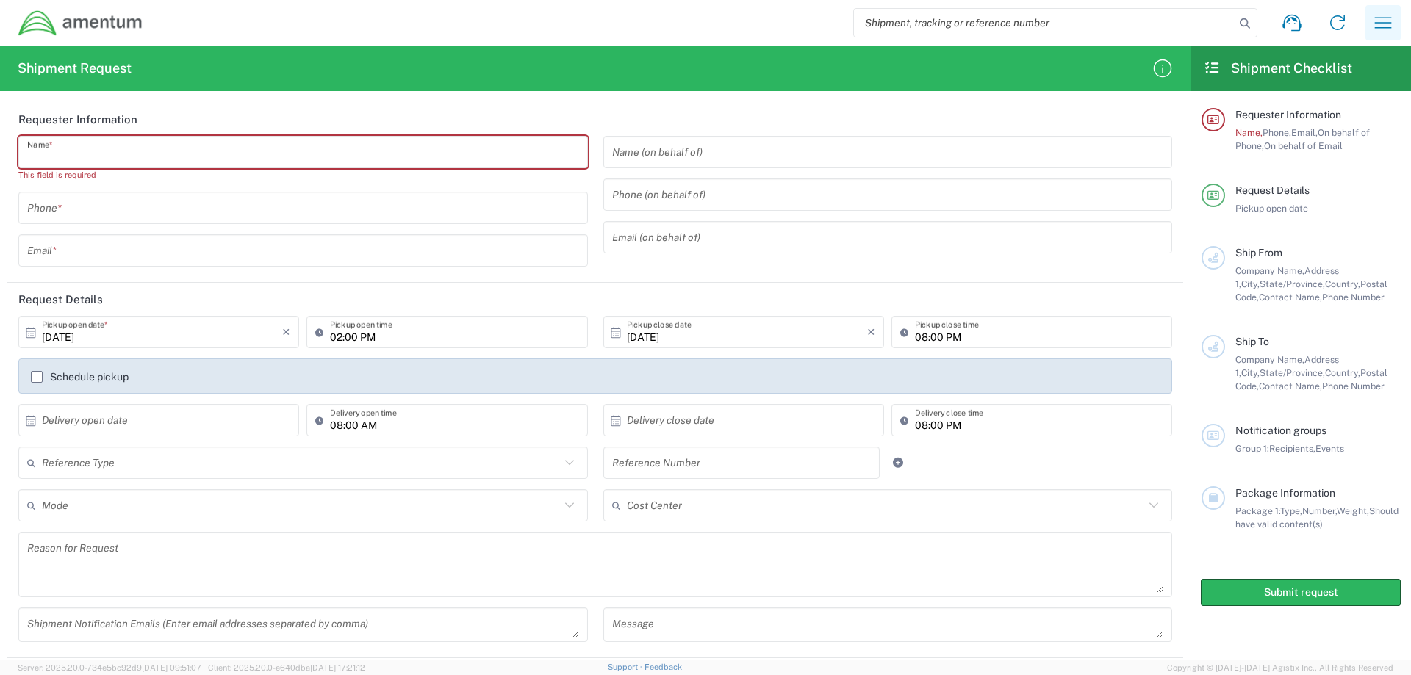
click at [1383, 24] on icon "button" at bounding box center [1383, 23] width 24 height 24
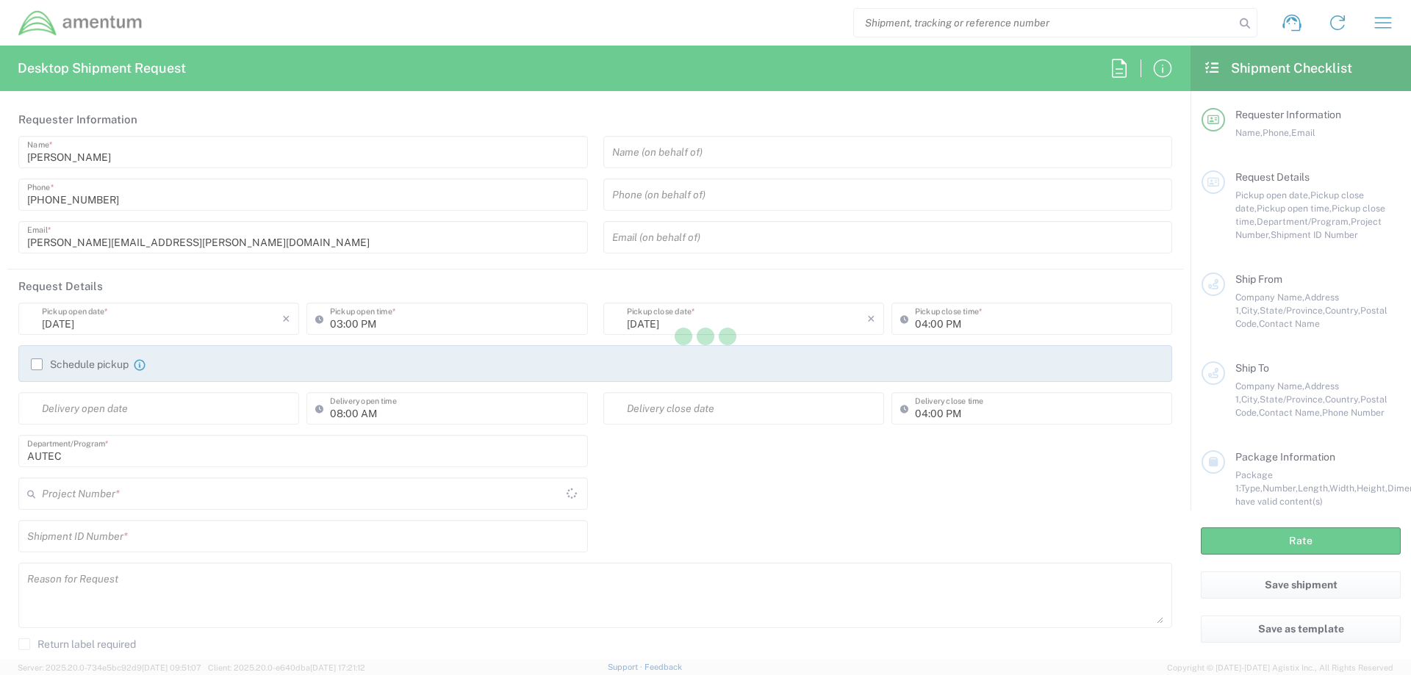
type input "[GEOGRAPHIC_DATA]"
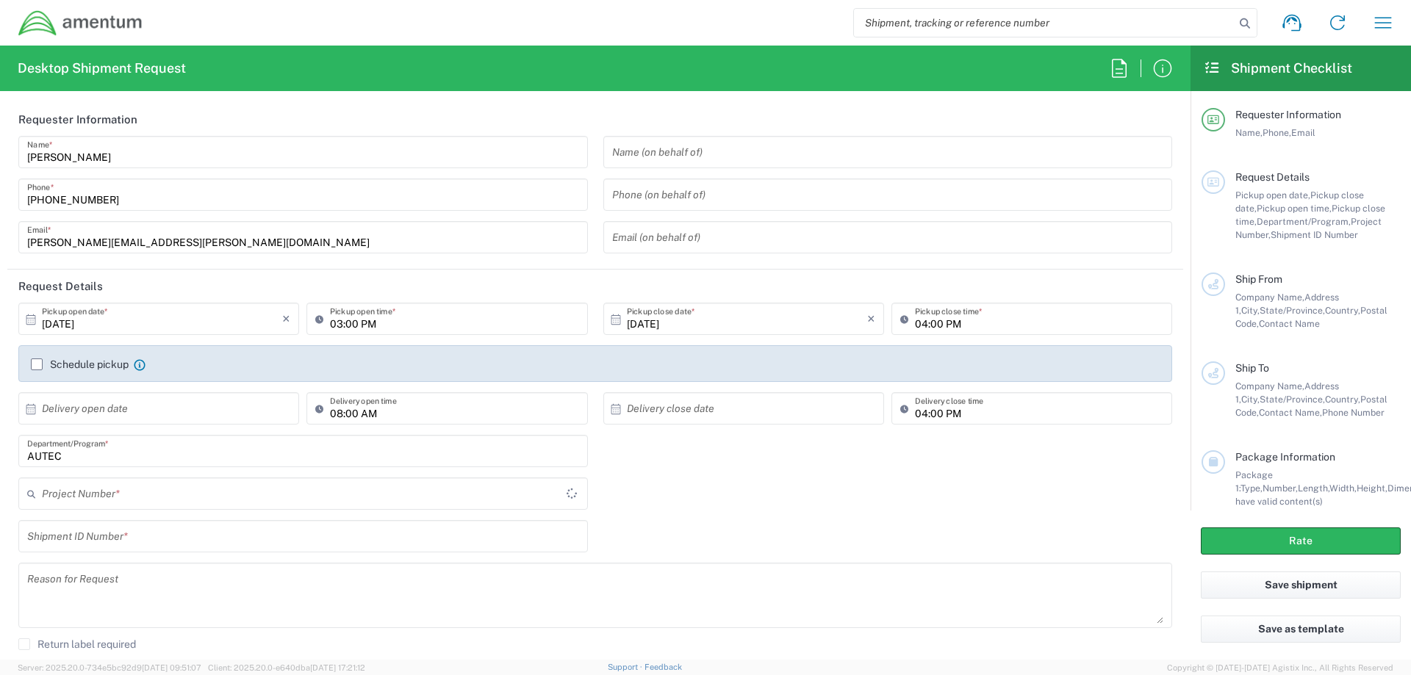
type input "AUTEC"
click at [66, 323] on input "[DATE]" at bounding box center [162, 319] width 240 height 26
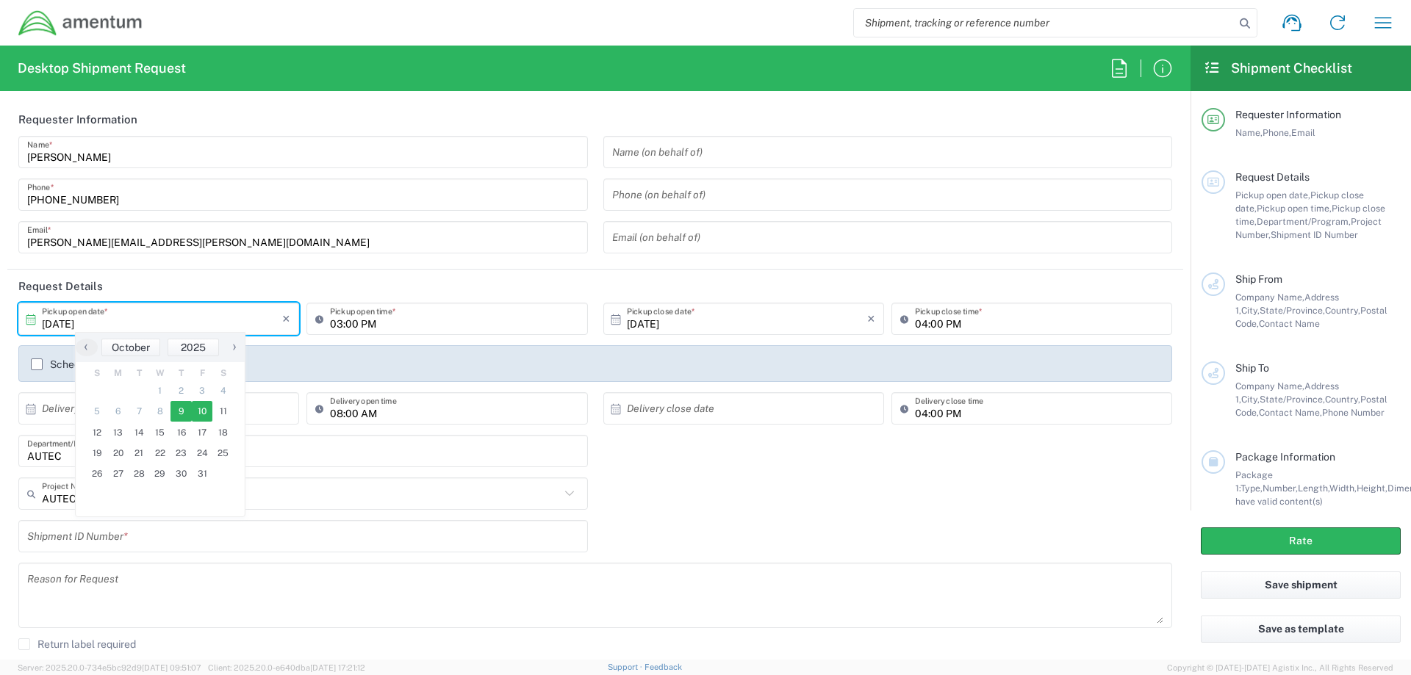
click at [202, 411] on span "10" at bounding box center [202, 411] width 21 height 21
type input "[DATE]"
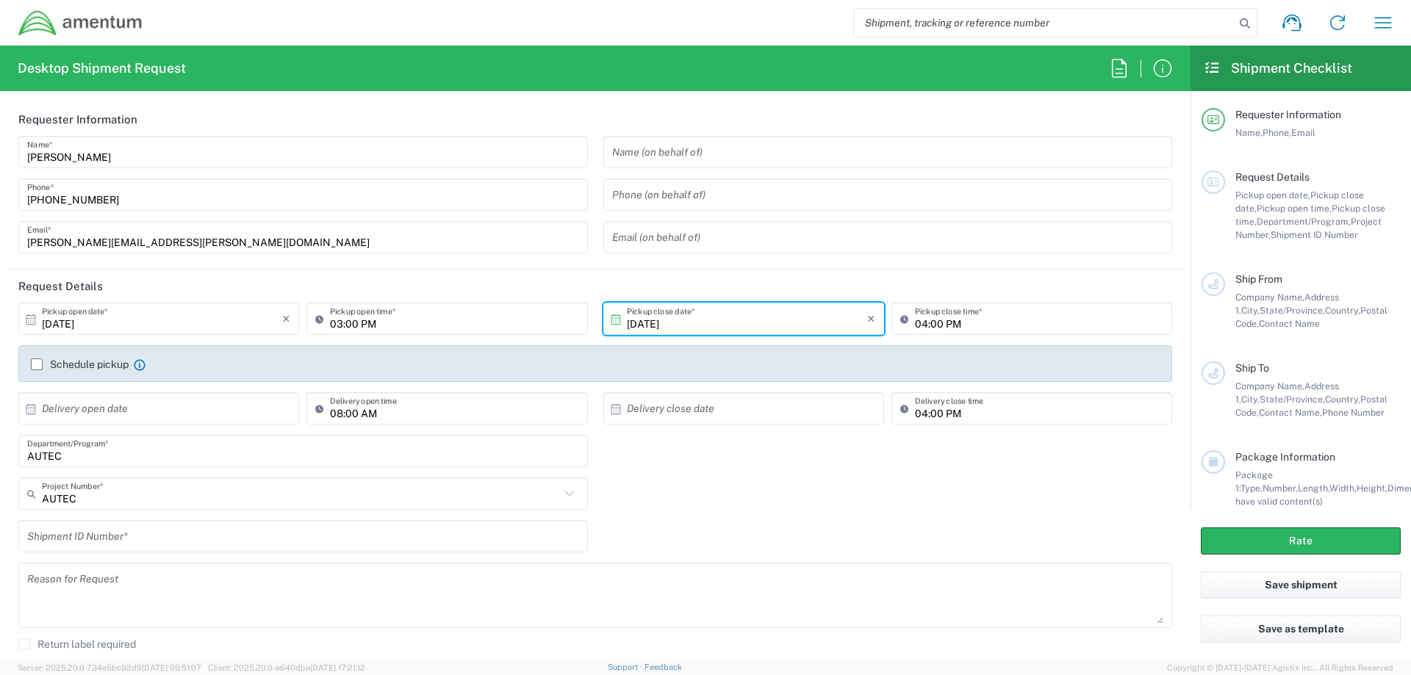
click at [361, 325] on input "03:00 PM" at bounding box center [454, 319] width 248 height 26
click at [334, 317] on input "03:00 am" at bounding box center [454, 319] width 248 height 26
type input "07:00 AM"
click at [706, 155] on input "text" at bounding box center [888, 153] width 552 height 26
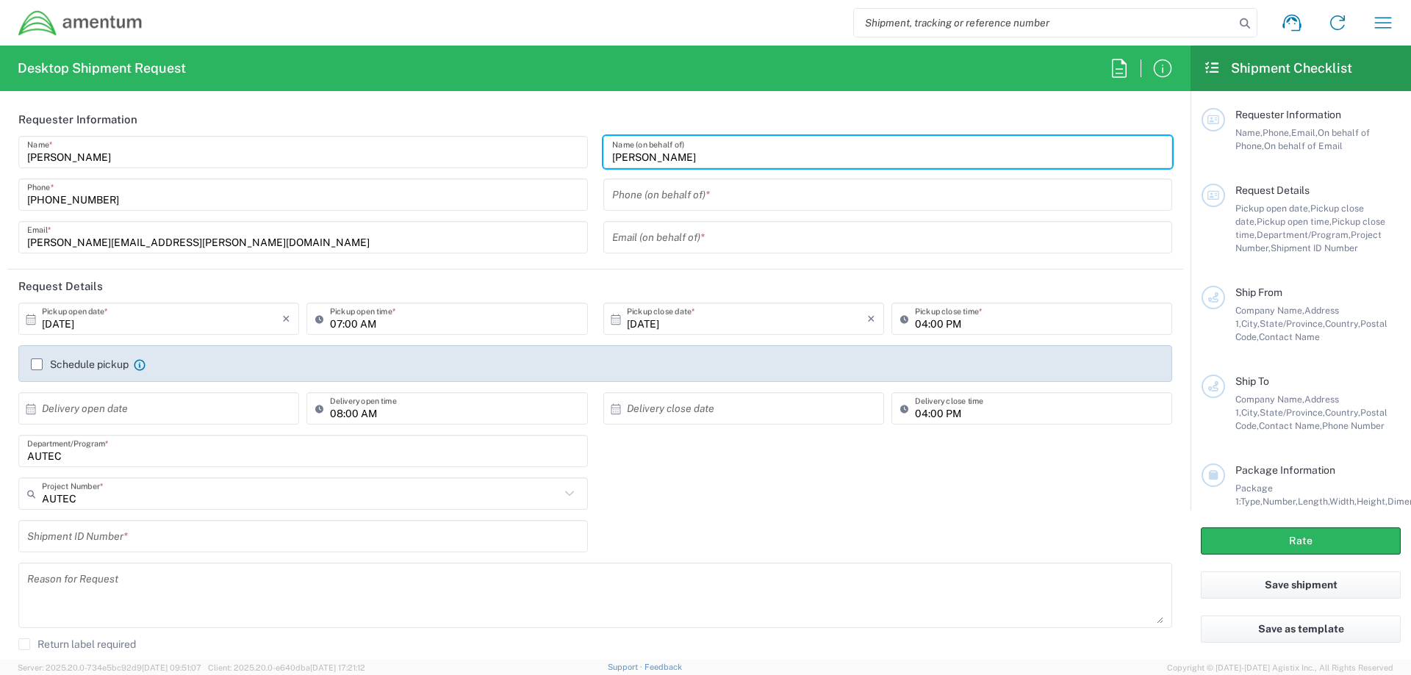
type input "[PERSON_NAME]"
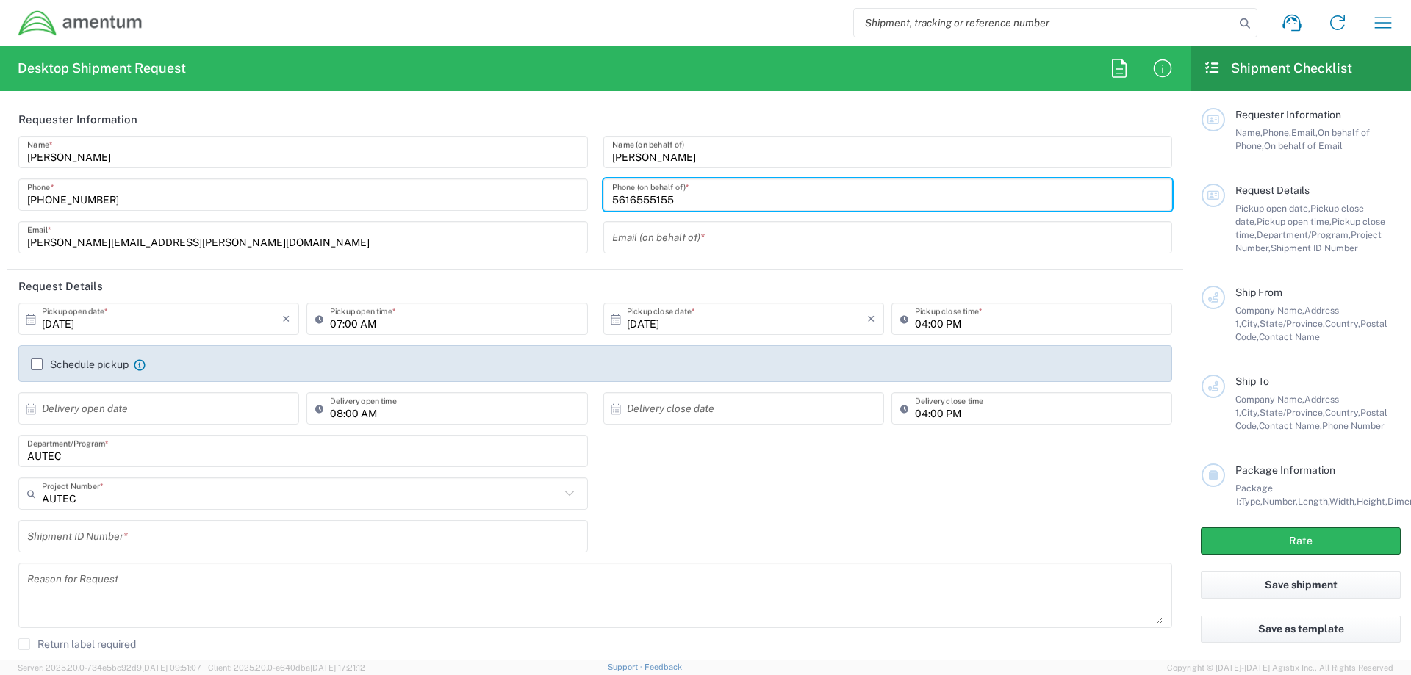
type input "5616555155"
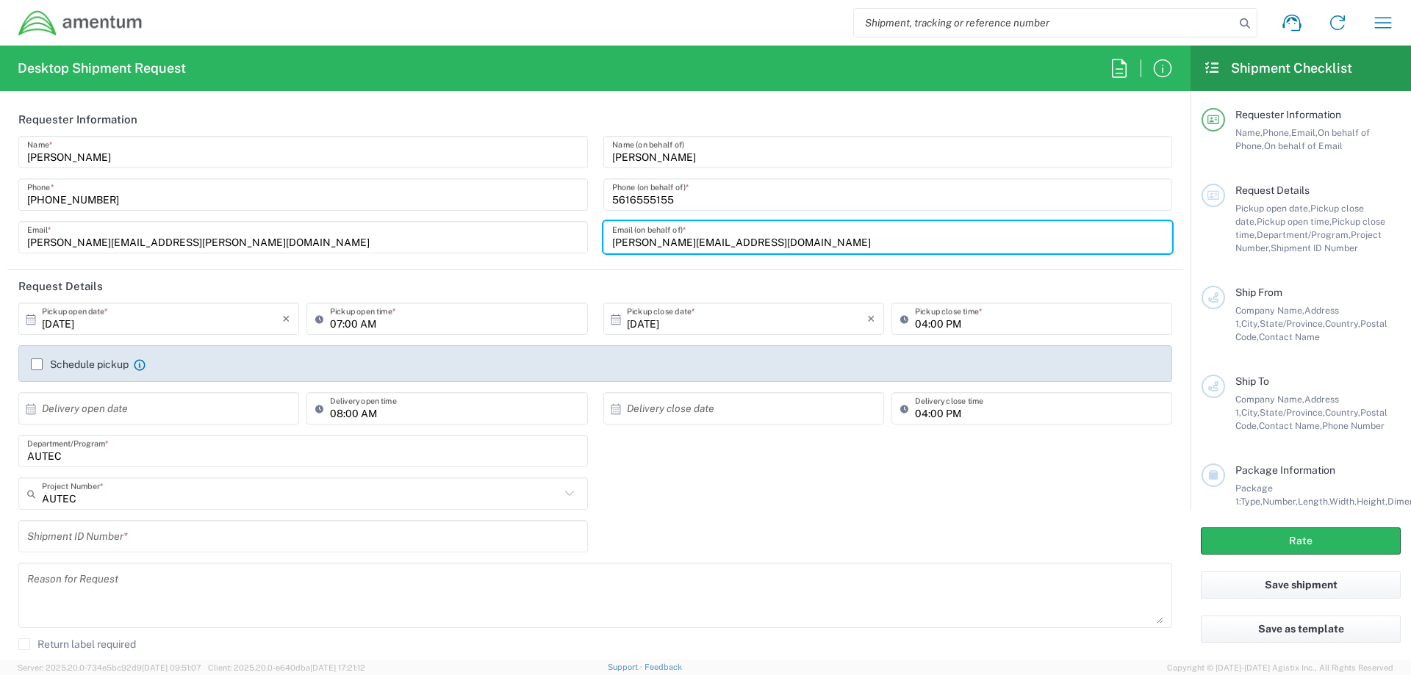
click at [716, 242] on input "[PERSON_NAME][EMAIL_ADDRESS][DOMAIN_NAME]" at bounding box center [888, 238] width 552 height 26
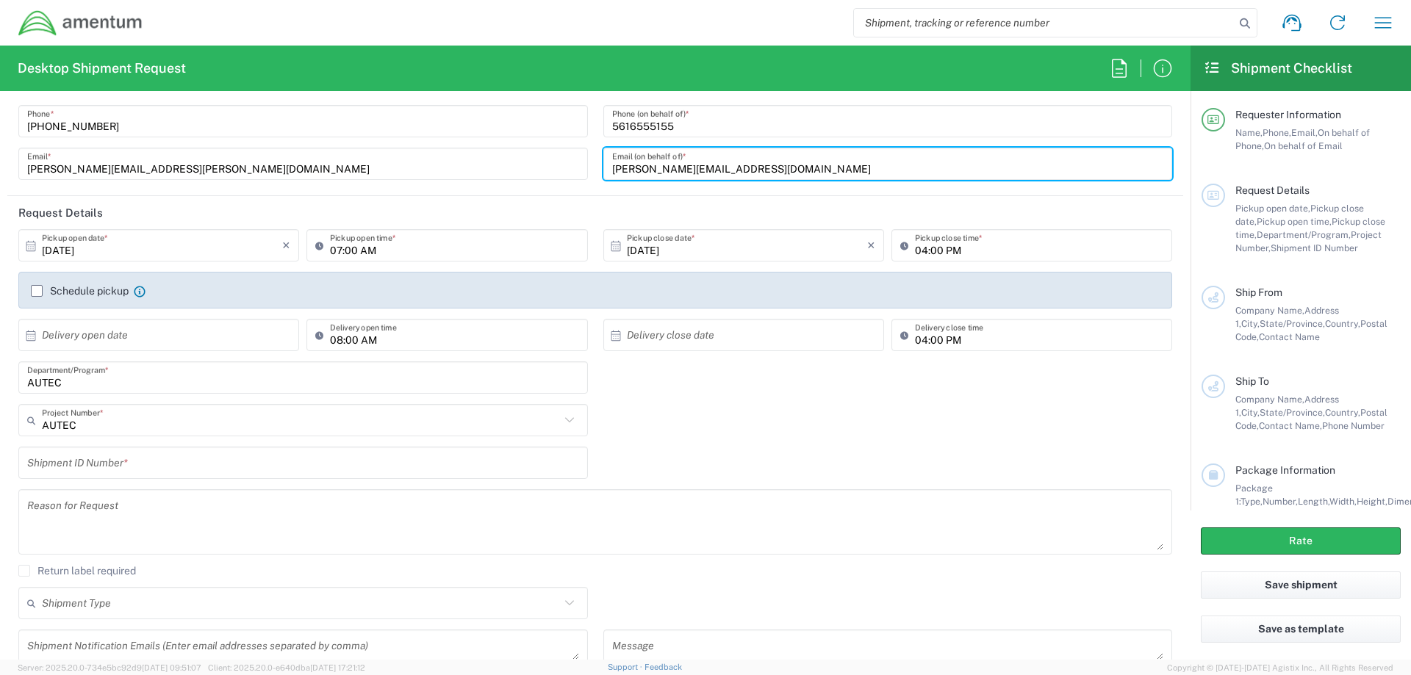
type input "[PERSON_NAME][EMAIL_ADDRESS][DOMAIN_NAME]"
click at [118, 422] on input "AUTEC" at bounding box center [301, 421] width 518 height 26
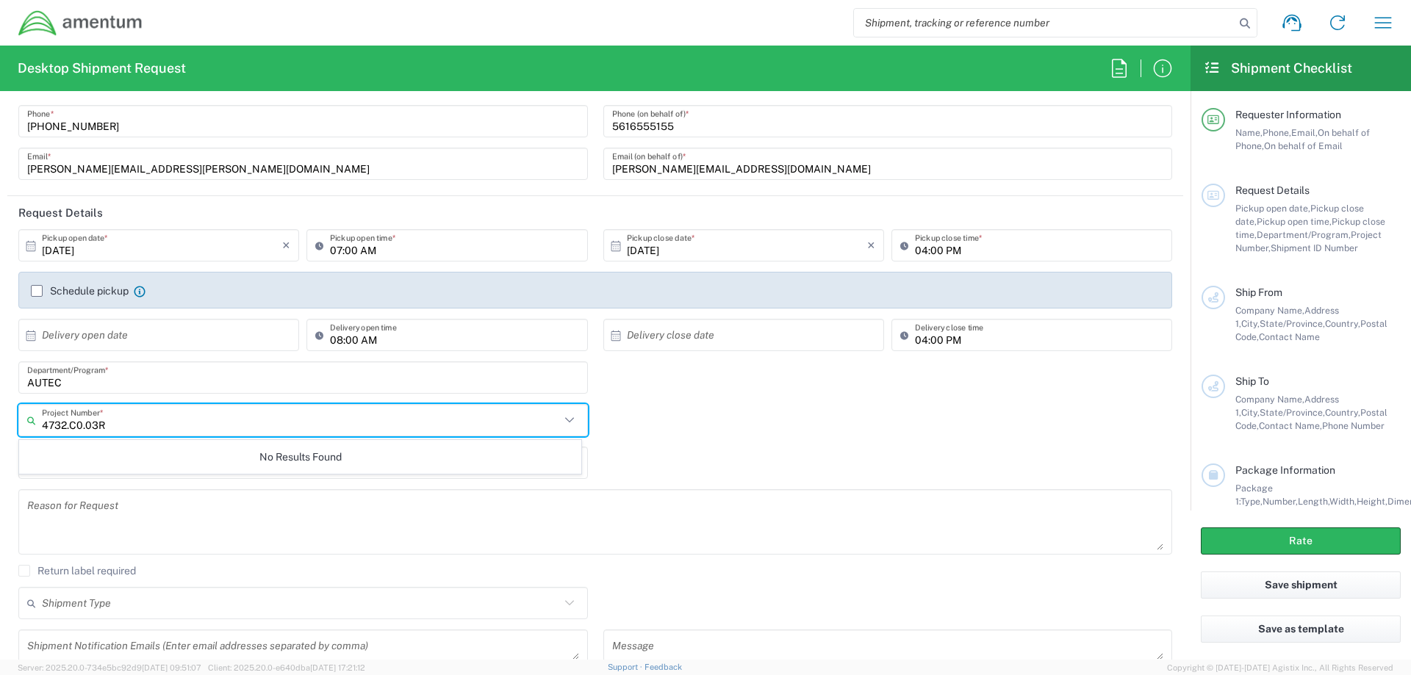
type input "4732.C0.03RU"
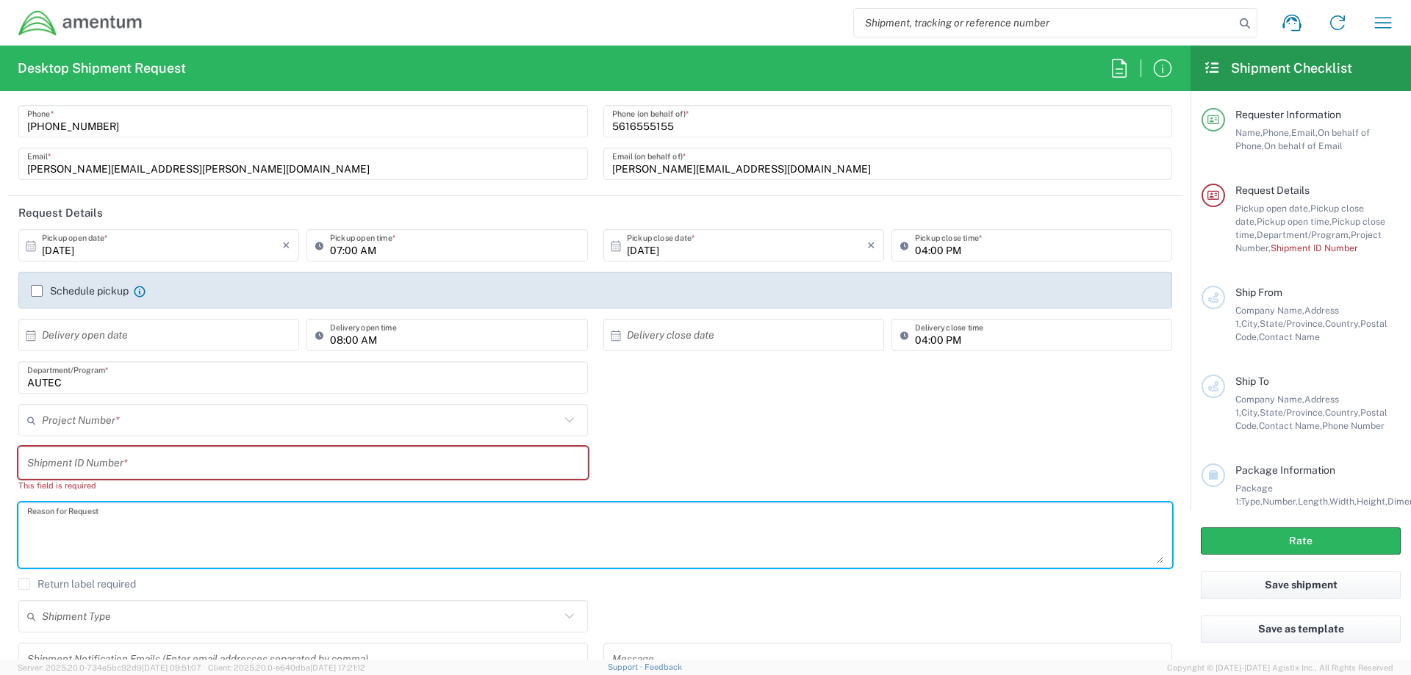
click at [133, 463] on input "text" at bounding box center [303, 463] width 552 height 26
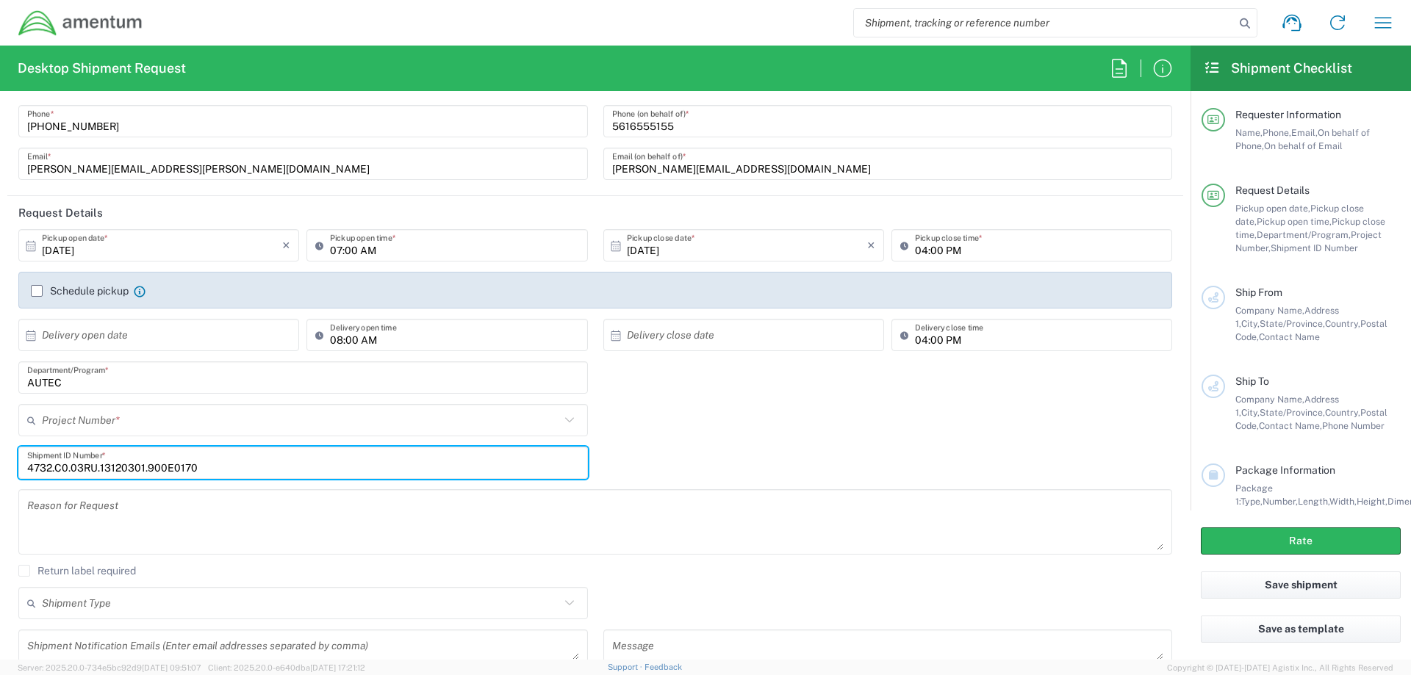
type input "4732.C0.03RU.13120301.900E0170"
click at [43, 536] on textarea at bounding box center [595, 522] width 1136 height 57
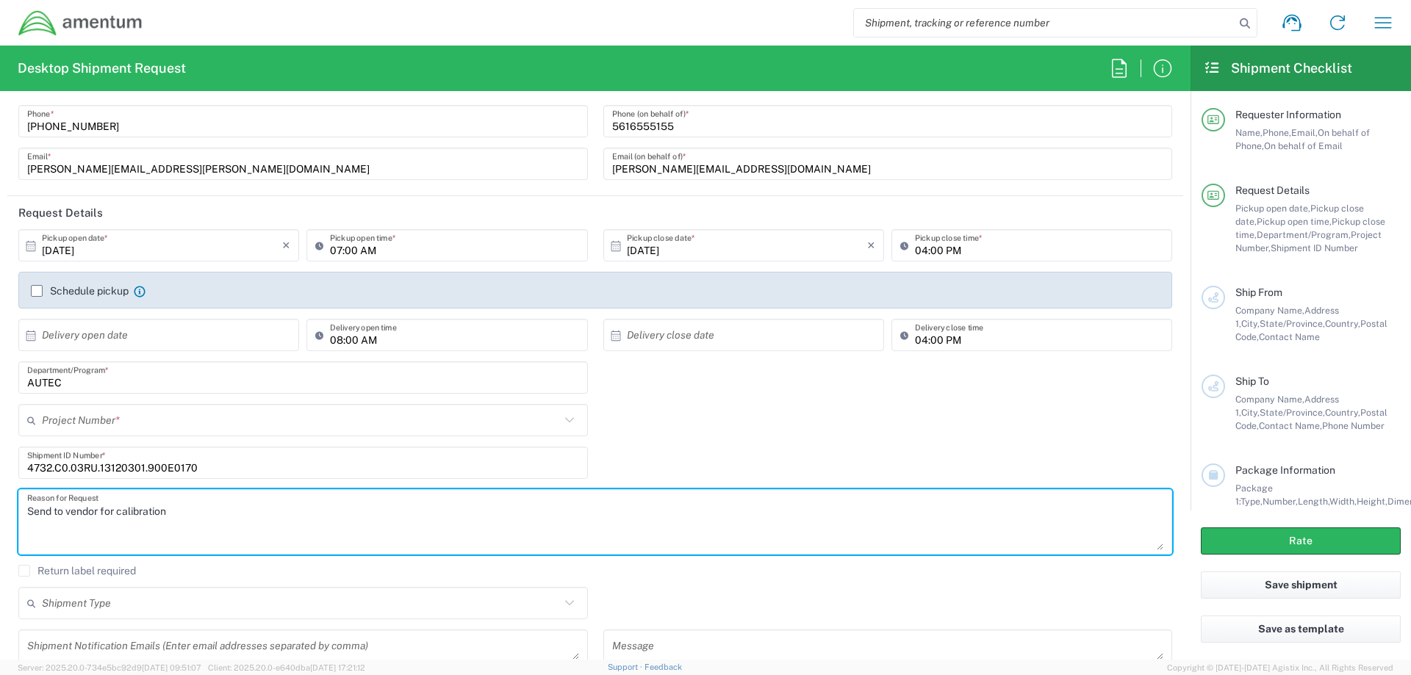
scroll to position [367, 0]
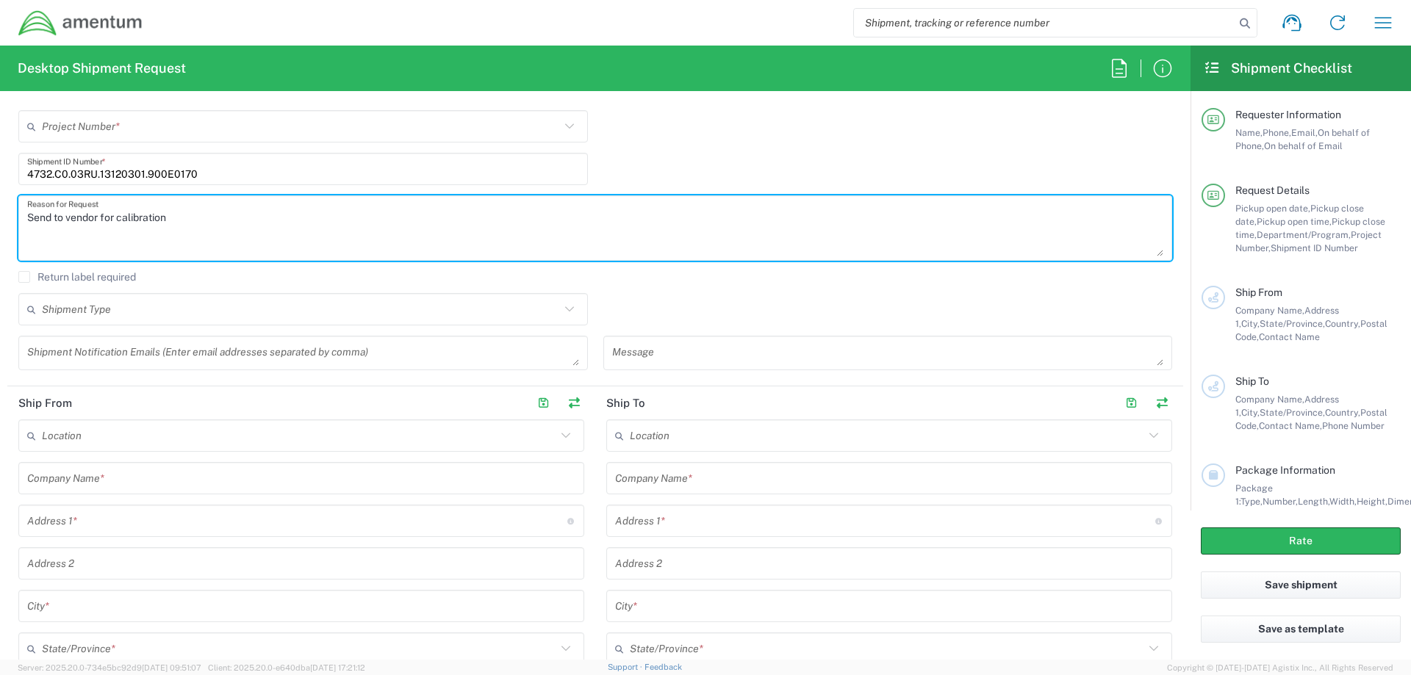
type textarea "Send to vendor for calibration"
click at [560, 312] on icon at bounding box center [569, 309] width 19 height 19
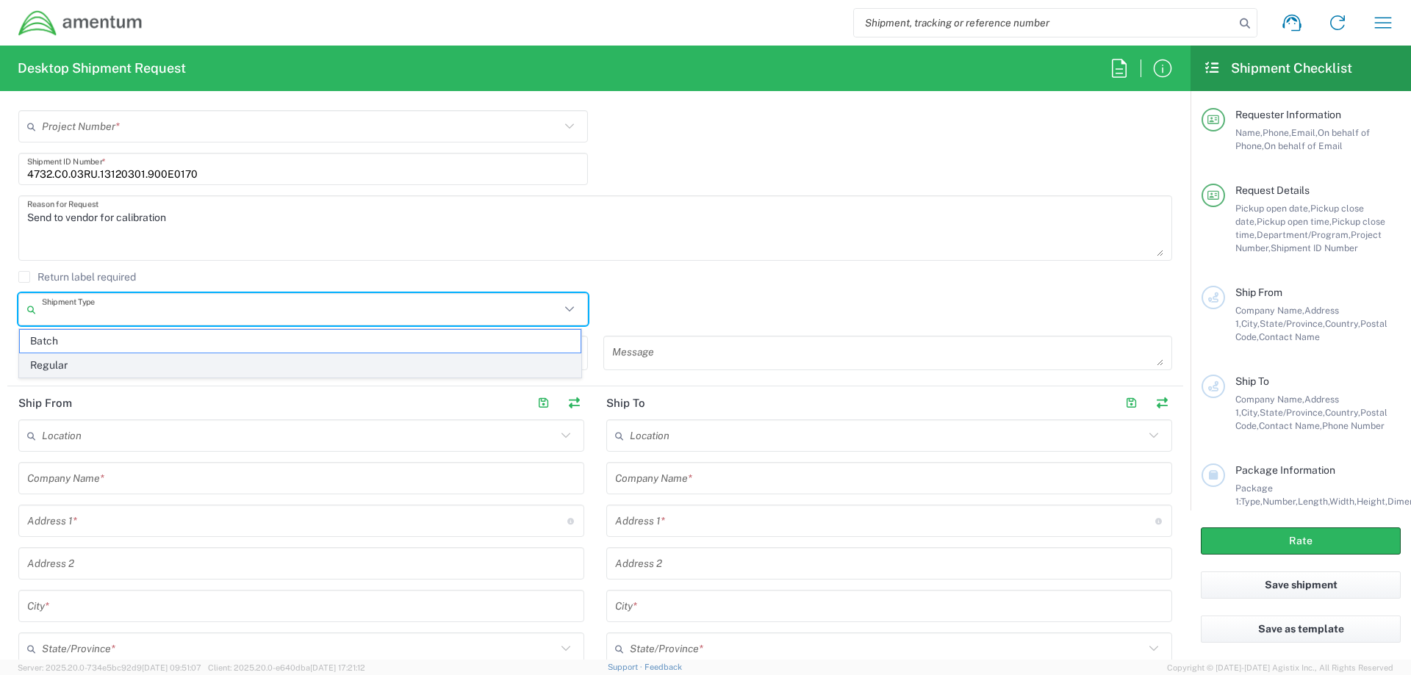
click at [101, 359] on span "Regular" at bounding box center [300, 365] width 561 height 23
type input "Regular"
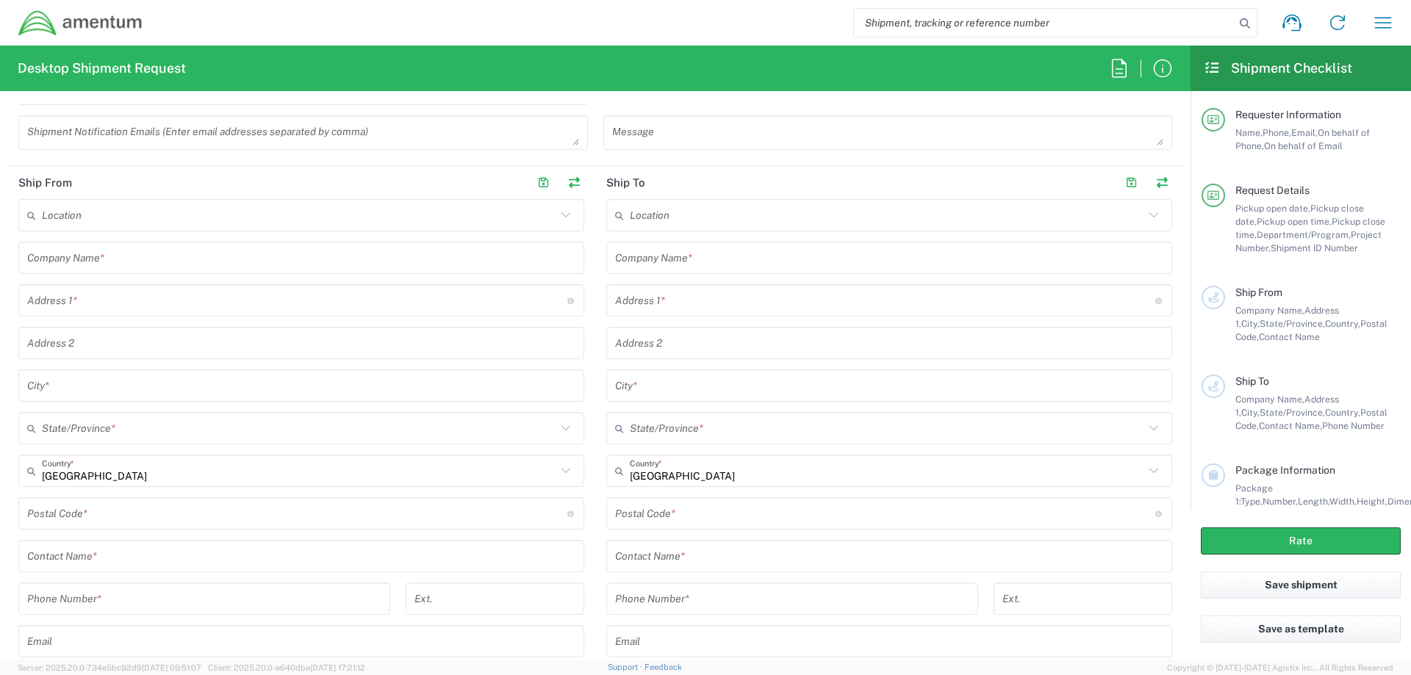
scroll to position [735, 0]
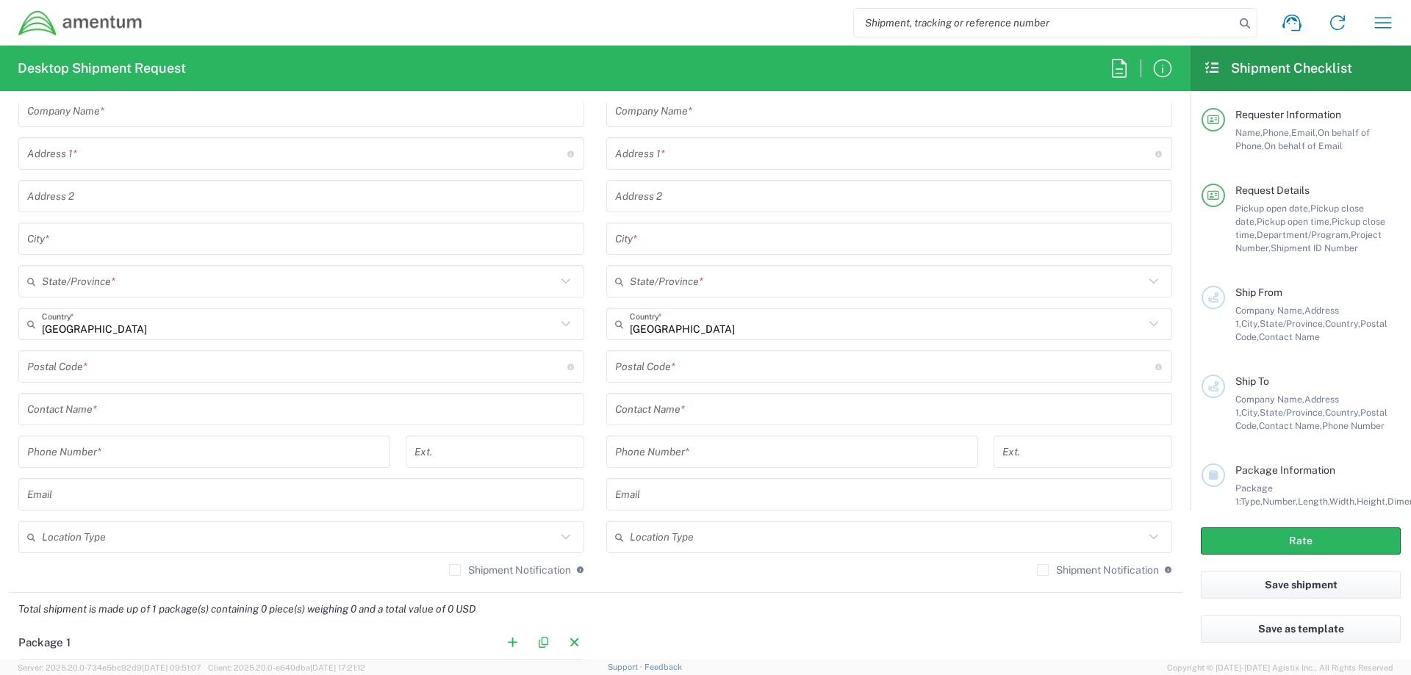
click at [121, 410] on input "text" at bounding box center [301, 410] width 548 height 26
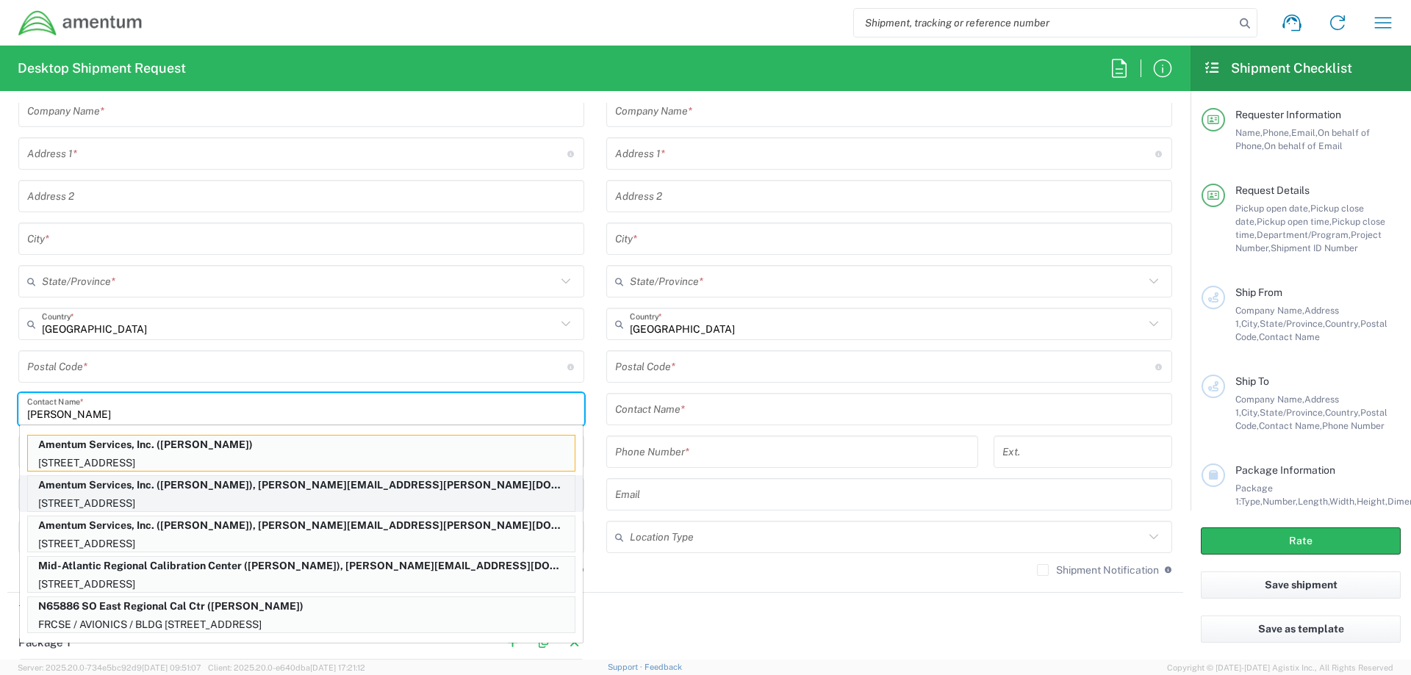
type input "[PERSON_NAME]"
click at [227, 503] on p "[STREET_ADDRESS]" at bounding box center [301, 503] width 547 height 18
type input "Amentum Services, Inc."
type input "[STREET_ADDRESS]"
type input "[GEOGRAPHIC_DATA]"
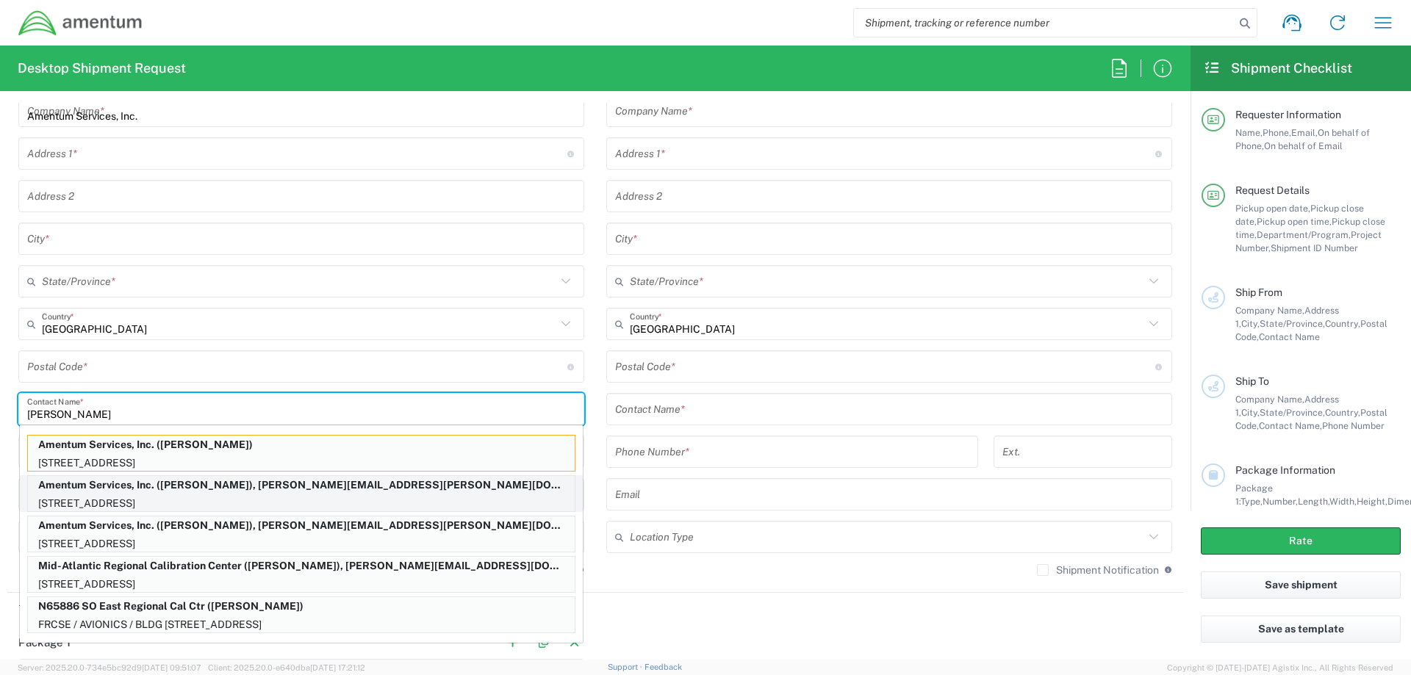
type input "[GEOGRAPHIC_DATA]"
type input "[US_STATE]"
type input "33406"
type input "[PERSON_NAME] back"
type input "[PHONE_NUMBER]"
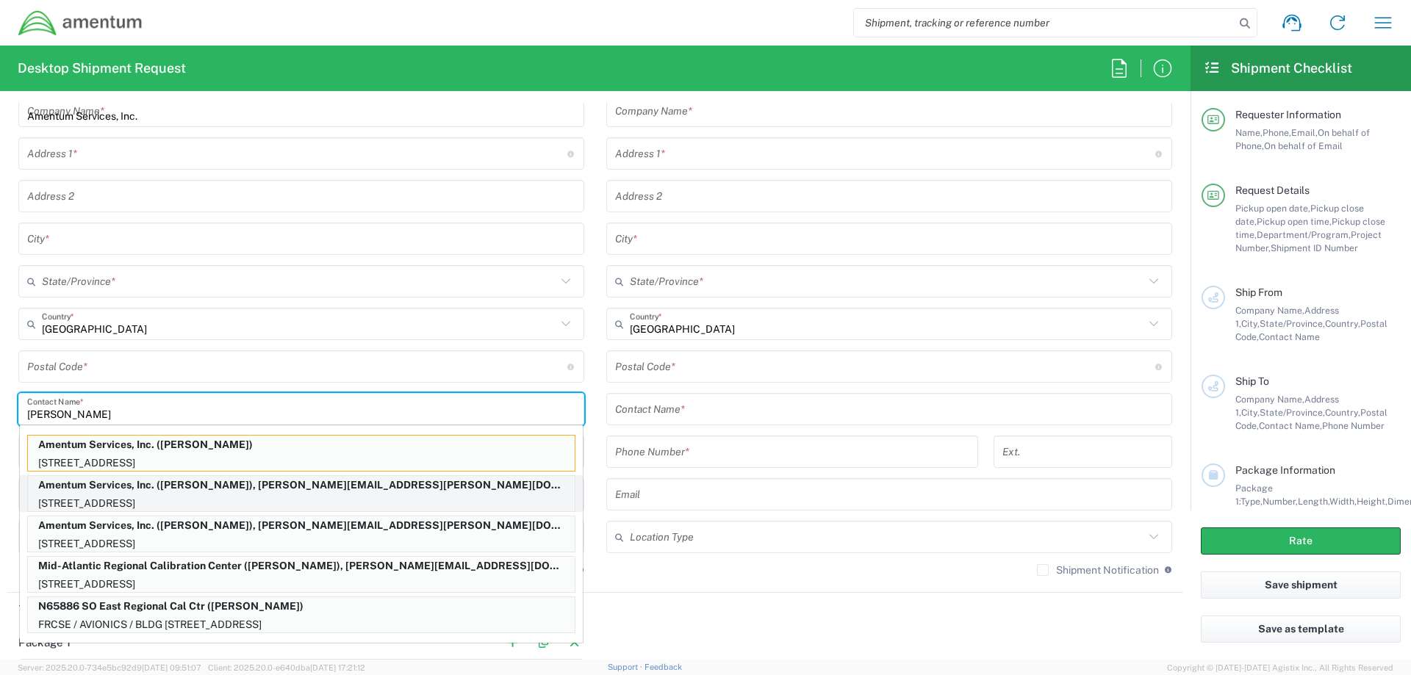
type input "[PERSON_NAME][EMAIL_ADDRESS][PERSON_NAME][DOMAIN_NAME]"
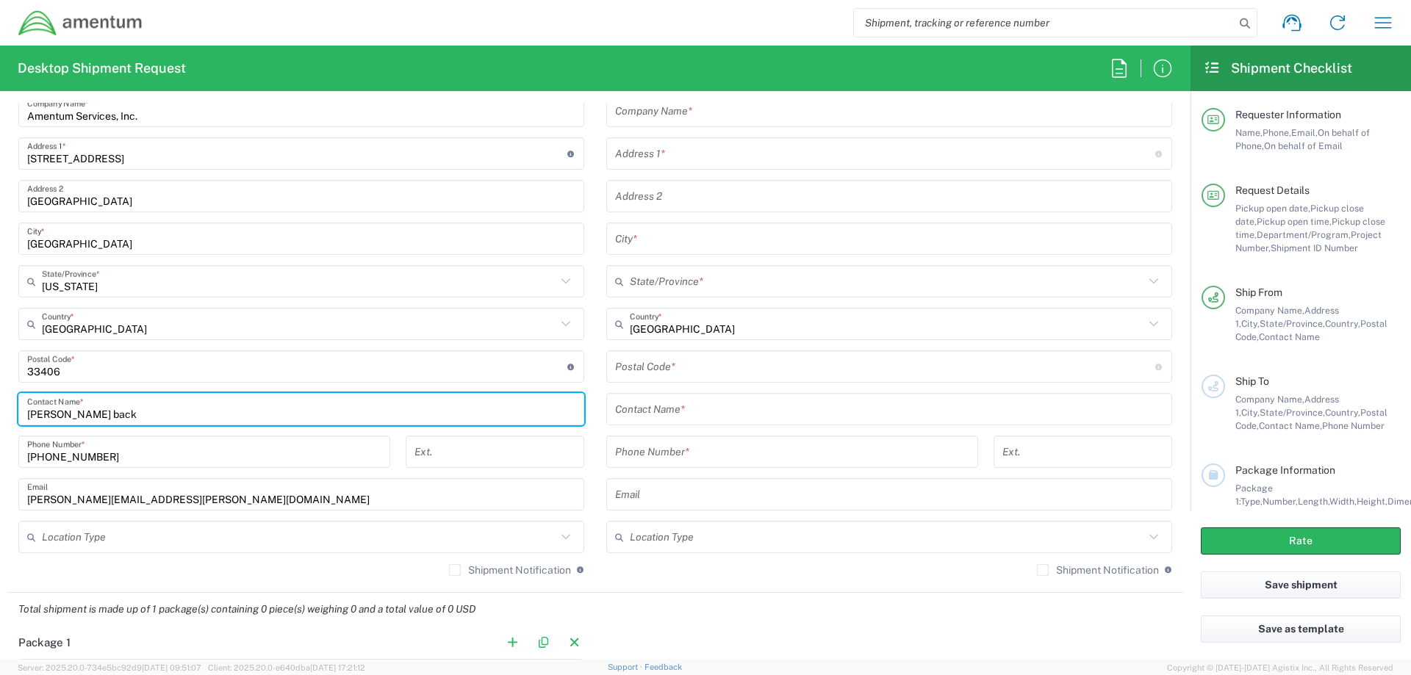
click at [215, 538] on input "text" at bounding box center [299, 538] width 514 height 26
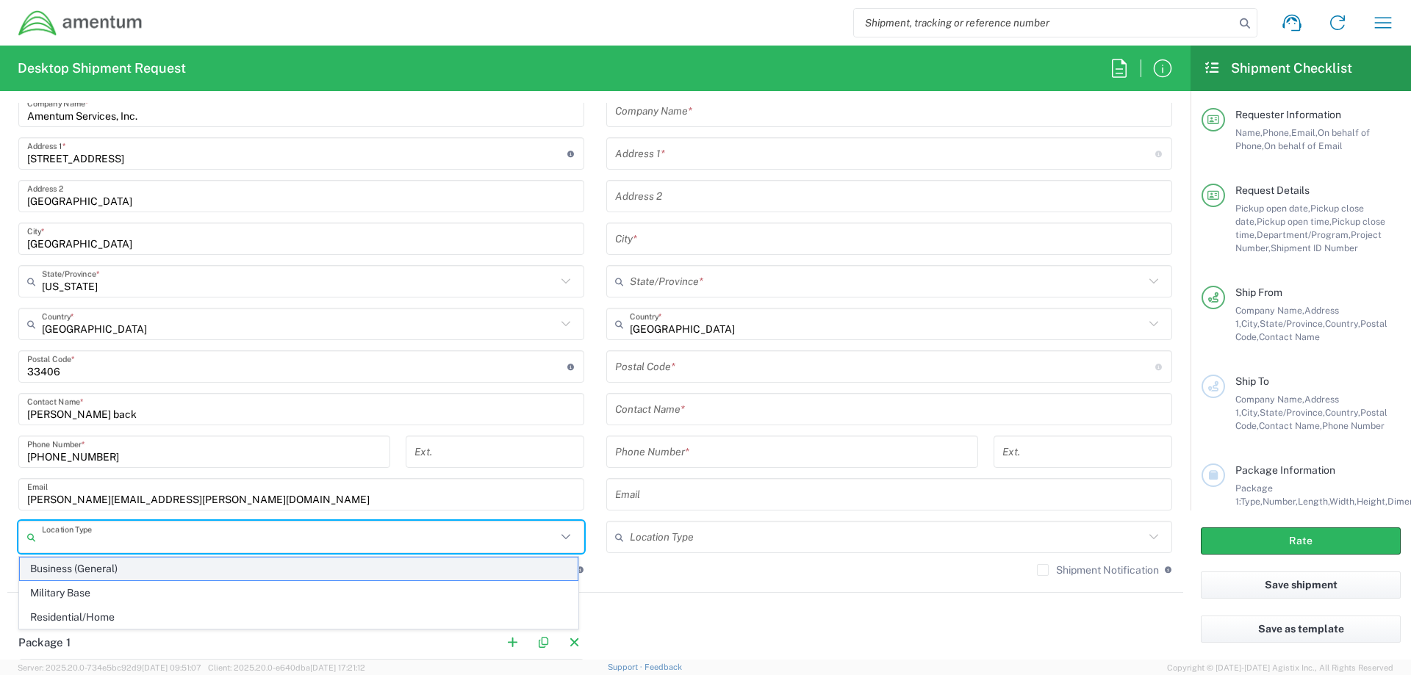
click at [151, 570] on span "Business (General)" at bounding box center [299, 569] width 558 height 23
type input "Business (General)"
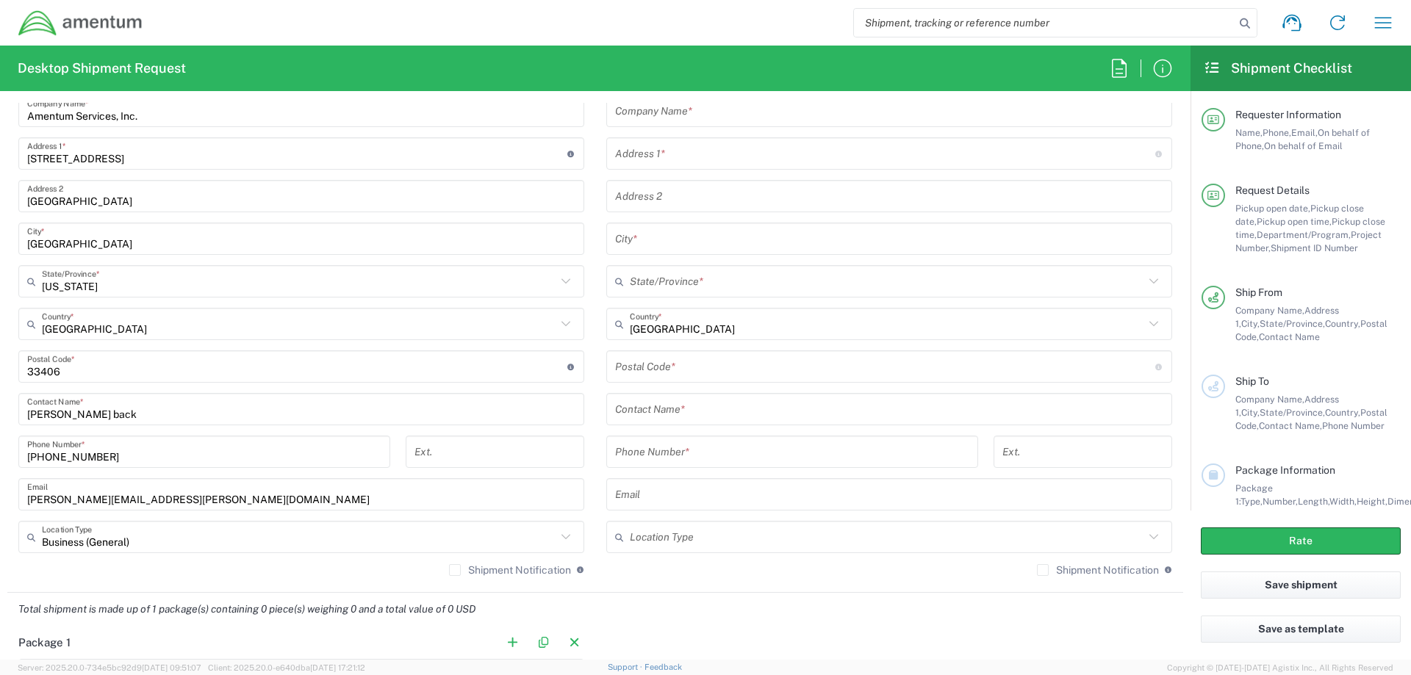
click at [449, 570] on label "Shipment Notification" at bounding box center [510, 570] width 122 height 12
click at [455, 570] on input "Shipment Notification" at bounding box center [455, 570] width 0 height 0
click at [749, 109] on input "text" at bounding box center [889, 111] width 548 height 26
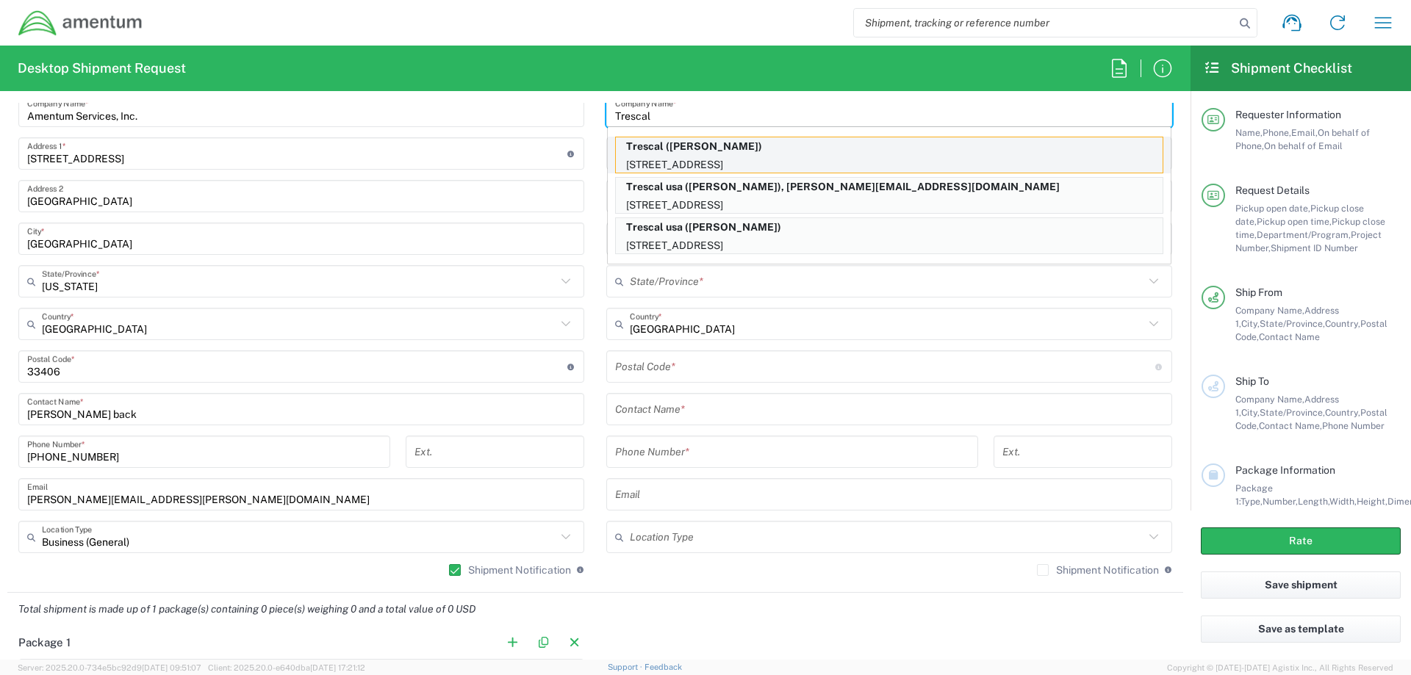
type input "Trescal"
click at [755, 169] on p "[STREET_ADDRESS]" at bounding box center [889, 165] width 547 height 18
type input "[STREET_ADDRESS]"
type input "Boca Raton"
type input "[US_STATE]"
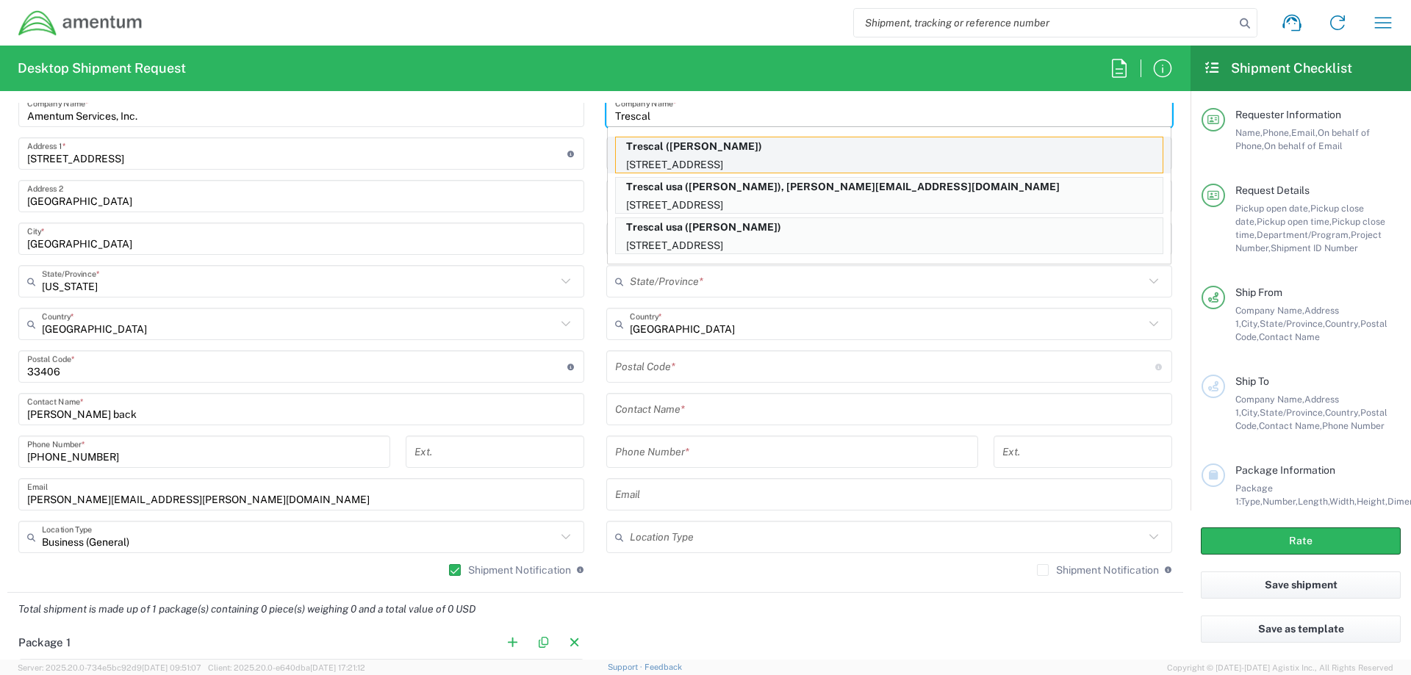
type input "33487"
type input "[PERSON_NAME]"
type input "5619991896"
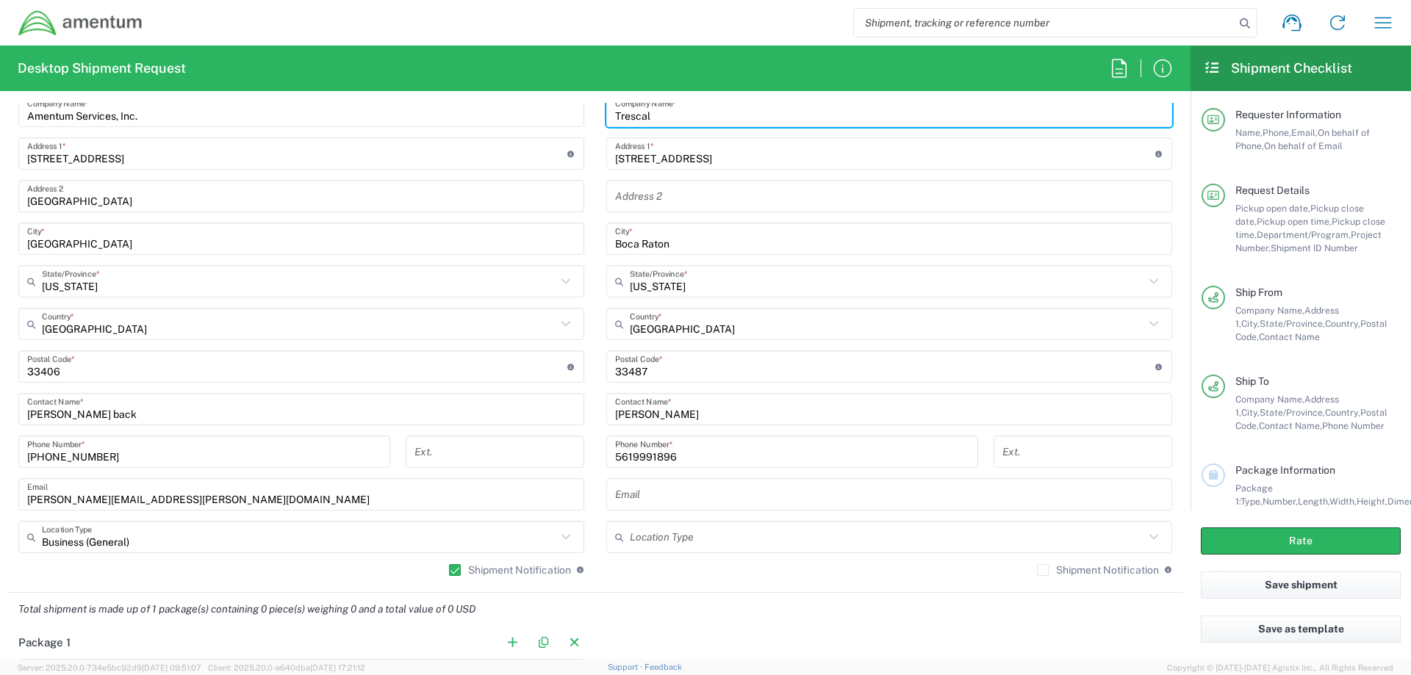
scroll to position [730, 0]
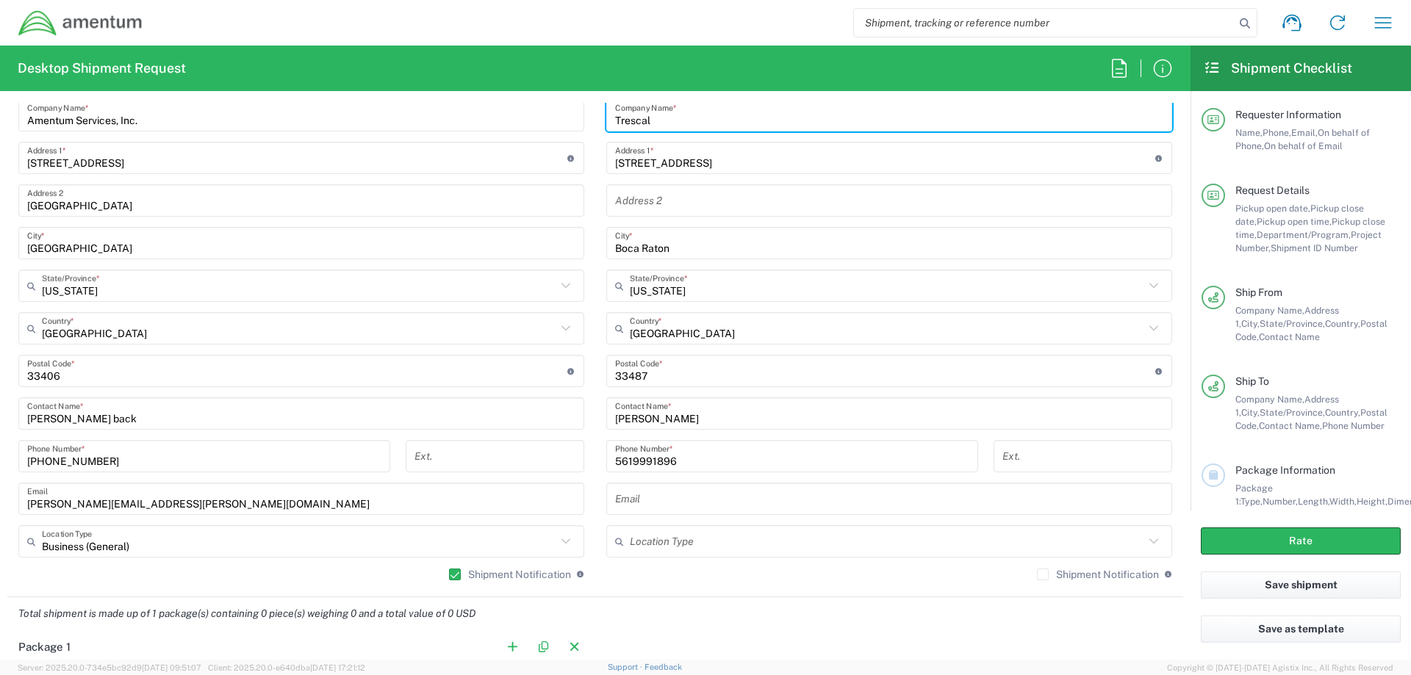
drag, startPoint x: 727, startPoint y: 421, endPoint x: 541, endPoint y: 434, distance: 187.1
click at [535, 434] on div "Ship From Location [PHONE_NUMBER] [PHONE_NUMBER] [PHONE_NUMBER] [PHONE_NUMBER] …" at bounding box center [595, 311] width 1176 height 574
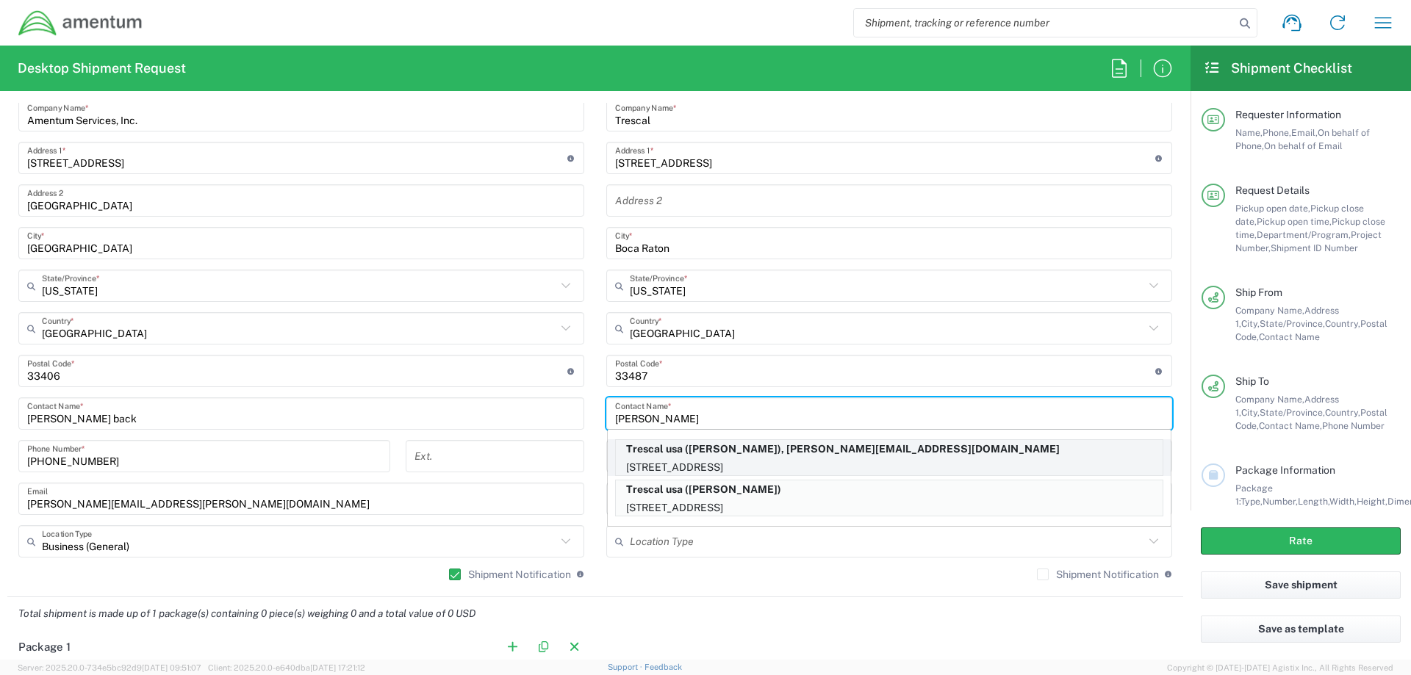
type input "[PERSON_NAME]"
click at [705, 461] on p "[STREET_ADDRESS]" at bounding box center [889, 467] width 547 height 18
type input "Trescal usa"
type input "[PERSON_NAME][EMAIL_ADDRESS][DOMAIN_NAME]"
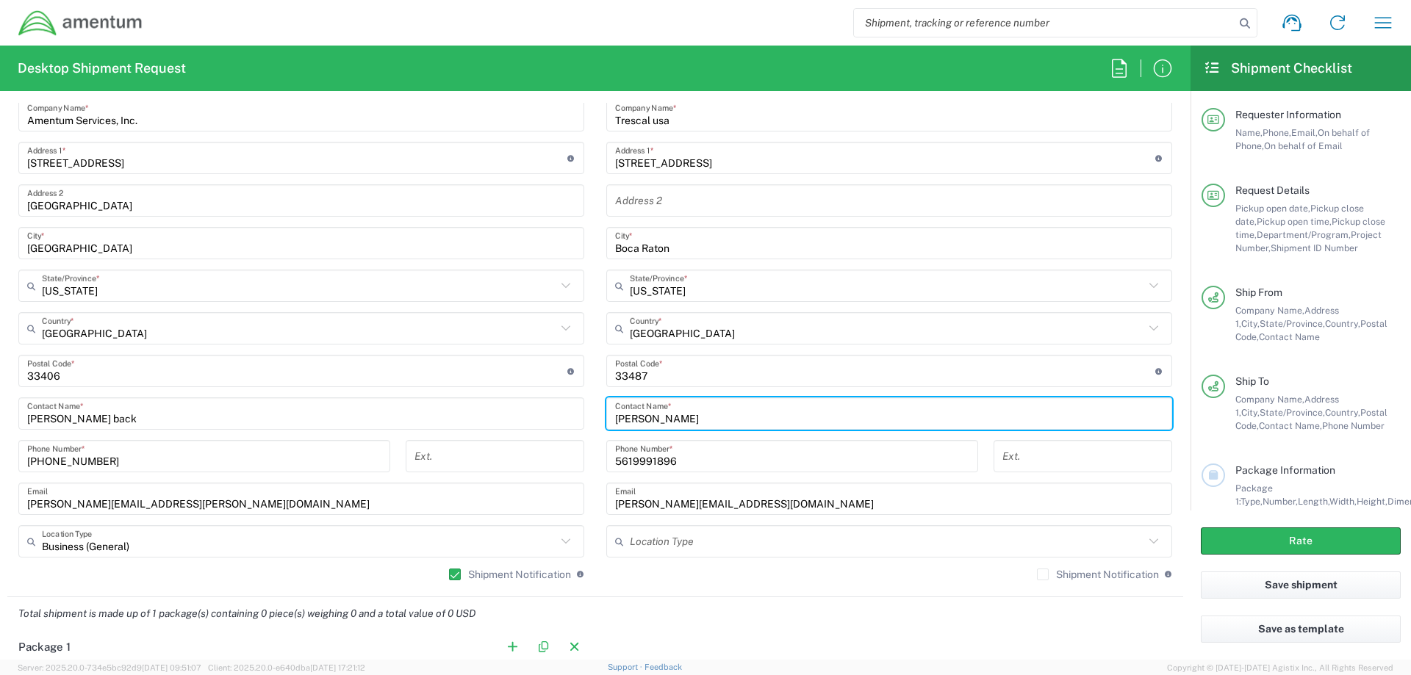
click at [708, 547] on input "text" at bounding box center [887, 542] width 514 height 26
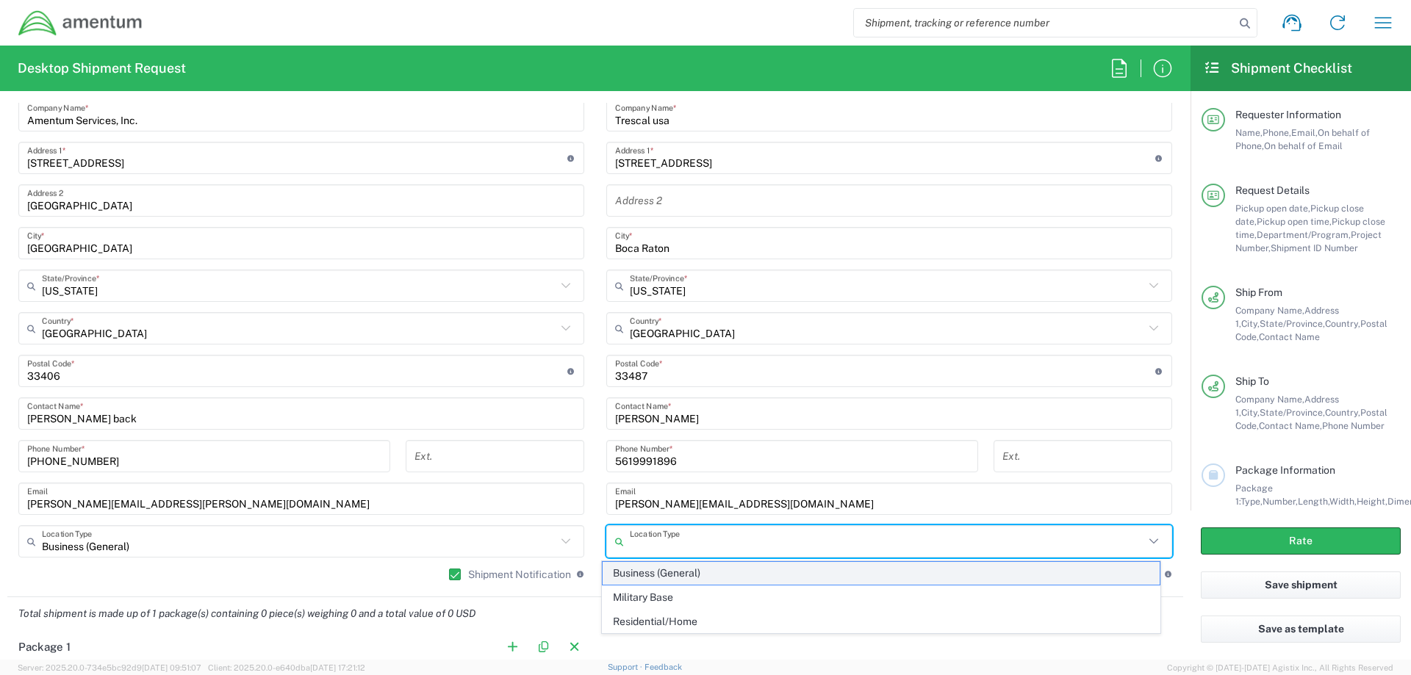
click at [673, 572] on span "Business (General)" at bounding box center [881, 573] width 558 height 23
type input "Business (General)"
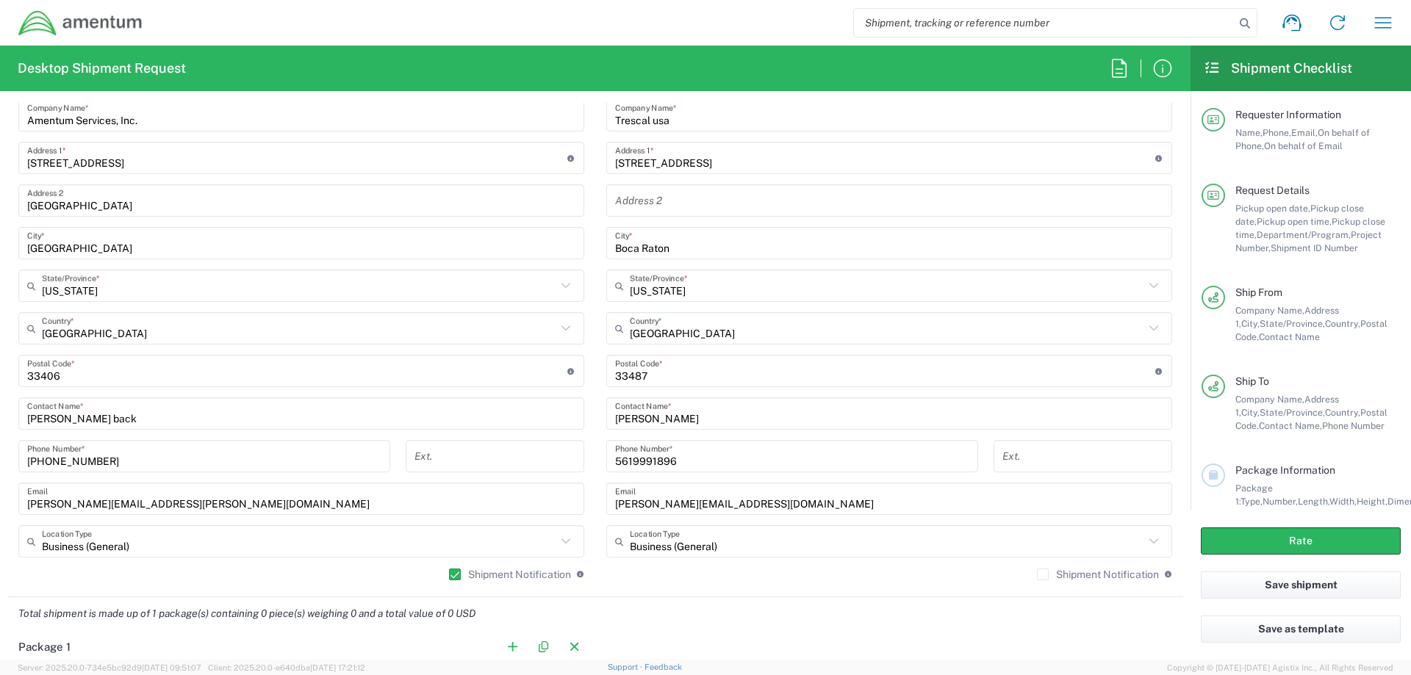
click at [1037, 575] on label "Shipment Notification" at bounding box center [1098, 575] width 122 height 12
click at [1043, 575] on input "Shipment Notification" at bounding box center [1043, 575] width 0 height 0
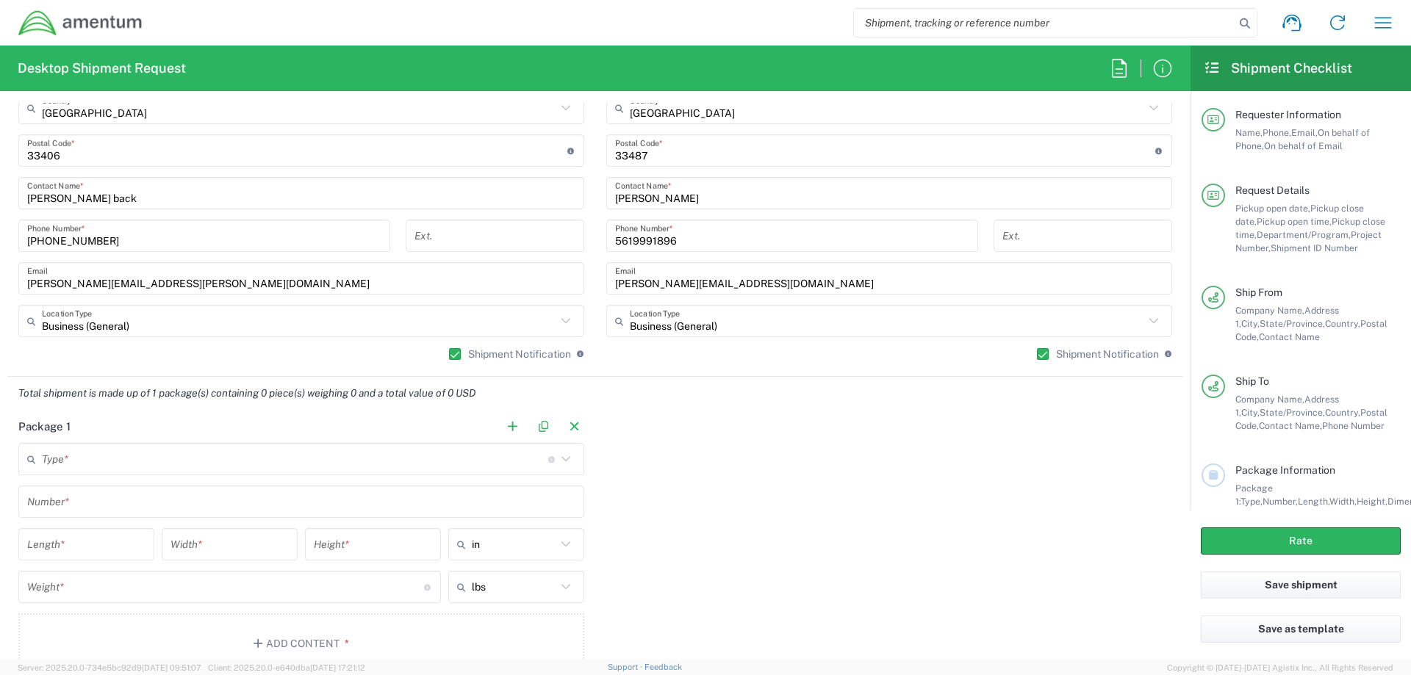
scroll to position [1171, 0]
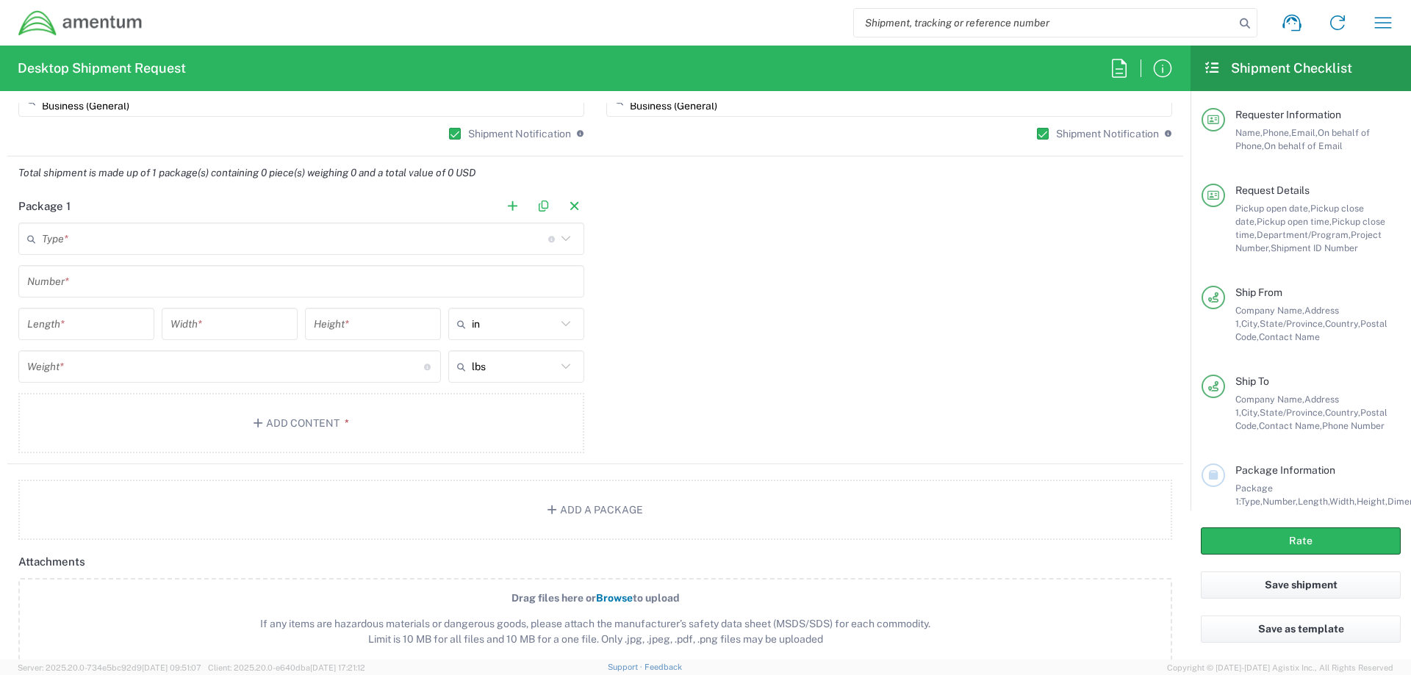
click at [370, 240] on input "text" at bounding box center [295, 239] width 506 height 26
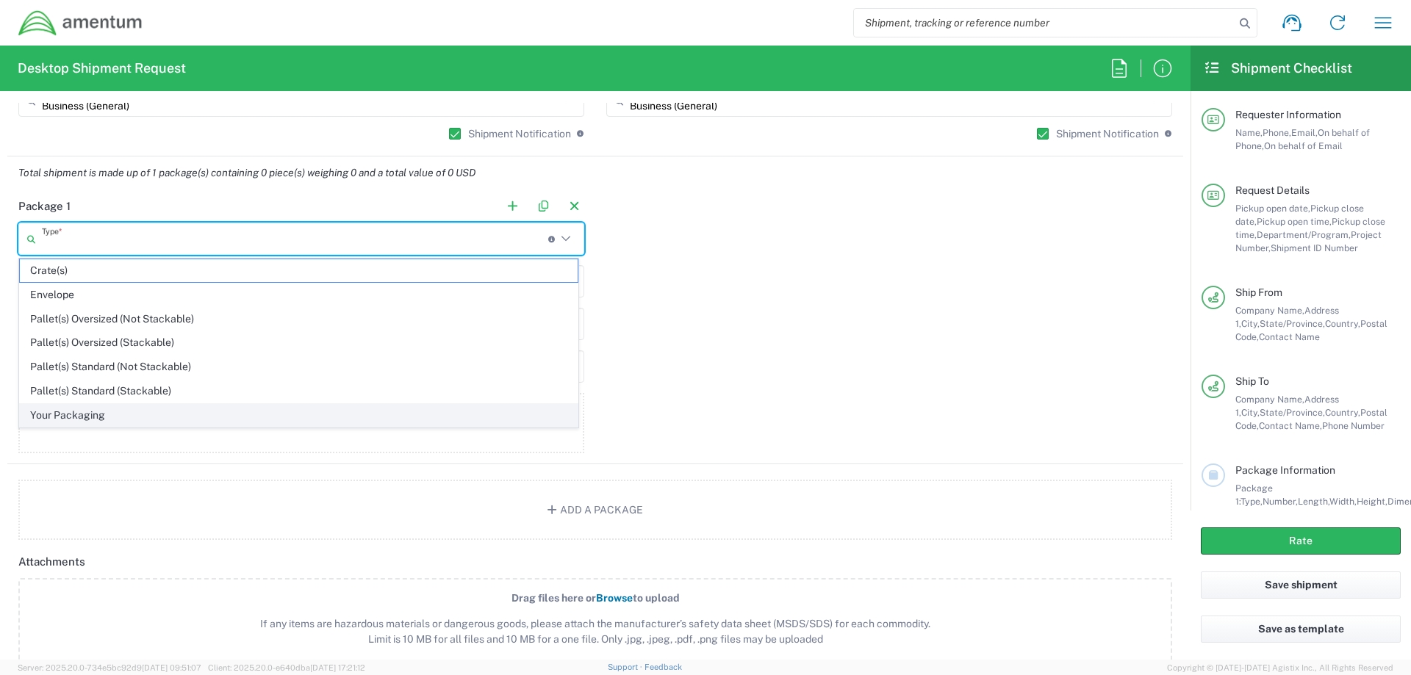
click at [158, 406] on span "Your Packaging" at bounding box center [299, 415] width 558 height 23
type input "Your Packaging"
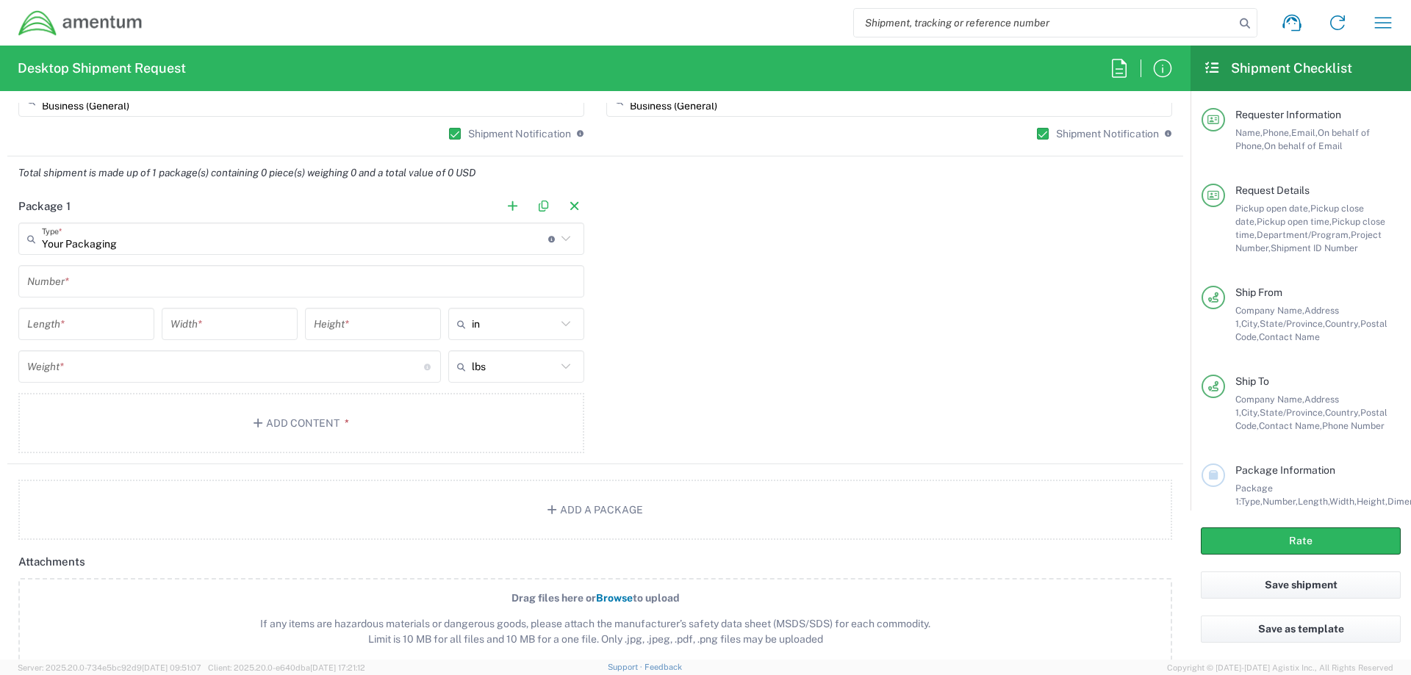
click at [119, 286] on input "text" at bounding box center [301, 282] width 548 height 26
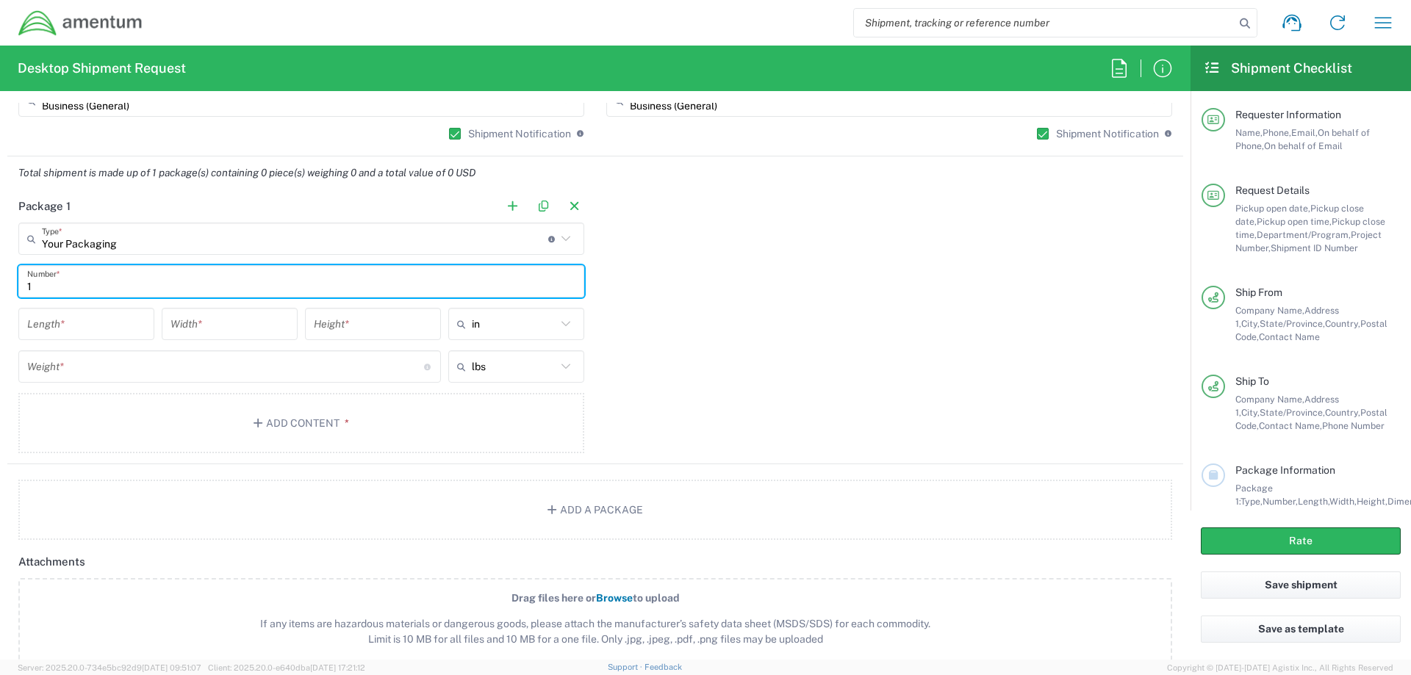
type input "1"
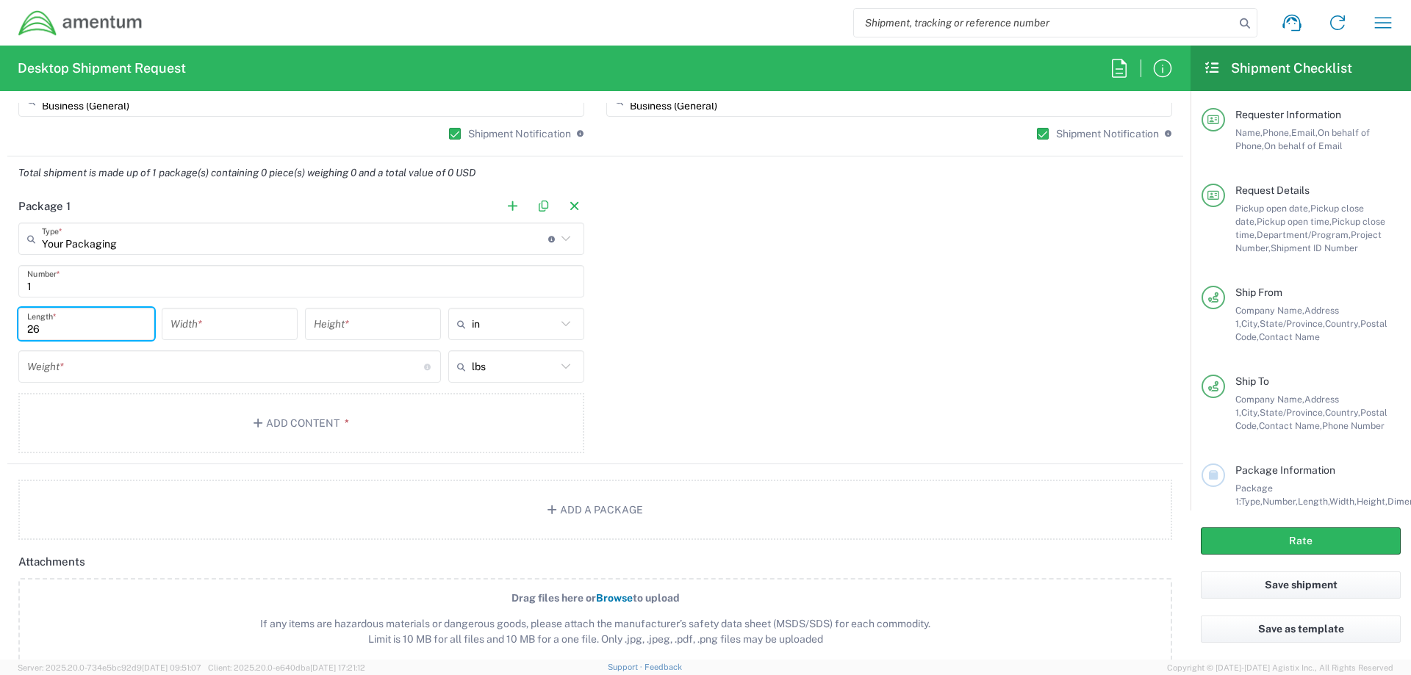
type input "26"
type input "18"
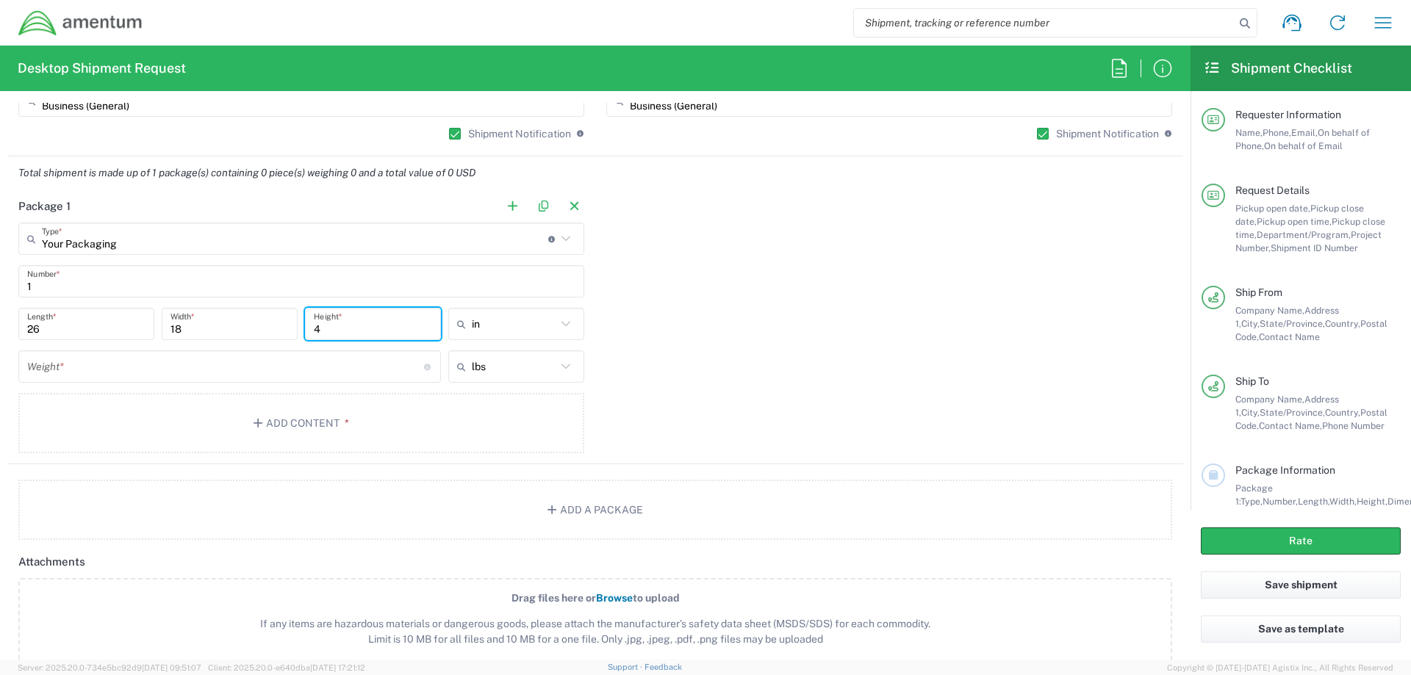
type input "4"
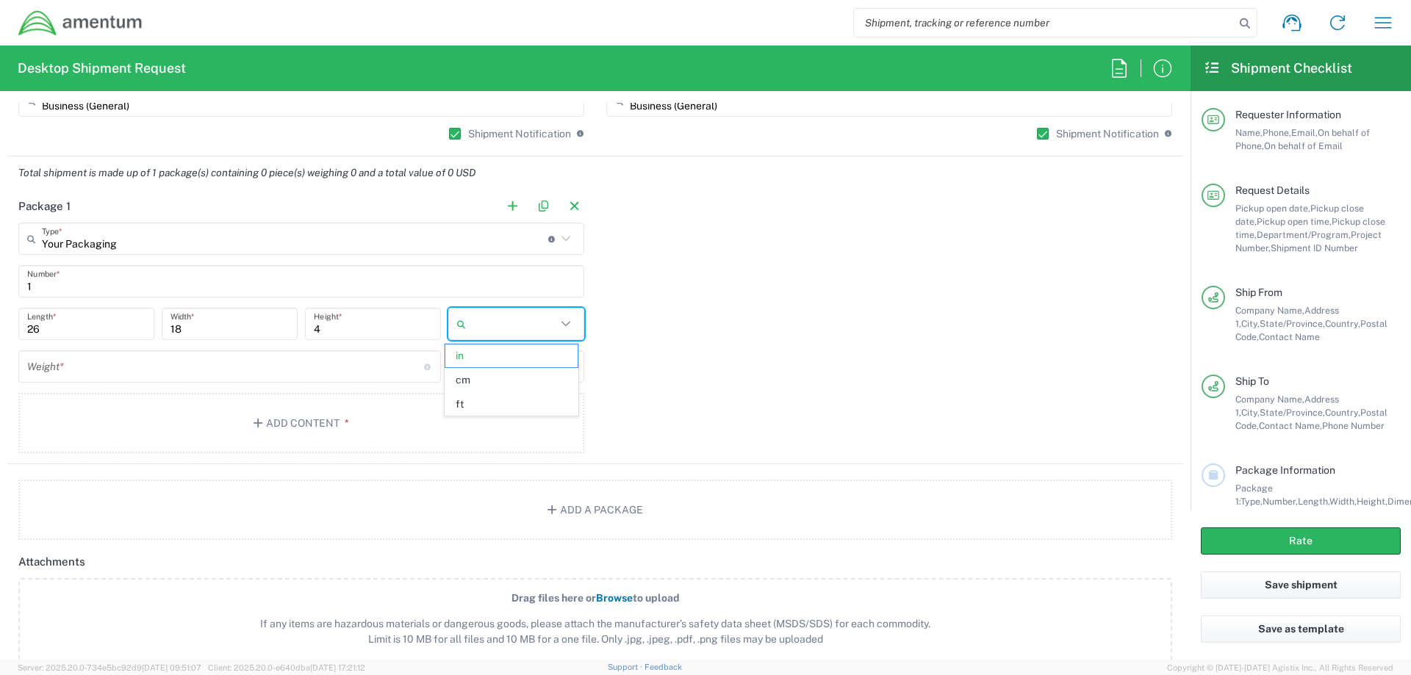
type input "in"
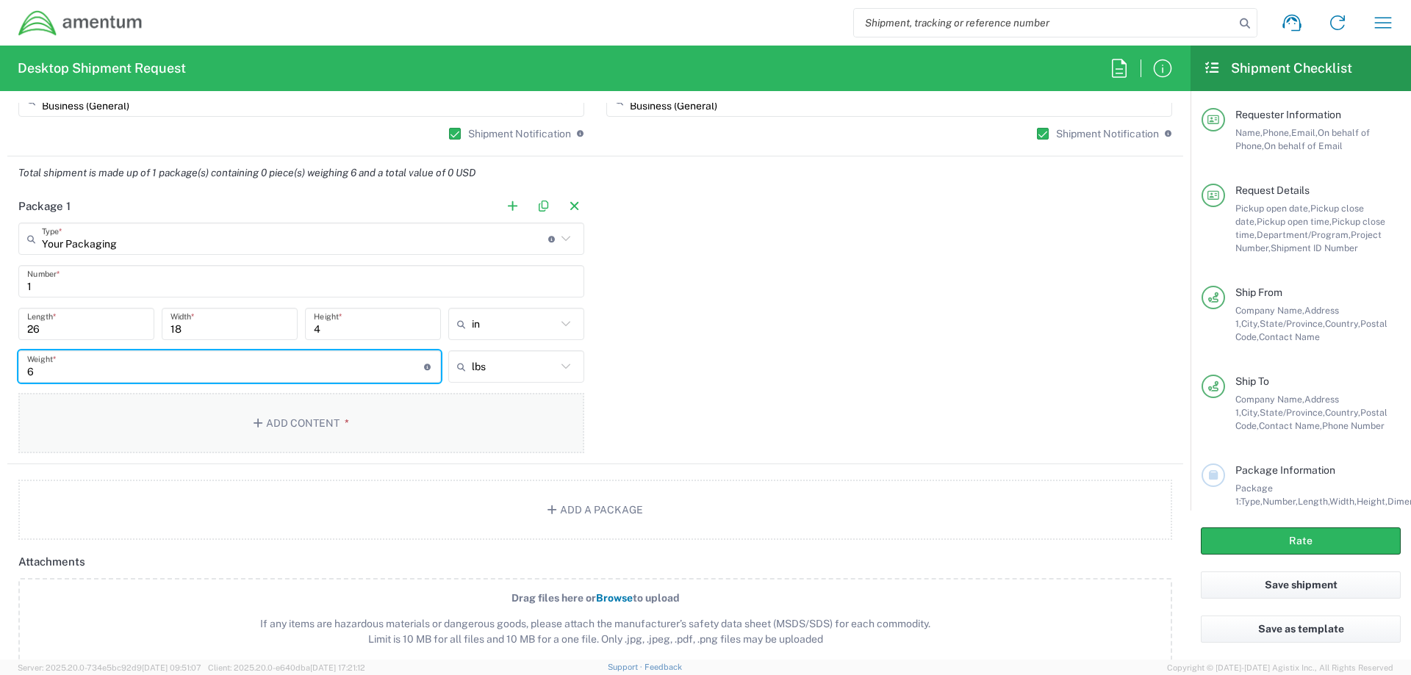
type input "6"
click at [339, 408] on button "Add Content *" at bounding box center [301, 423] width 566 height 60
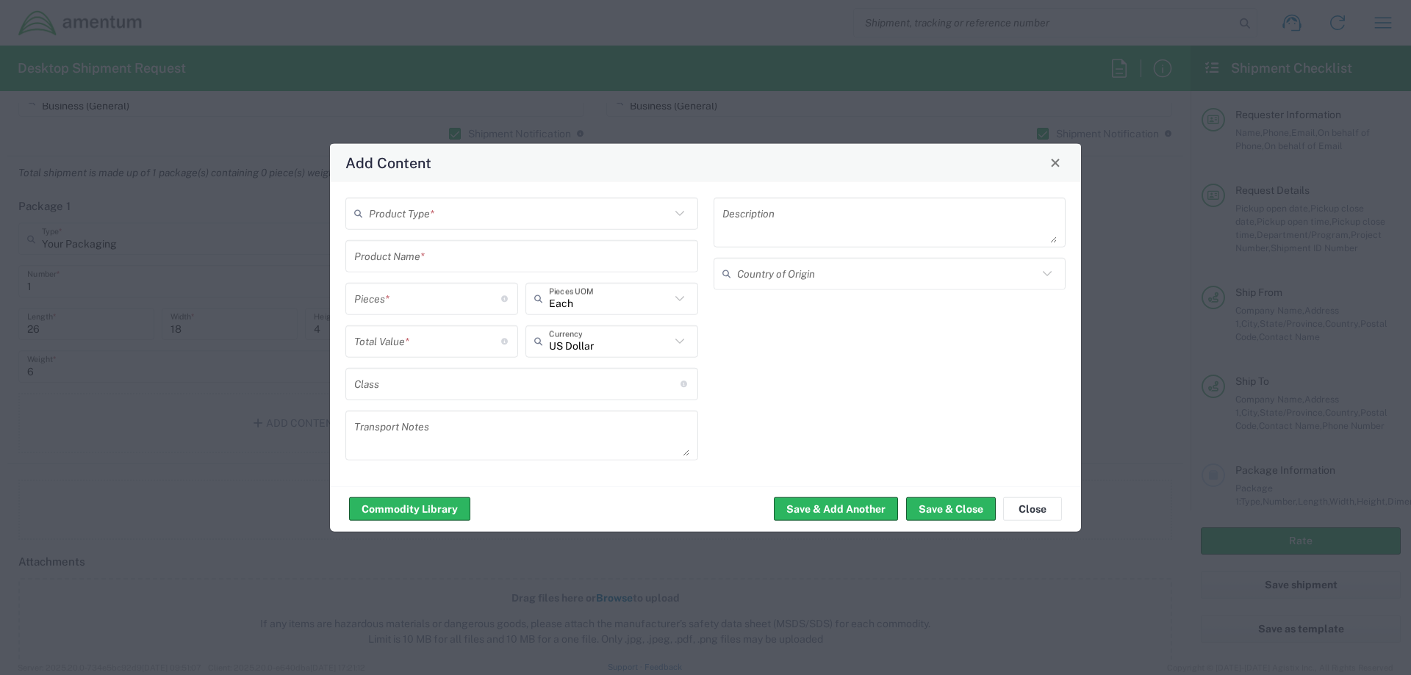
click at [417, 217] on input "text" at bounding box center [519, 214] width 301 height 26
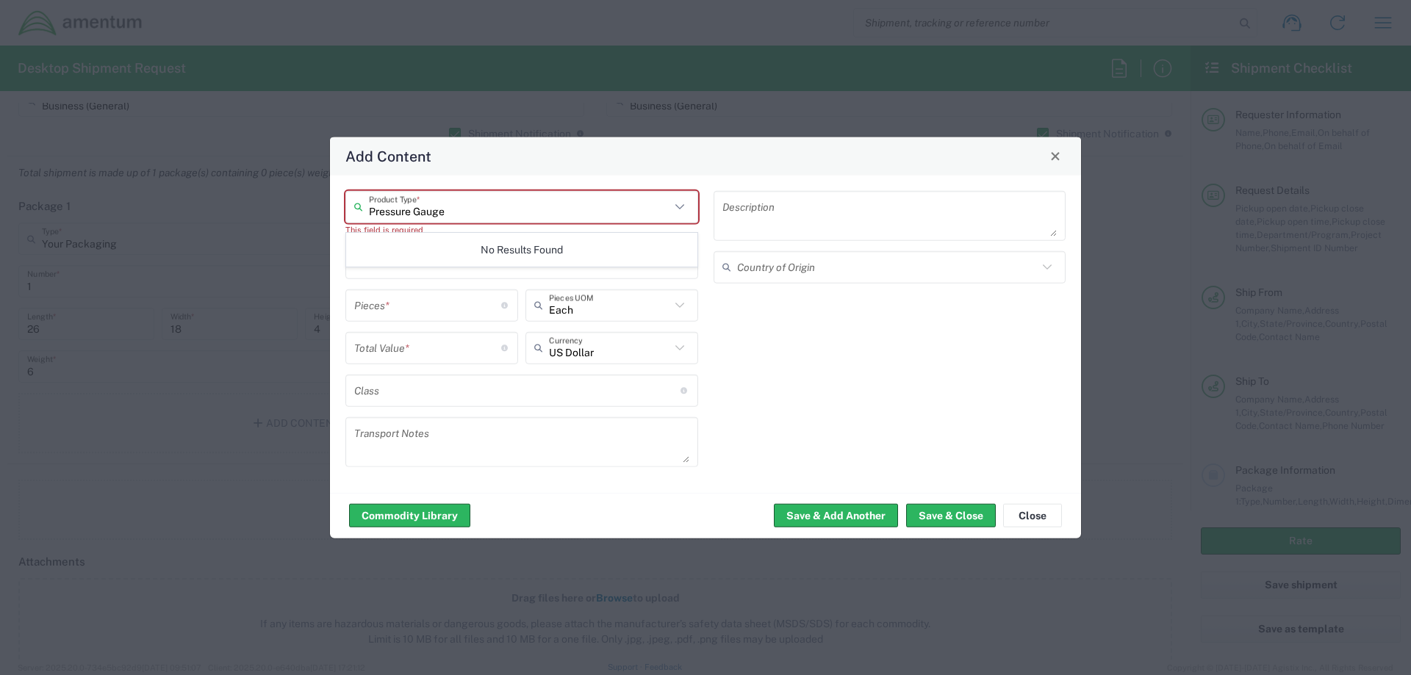
type input "Pressure Gauges"
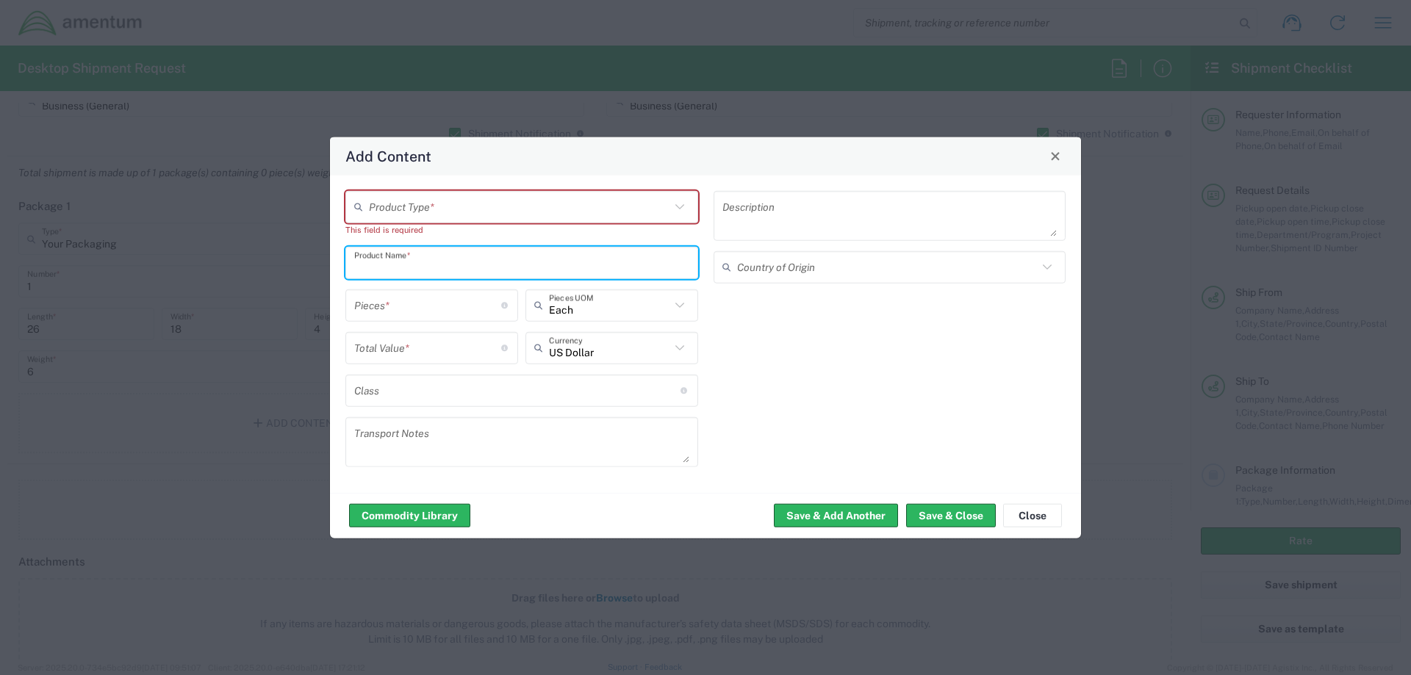
click at [446, 207] on input "text" at bounding box center [519, 207] width 301 height 26
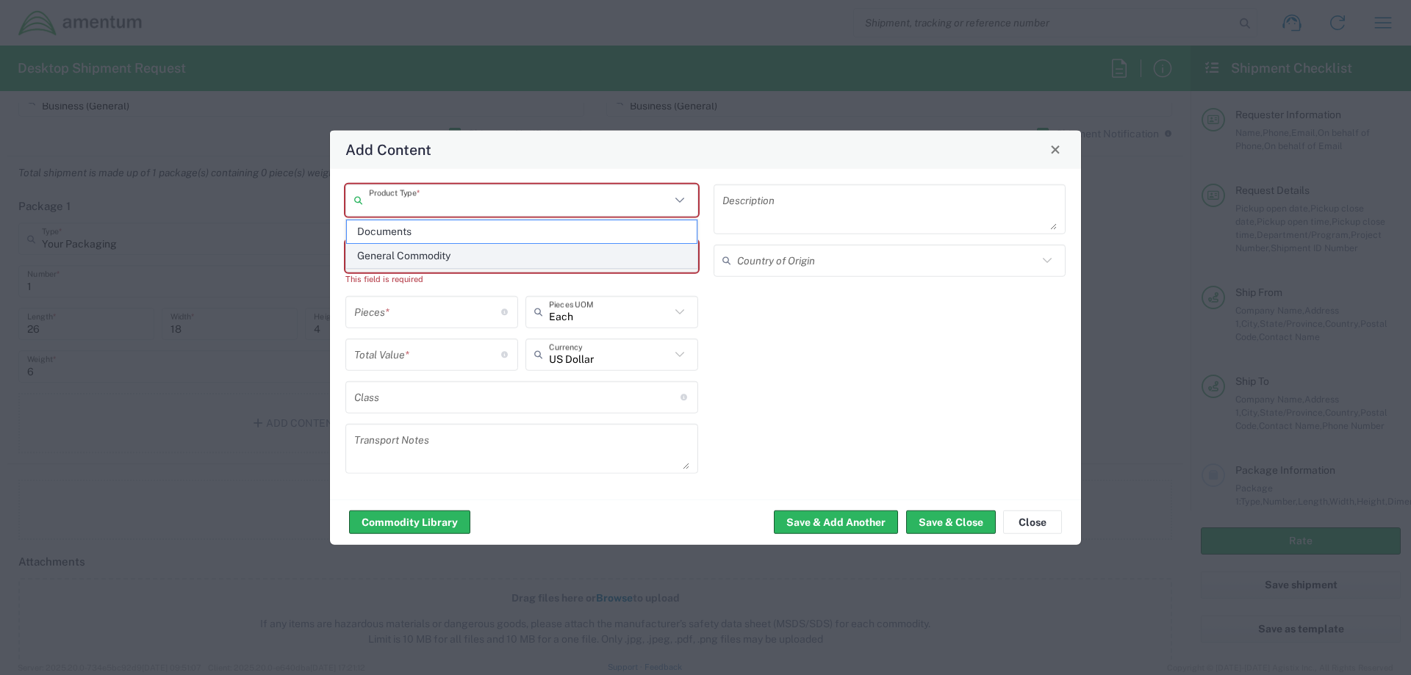
click at [405, 253] on span "General Commodity" at bounding box center [522, 256] width 350 height 23
type input "General Commodity"
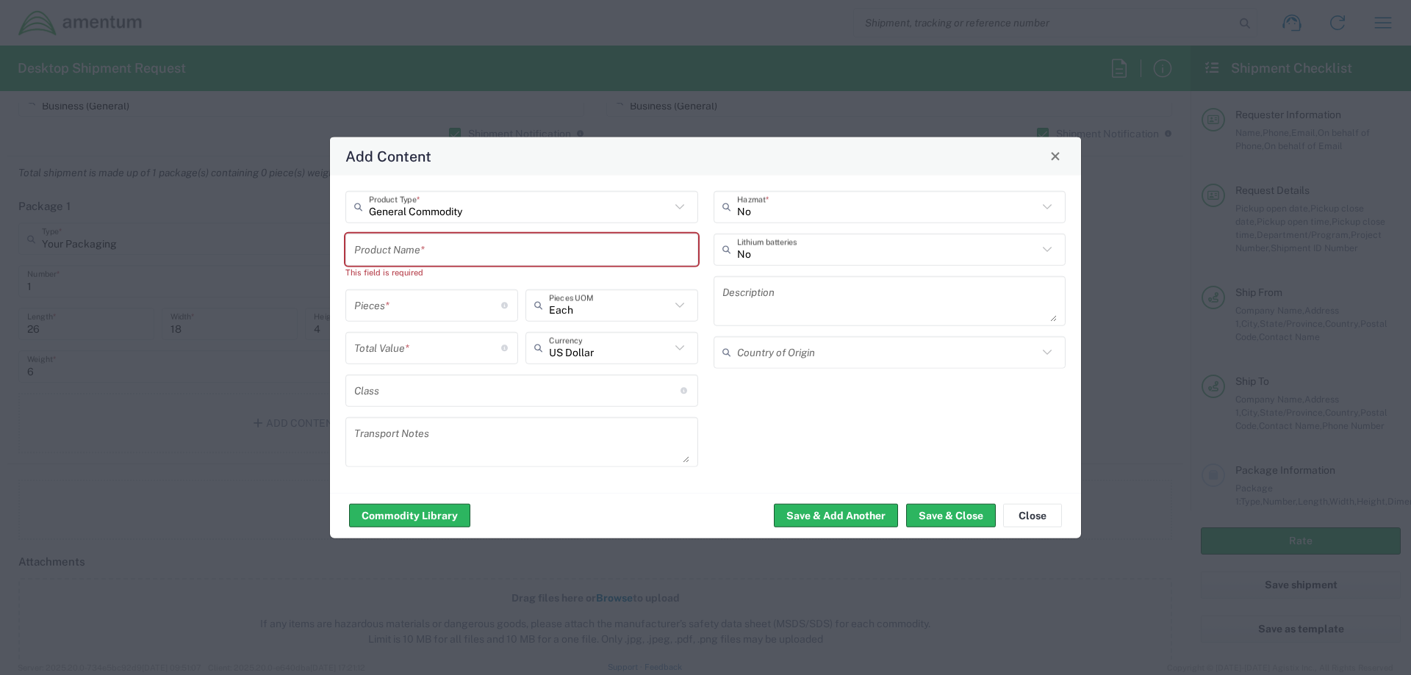
click at [404, 246] on input "text" at bounding box center [521, 250] width 335 height 26
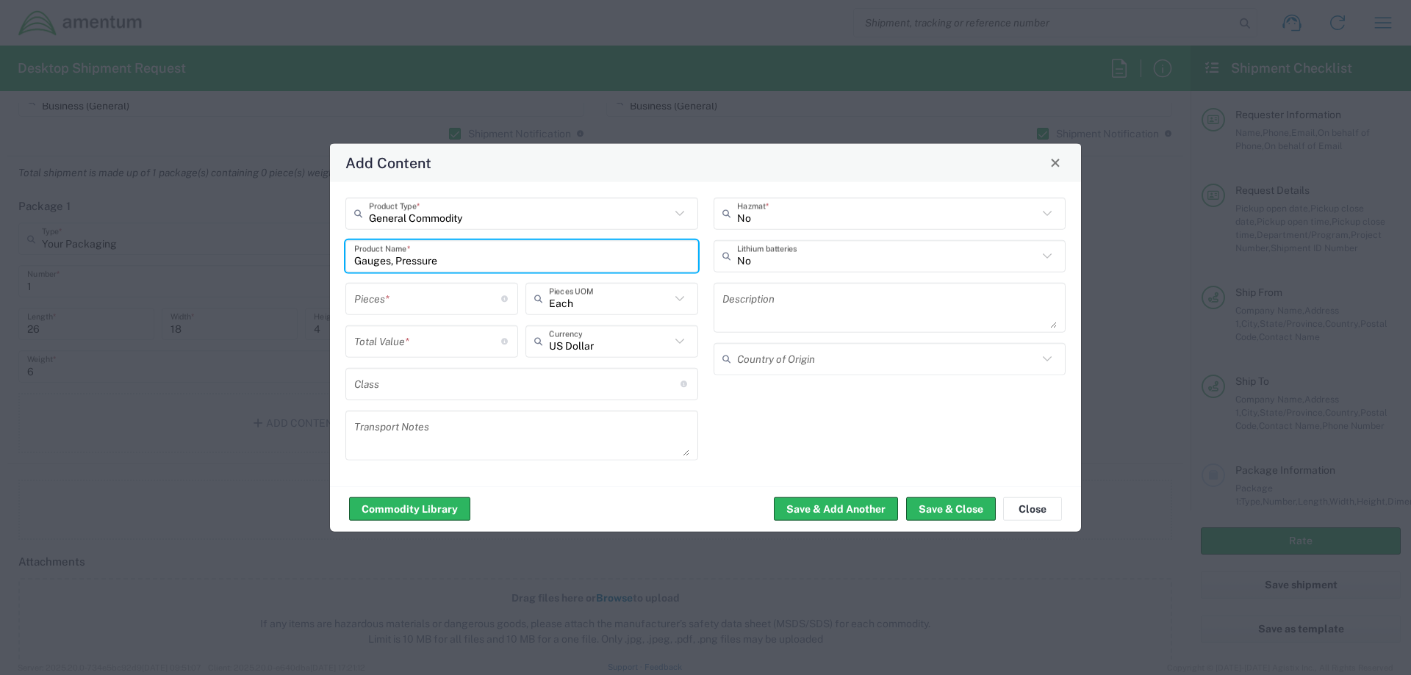
type input "Gauges, Pressure"
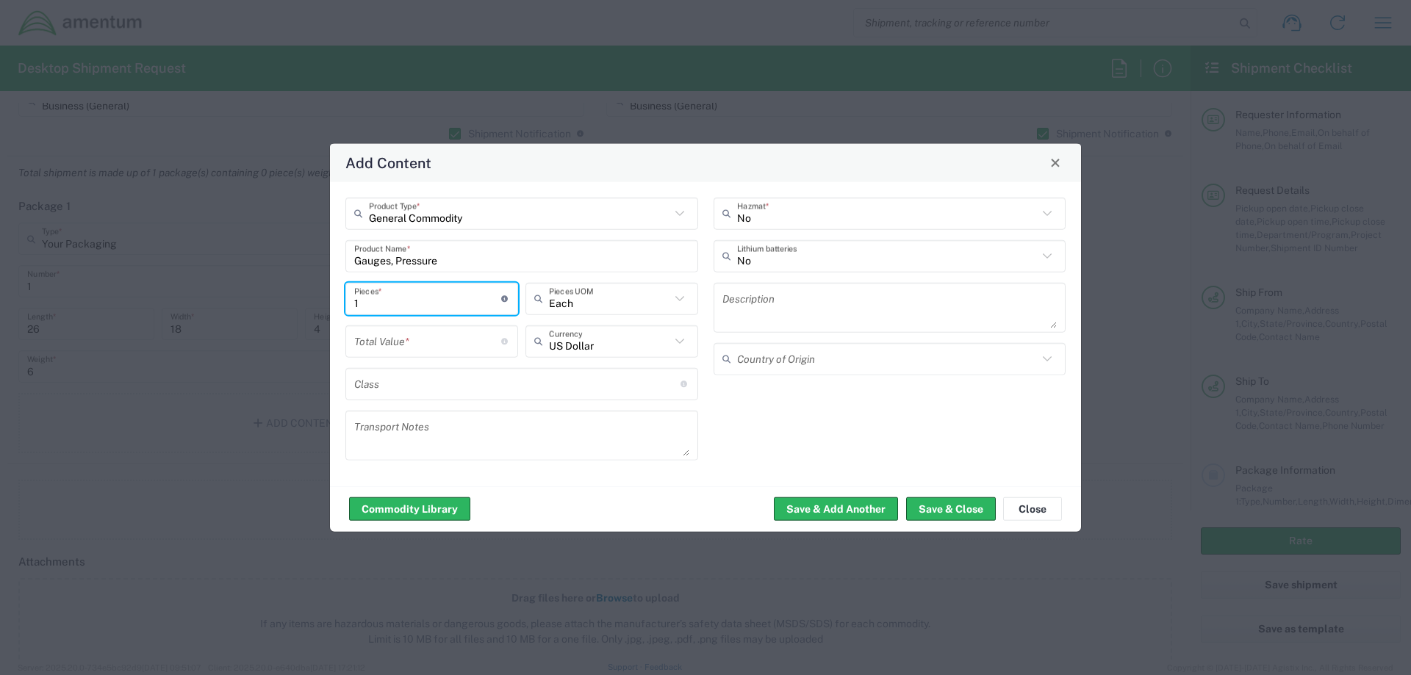
type input "1"
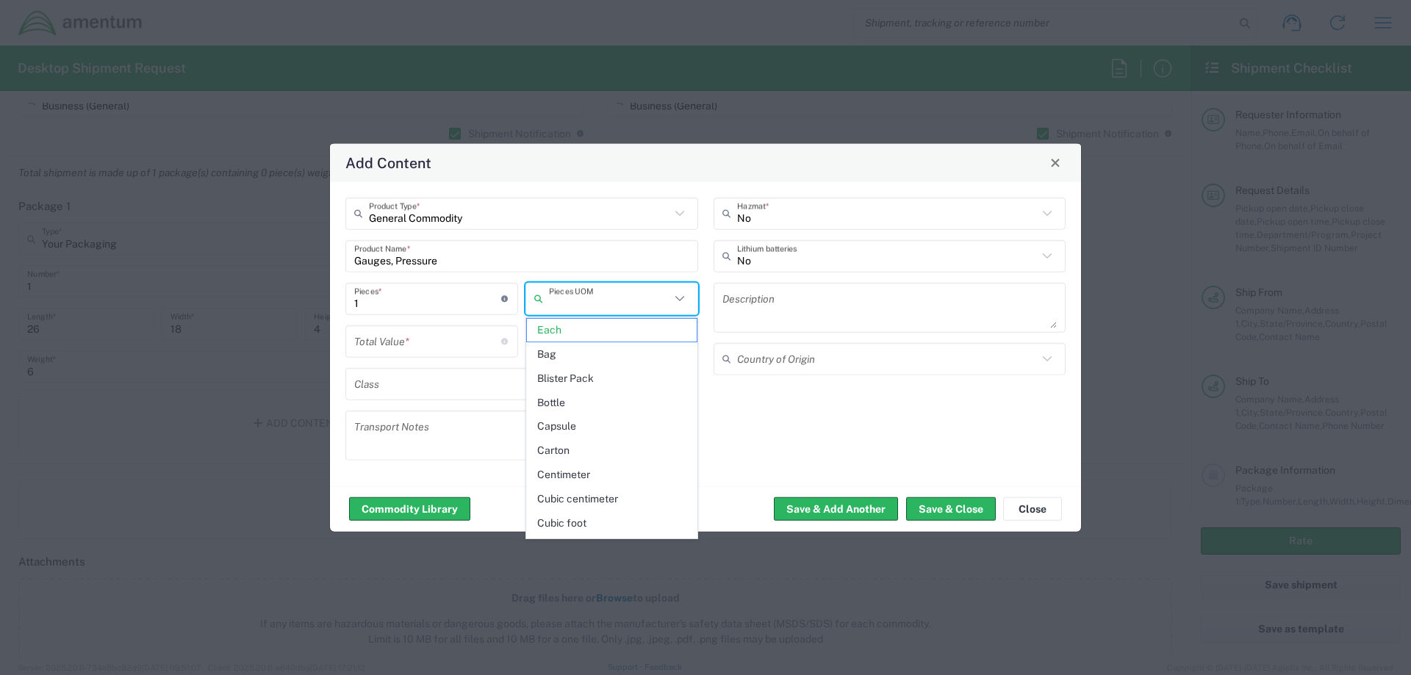
type input "Each"
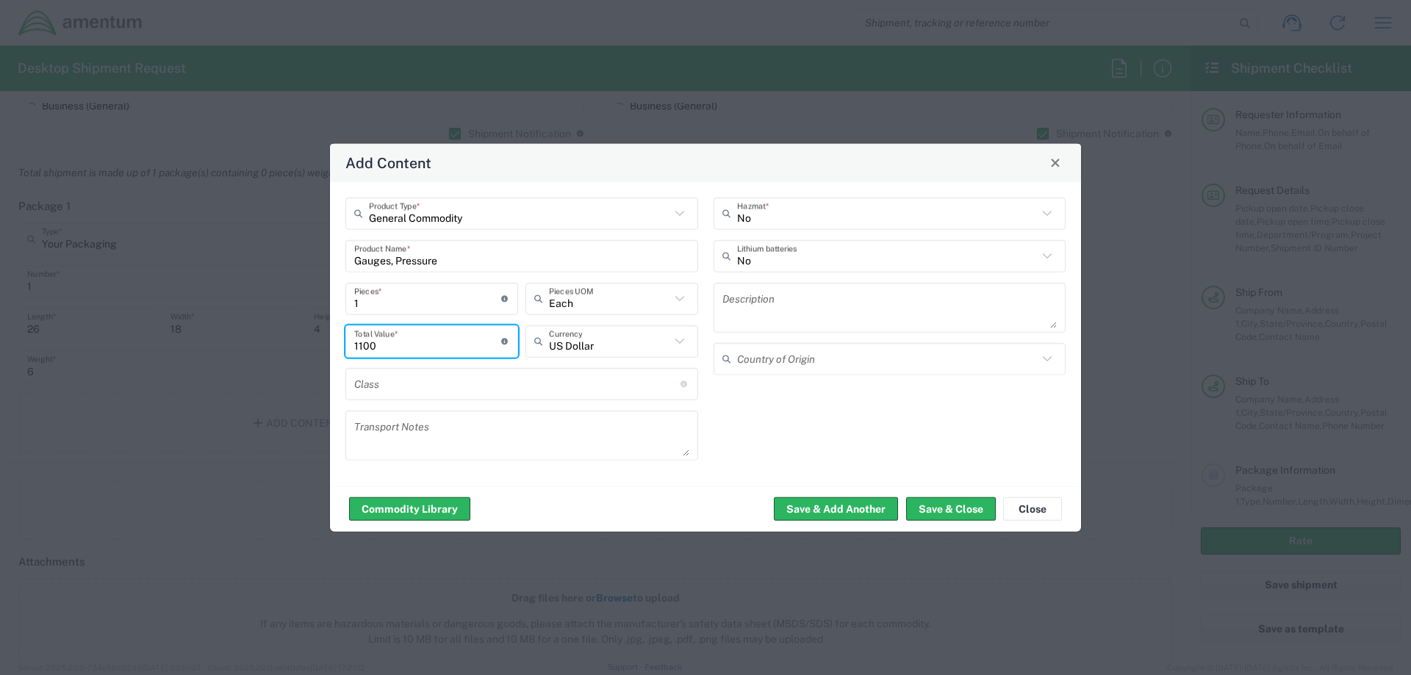
type input "1100"
click at [370, 301] on input "1" at bounding box center [427, 299] width 147 height 26
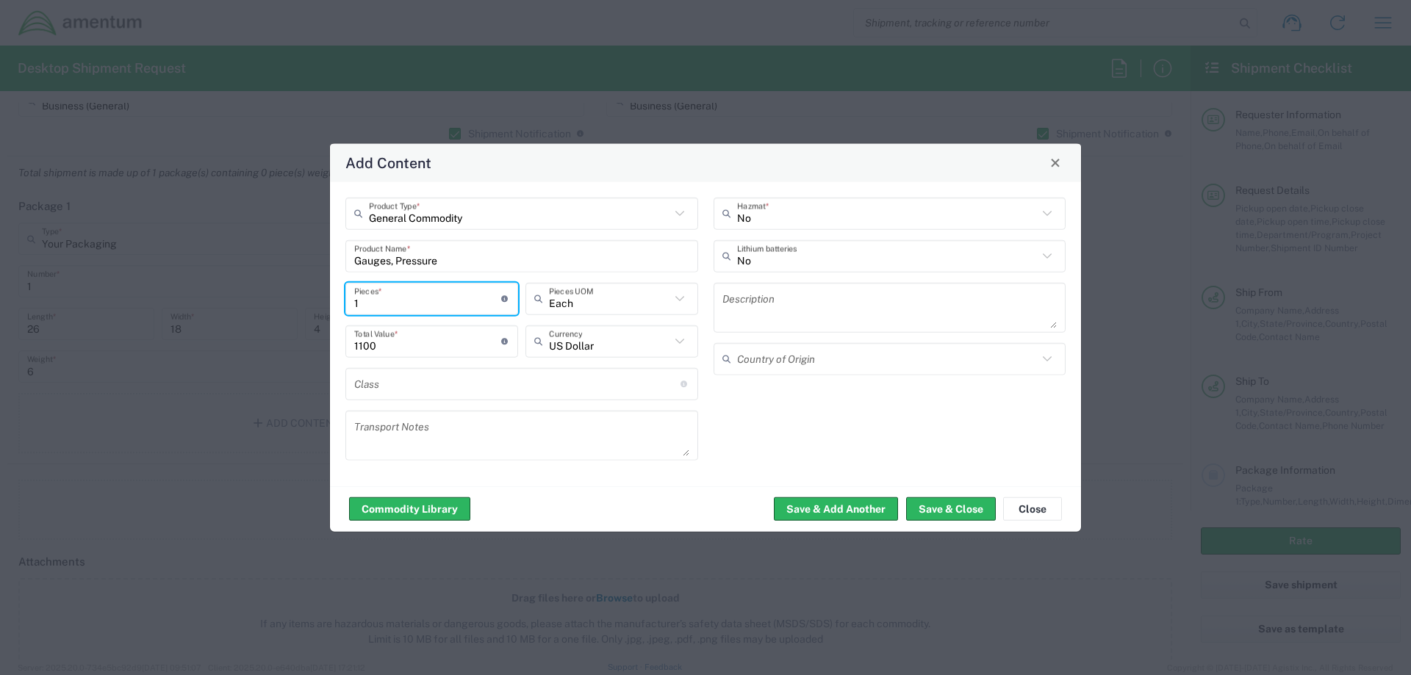
type input "11"
type input "12100"
click at [971, 514] on button "Save & Close" at bounding box center [951, 509] width 90 height 24
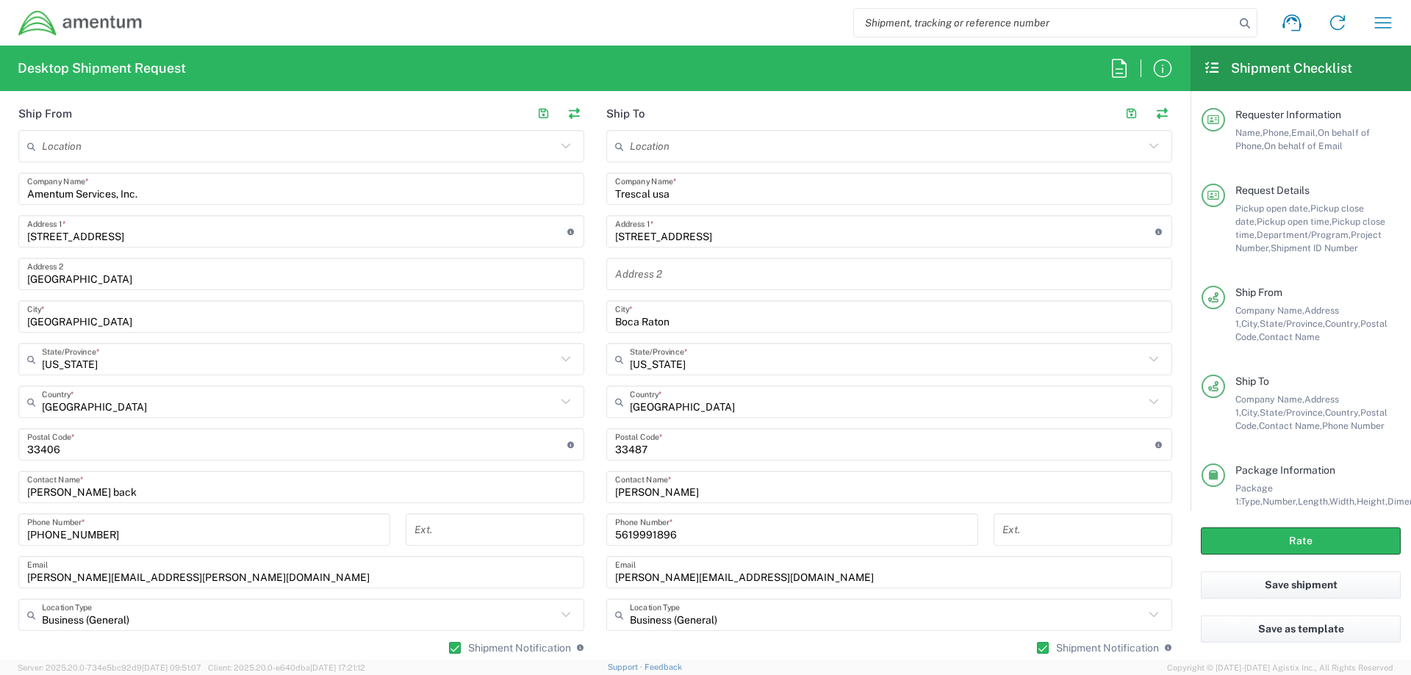
scroll to position [951, 0]
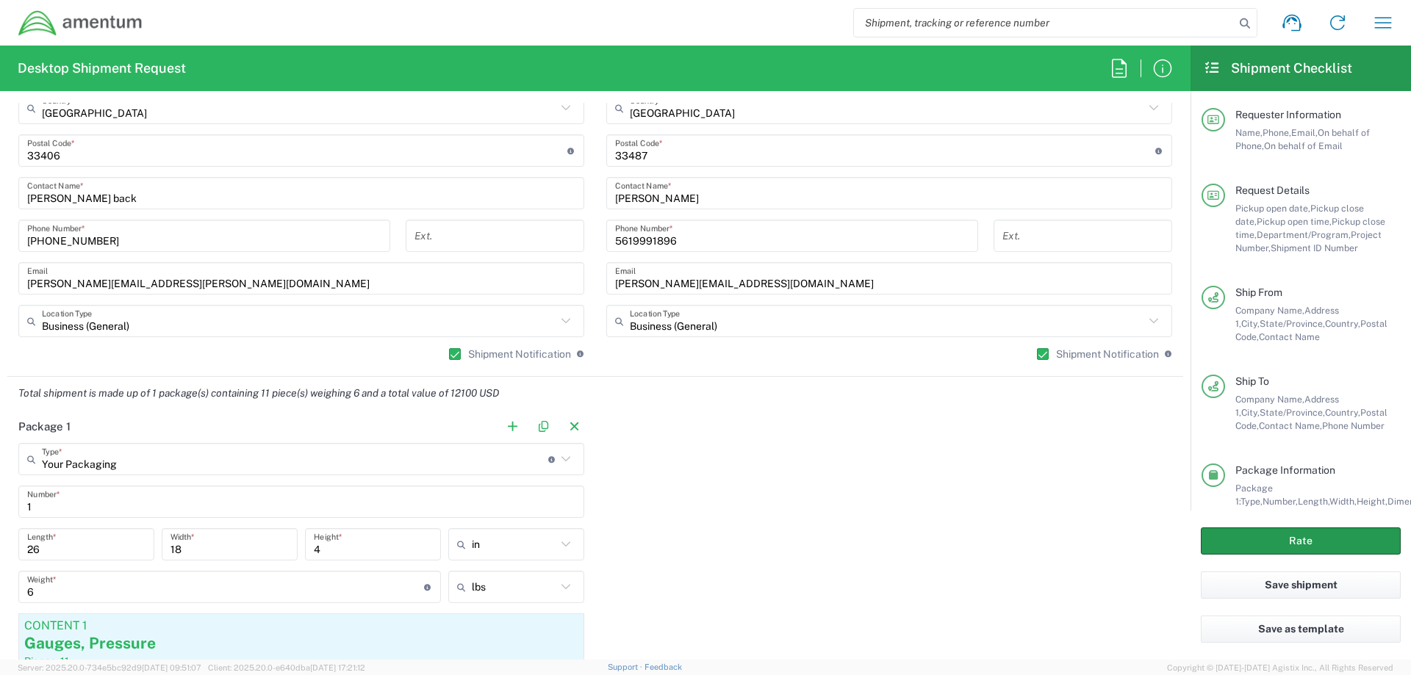
click at [1331, 544] on button "Rate" at bounding box center [1301, 541] width 200 height 27
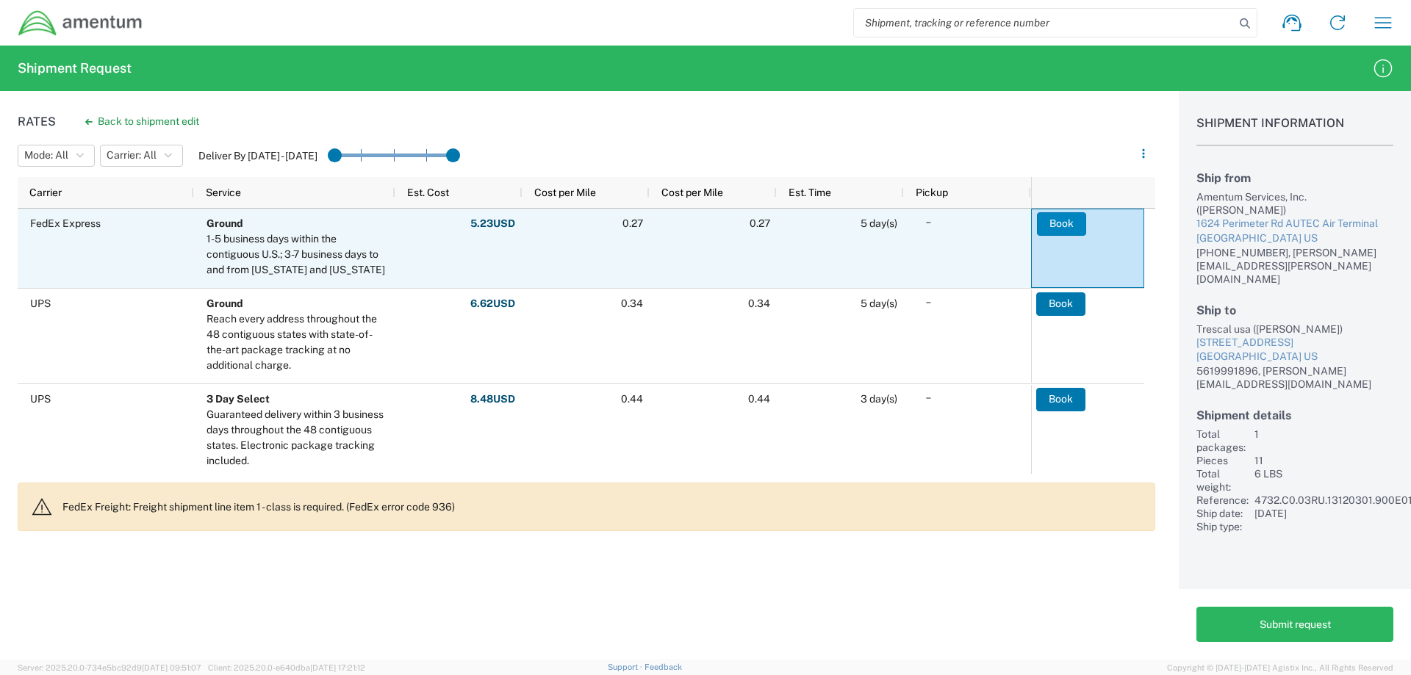
click at [1078, 221] on button "Book" at bounding box center [1061, 224] width 49 height 24
